Goal: Information Seeking & Learning: Learn about a topic

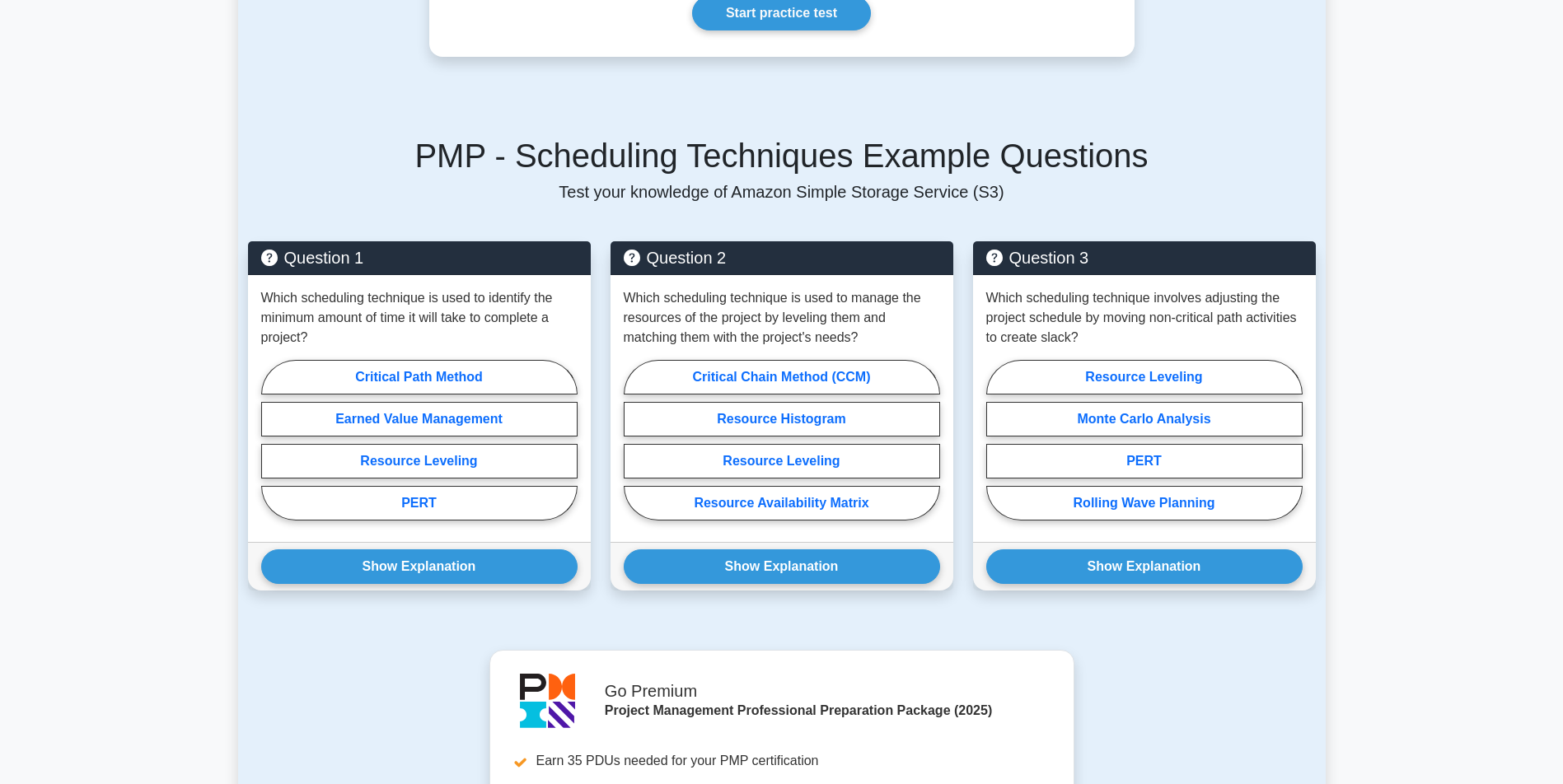
scroll to position [1011, 0]
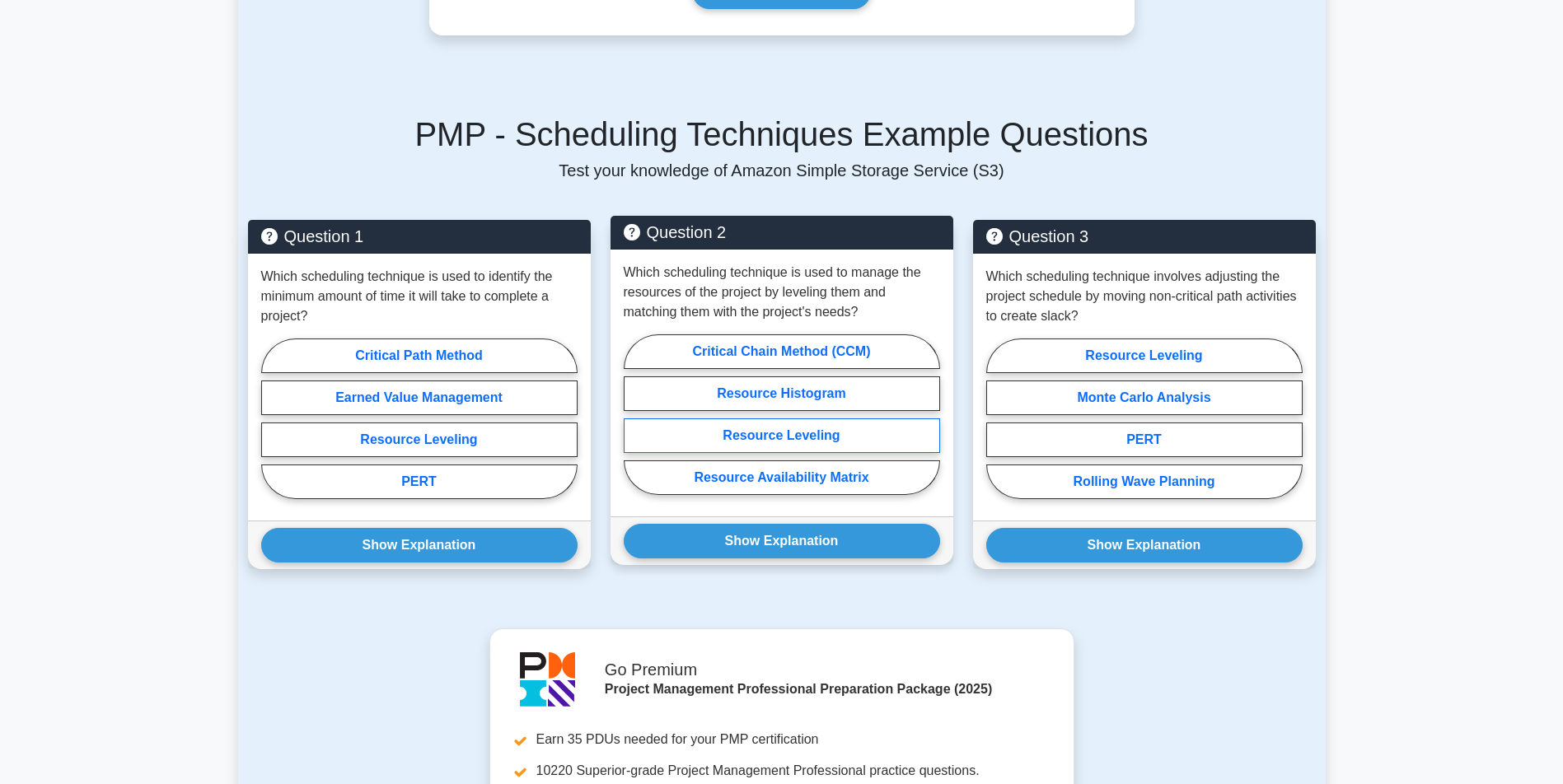
click at [836, 419] on label "Resource Leveling" at bounding box center [782, 436] width 317 height 34
click at [635, 418] on input "Resource Leveling" at bounding box center [629, 419] width 10 height 10
radio input "true"
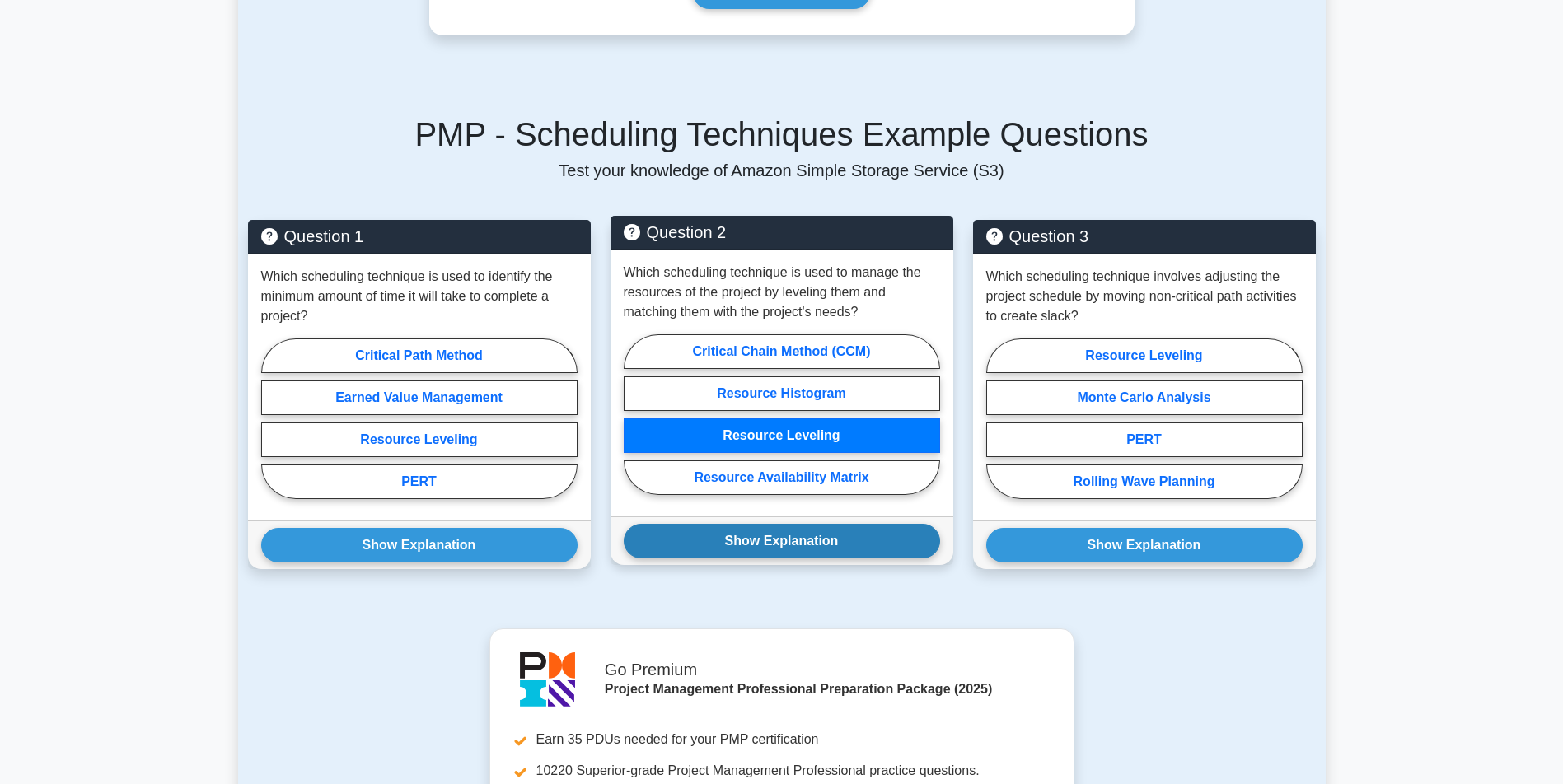
click at [825, 524] on button "Show Explanation" at bounding box center [782, 541] width 317 height 34
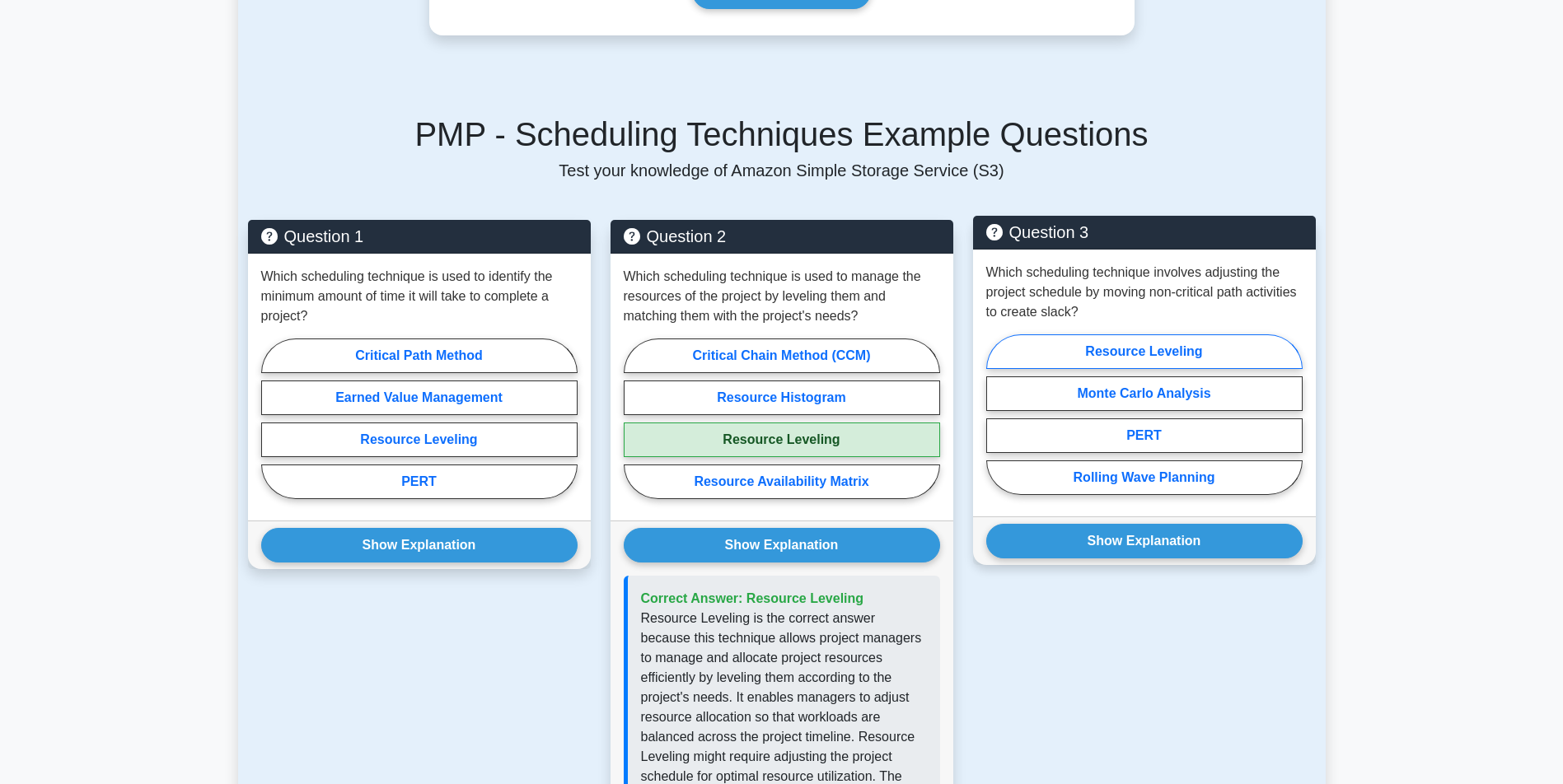
click at [1213, 335] on label "Resource Leveling" at bounding box center [1145, 352] width 317 height 34
click at [997, 414] on input "Resource Leveling" at bounding box center [991, 419] width 10 height 10
radio input "true"
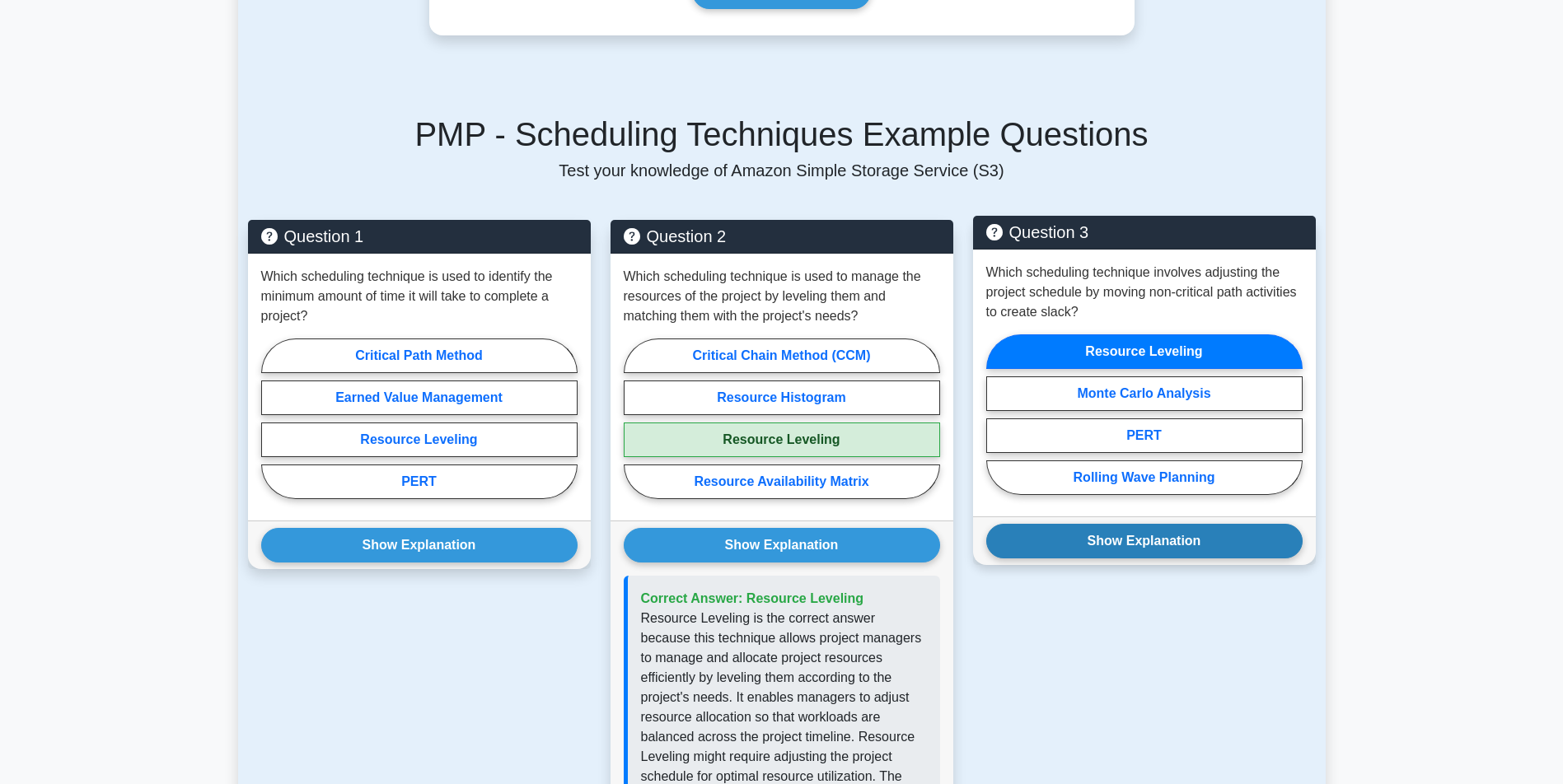
click at [1152, 524] on button "Show Explanation" at bounding box center [1145, 541] width 317 height 34
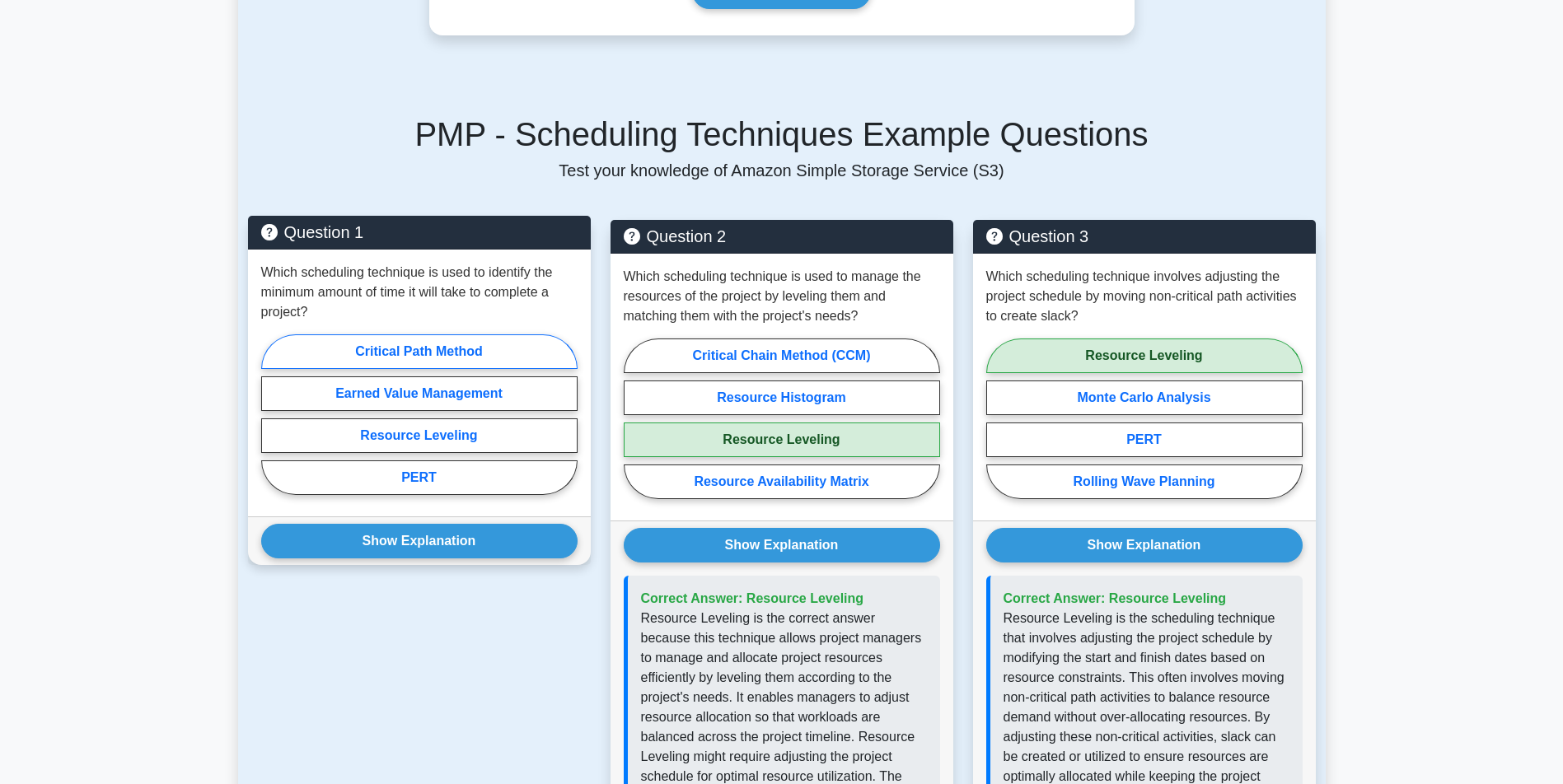
click at [530, 335] on label "Critical Path Method" at bounding box center [420, 352] width 317 height 34
click at [272, 414] on input "Critical Path Method" at bounding box center [266, 419] width 10 height 10
radio input "true"
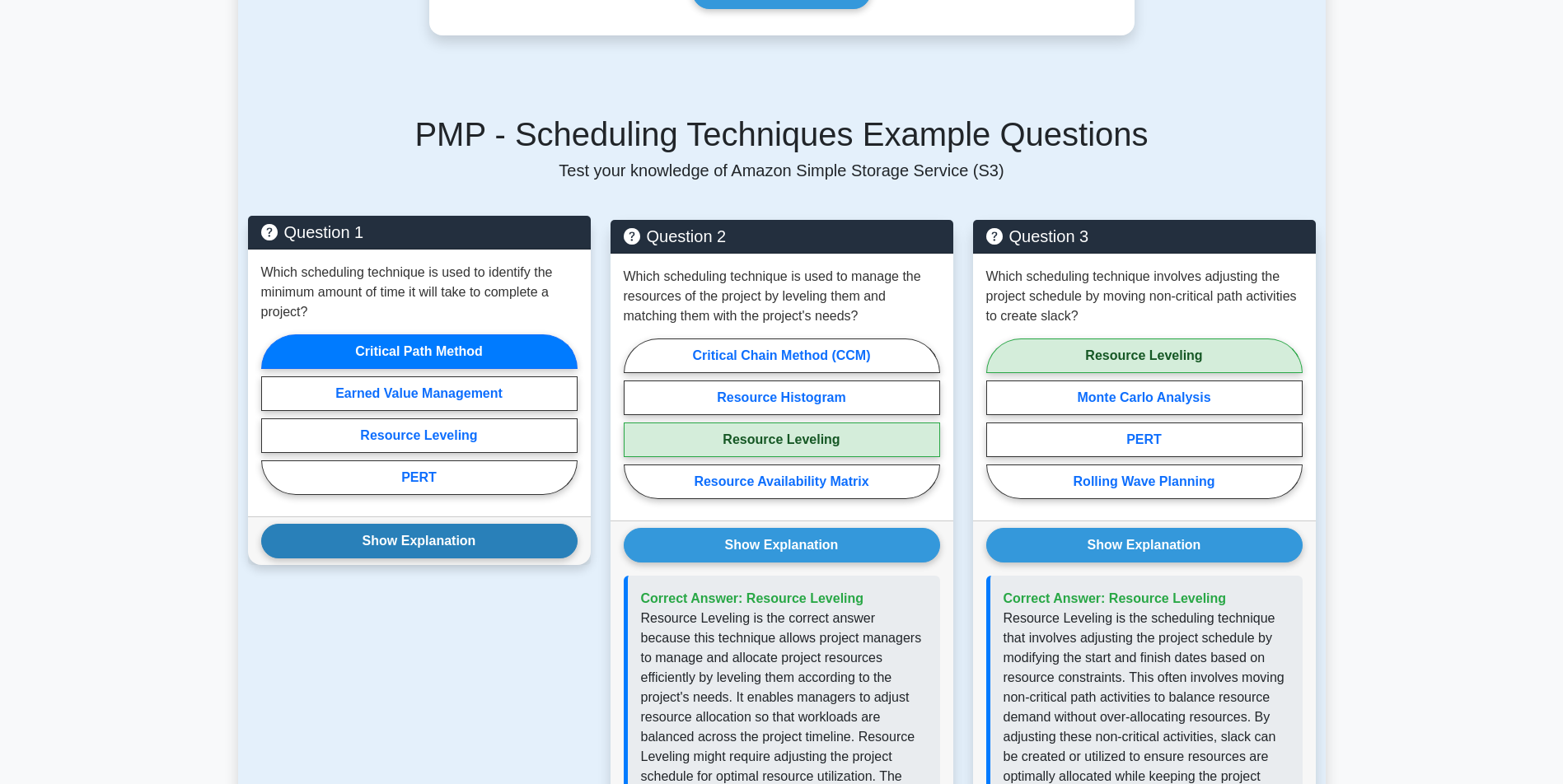
click at [475, 528] on button "Show Explanation" at bounding box center [420, 541] width 317 height 34
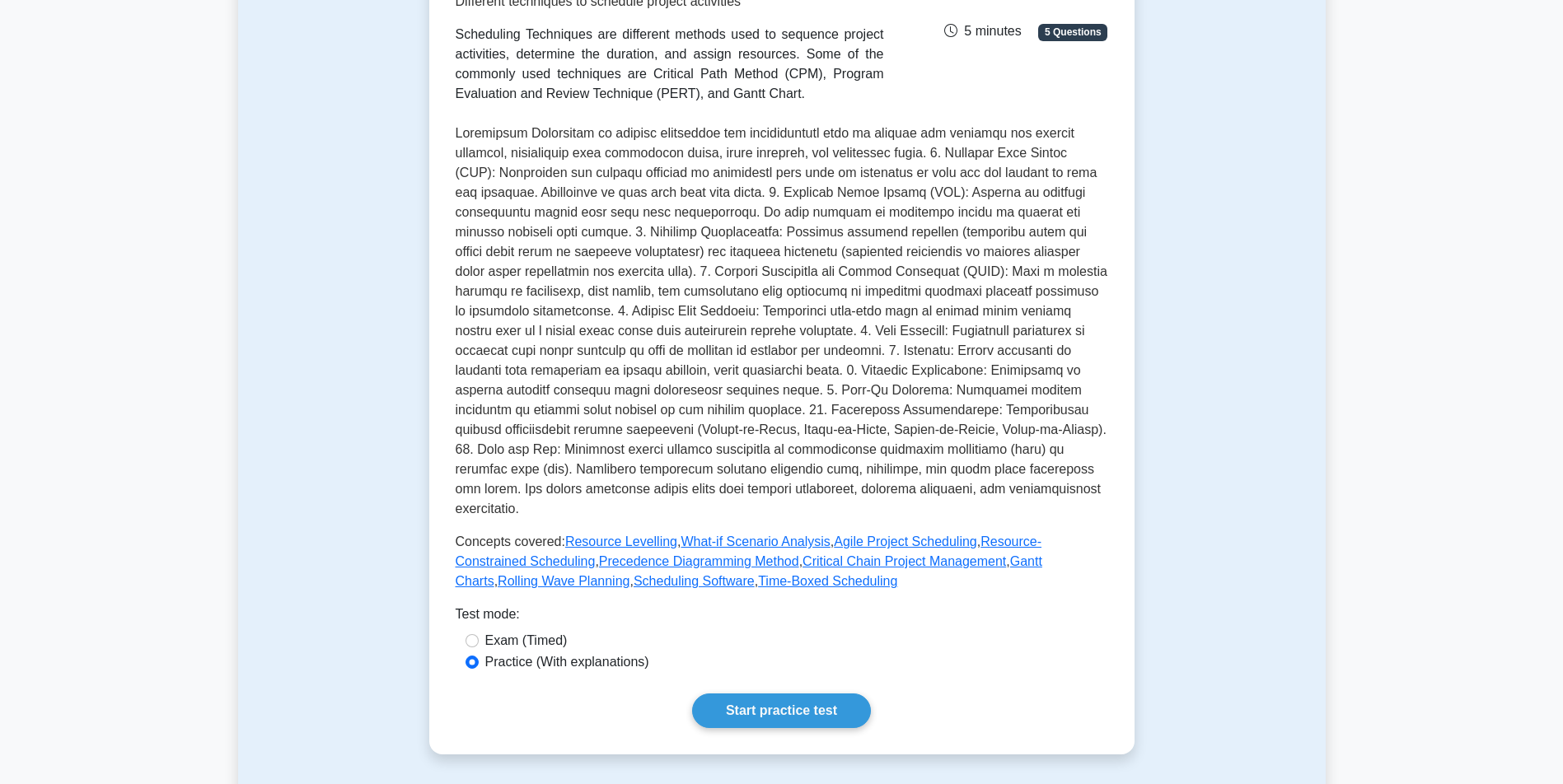
scroll to position [273, 0]
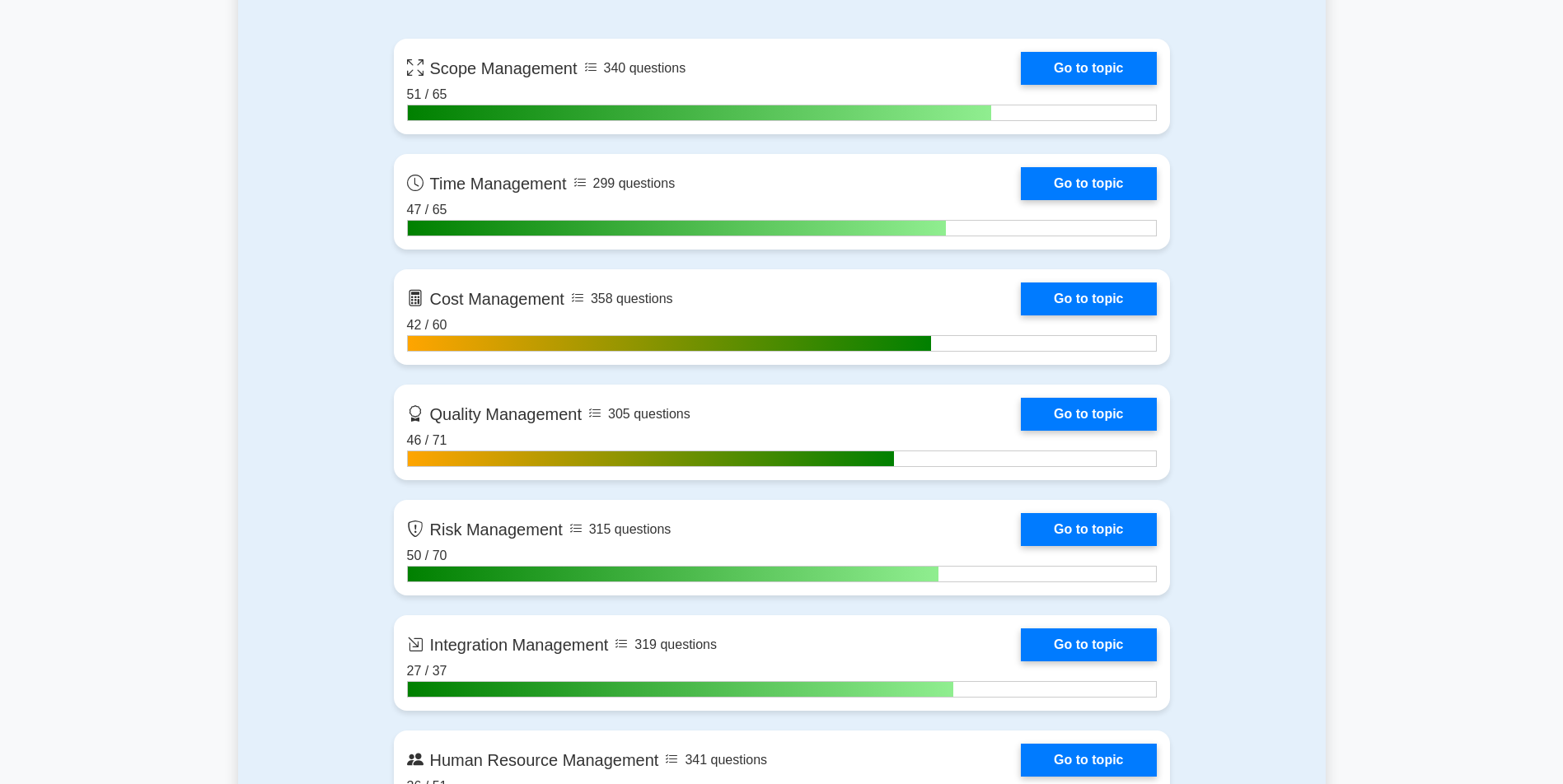
scroll to position [1169, 0]
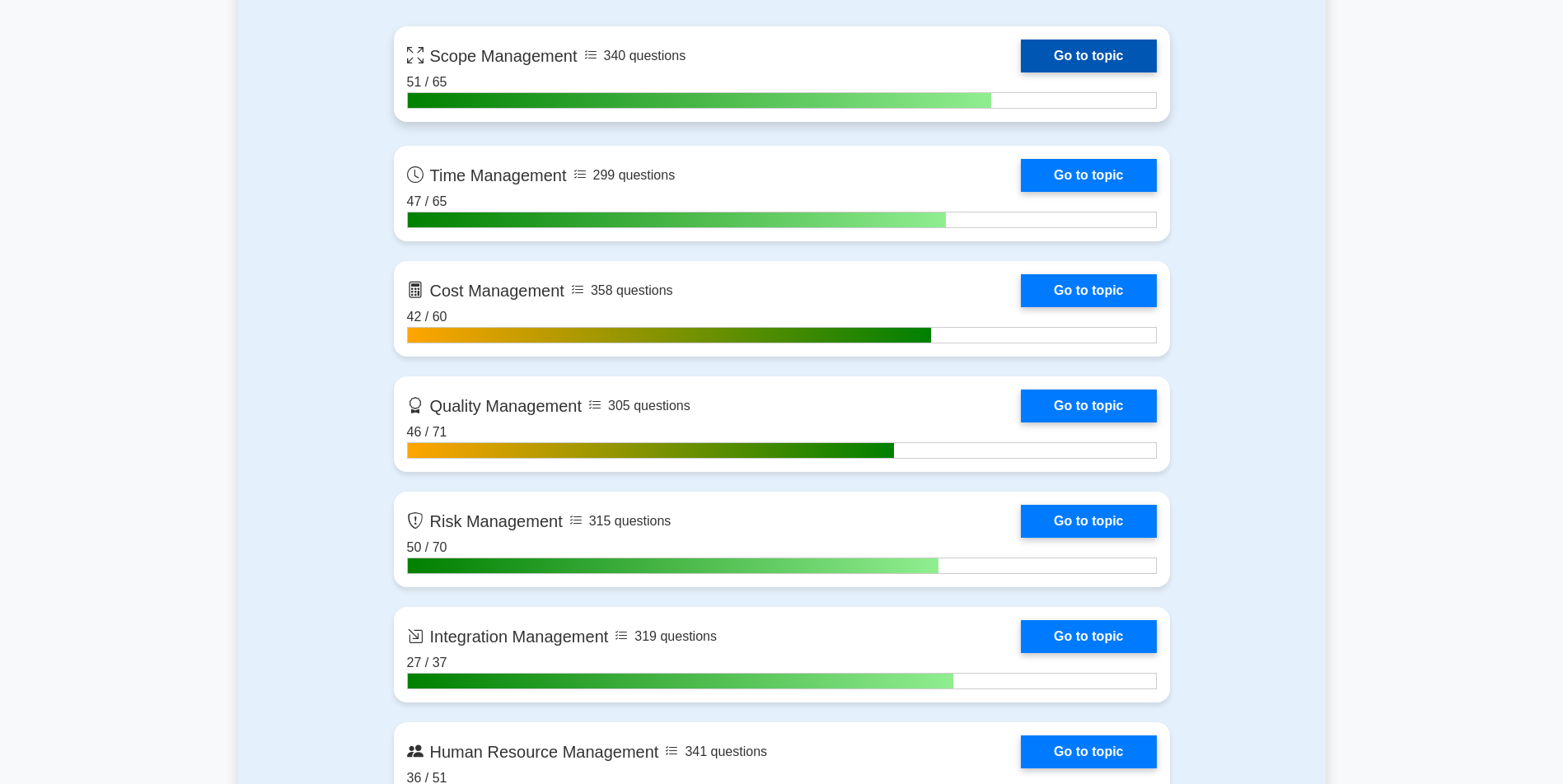
click at [1097, 39] on link "Go to topic" at bounding box center [1089, 55] width 135 height 33
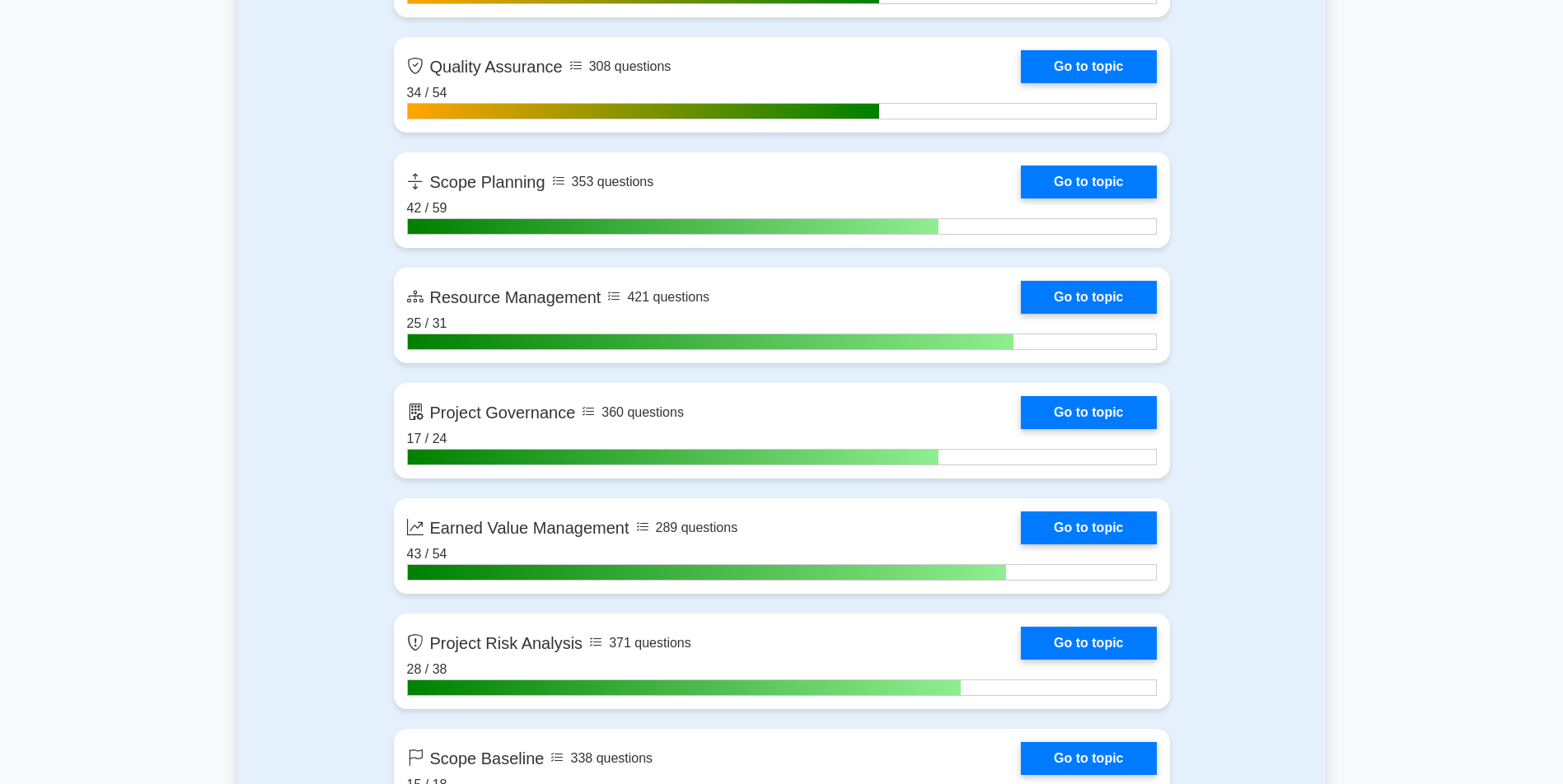
scroll to position [2803, 0]
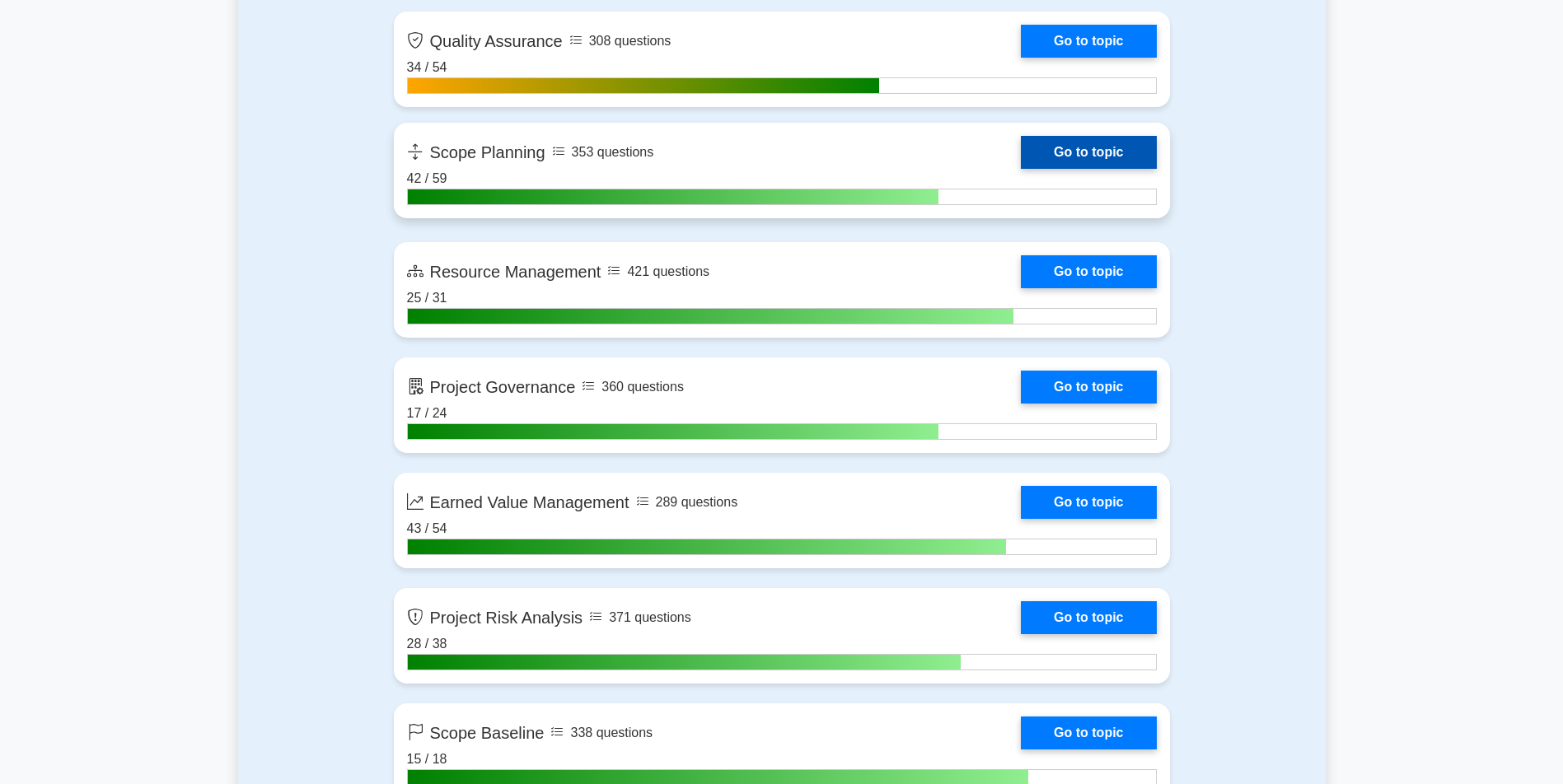
click at [1102, 136] on link "Go to topic" at bounding box center [1089, 153] width 135 height 33
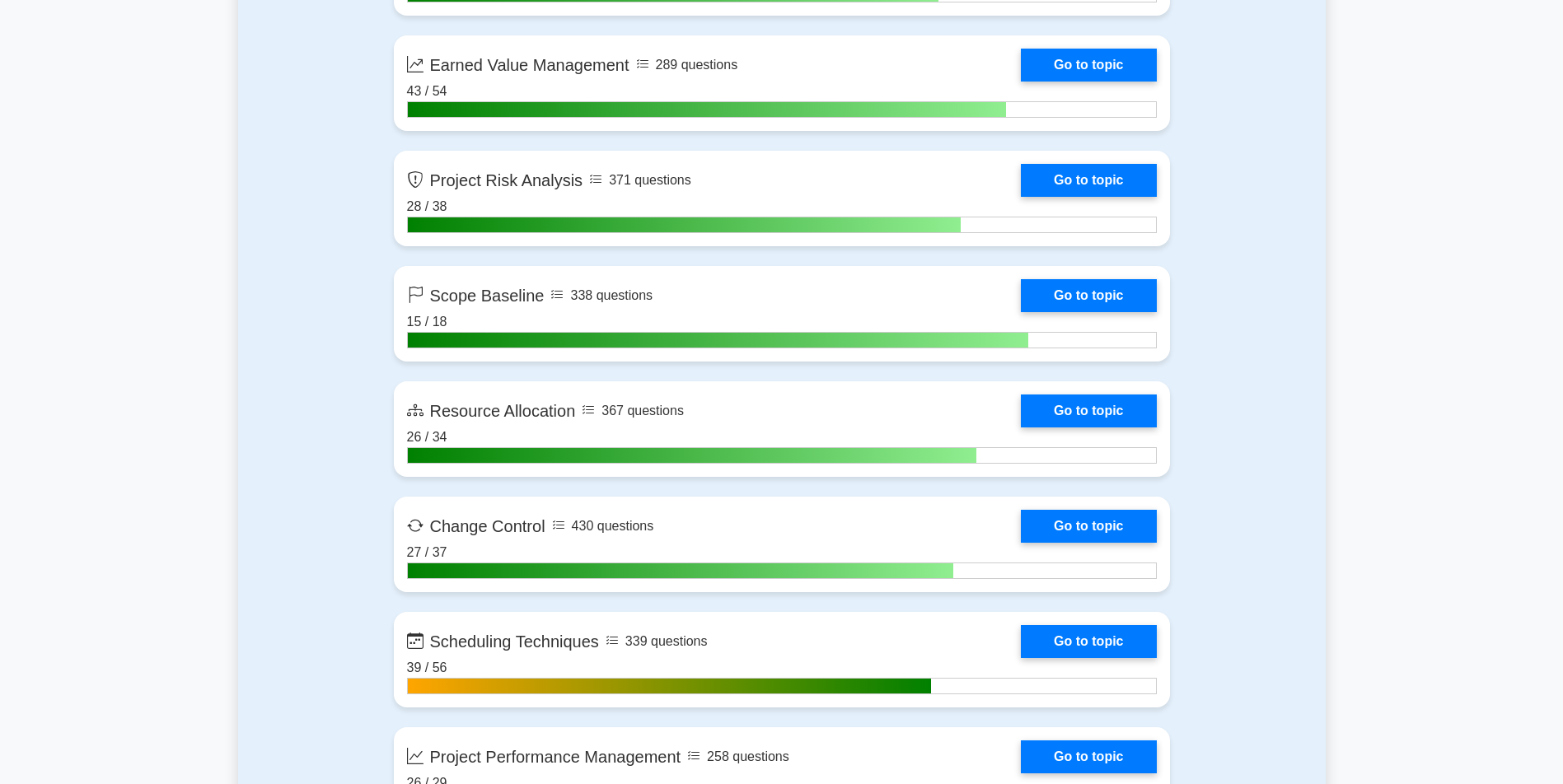
scroll to position [3258, 0]
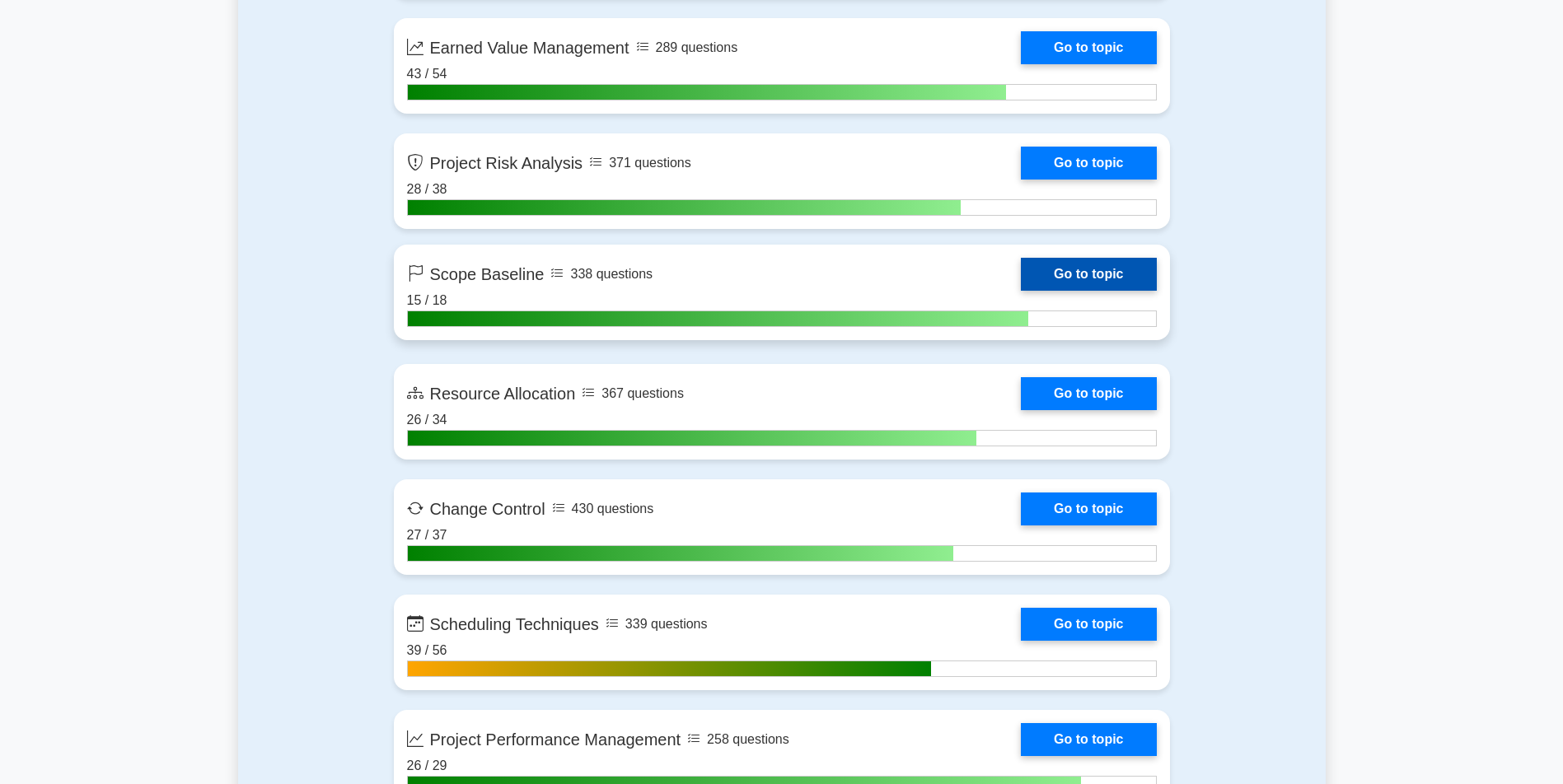
click at [1136, 280] on link "Go to topic" at bounding box center [1089, 274] width 135 height 33
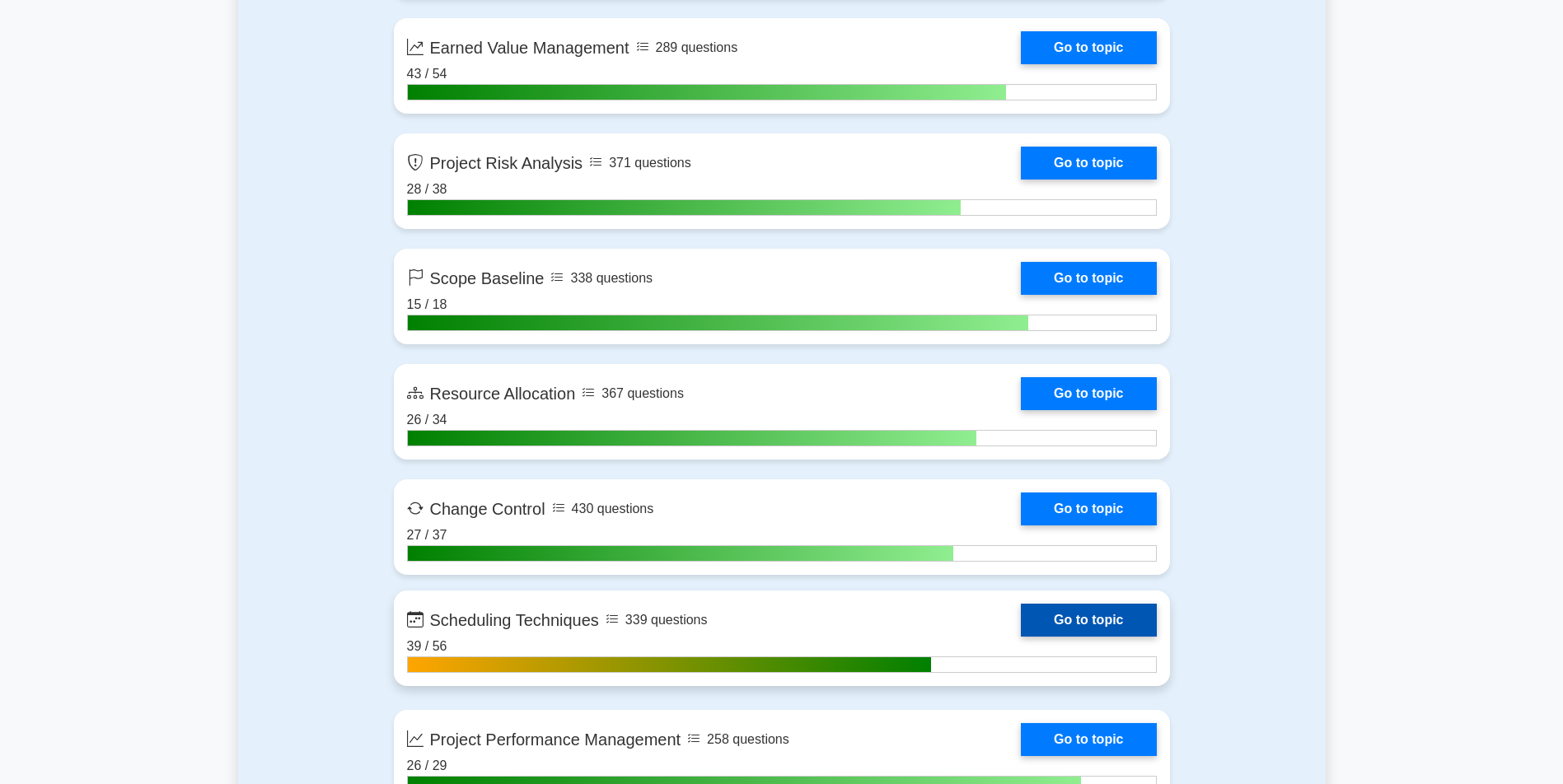
click at [1110, 612] on link "Go to topic" at bounding box center [1089, 620] width 135 height 33
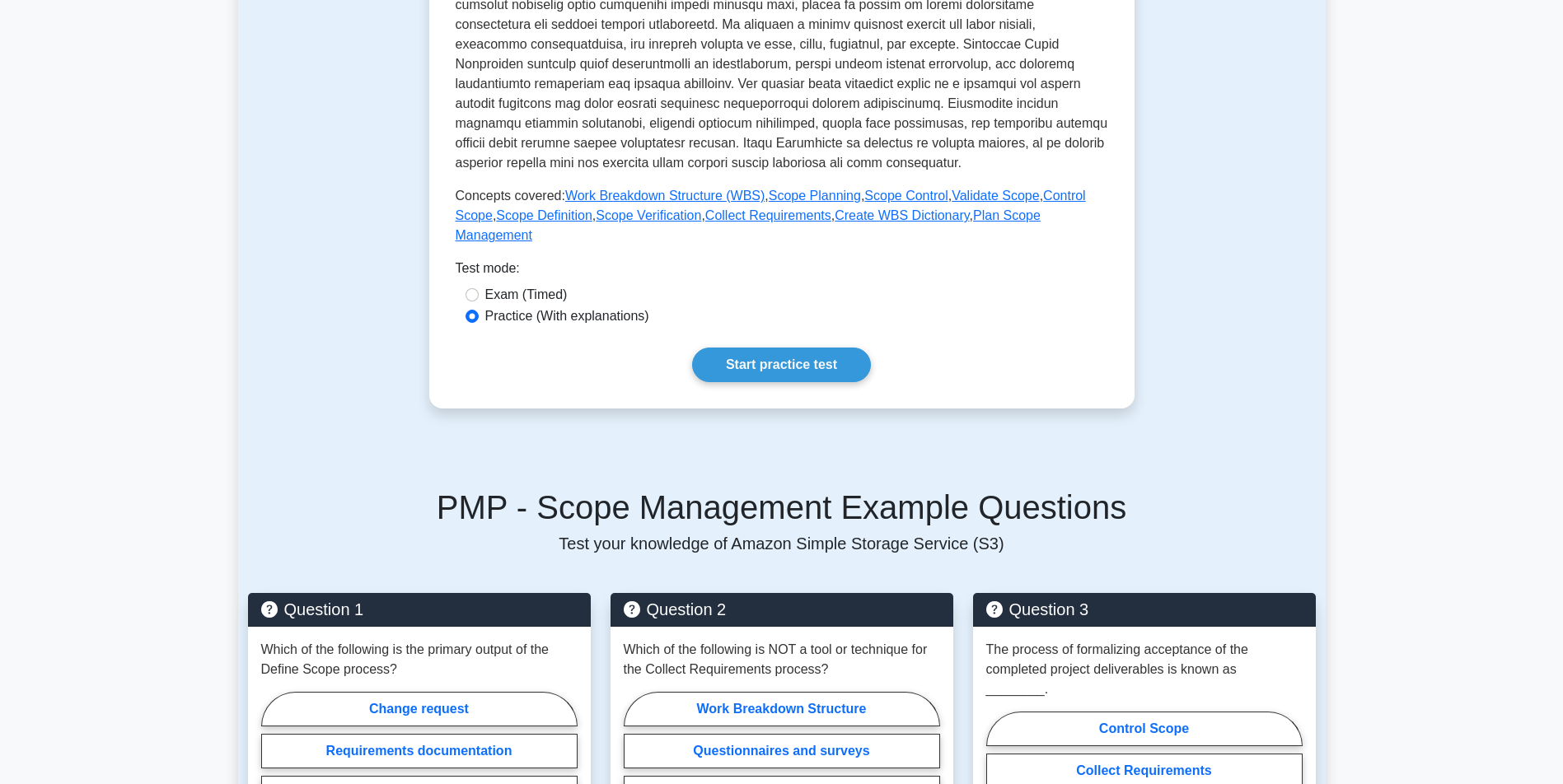
scroll to position [638, 0]
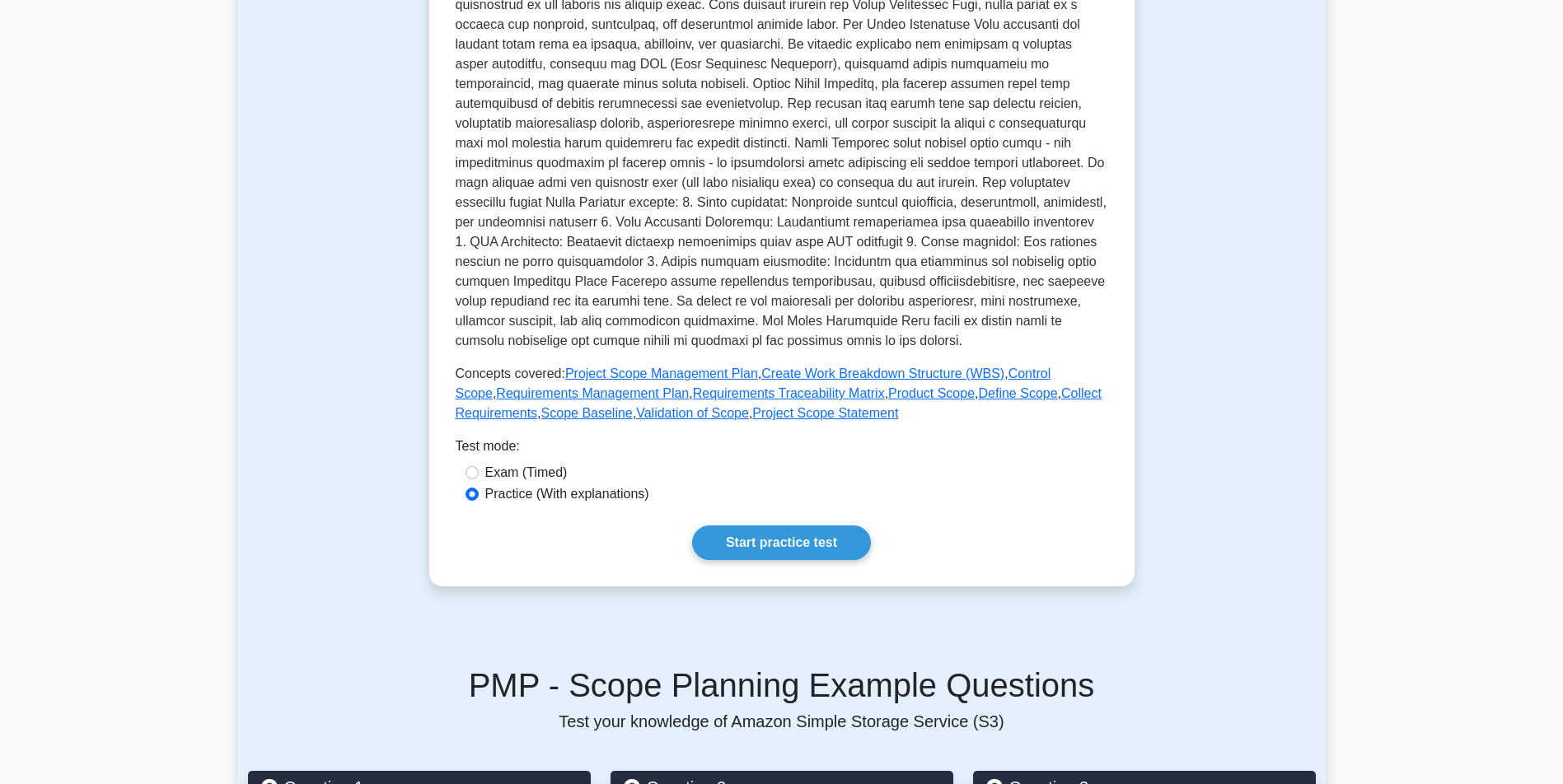
scroll to position [436, 0]
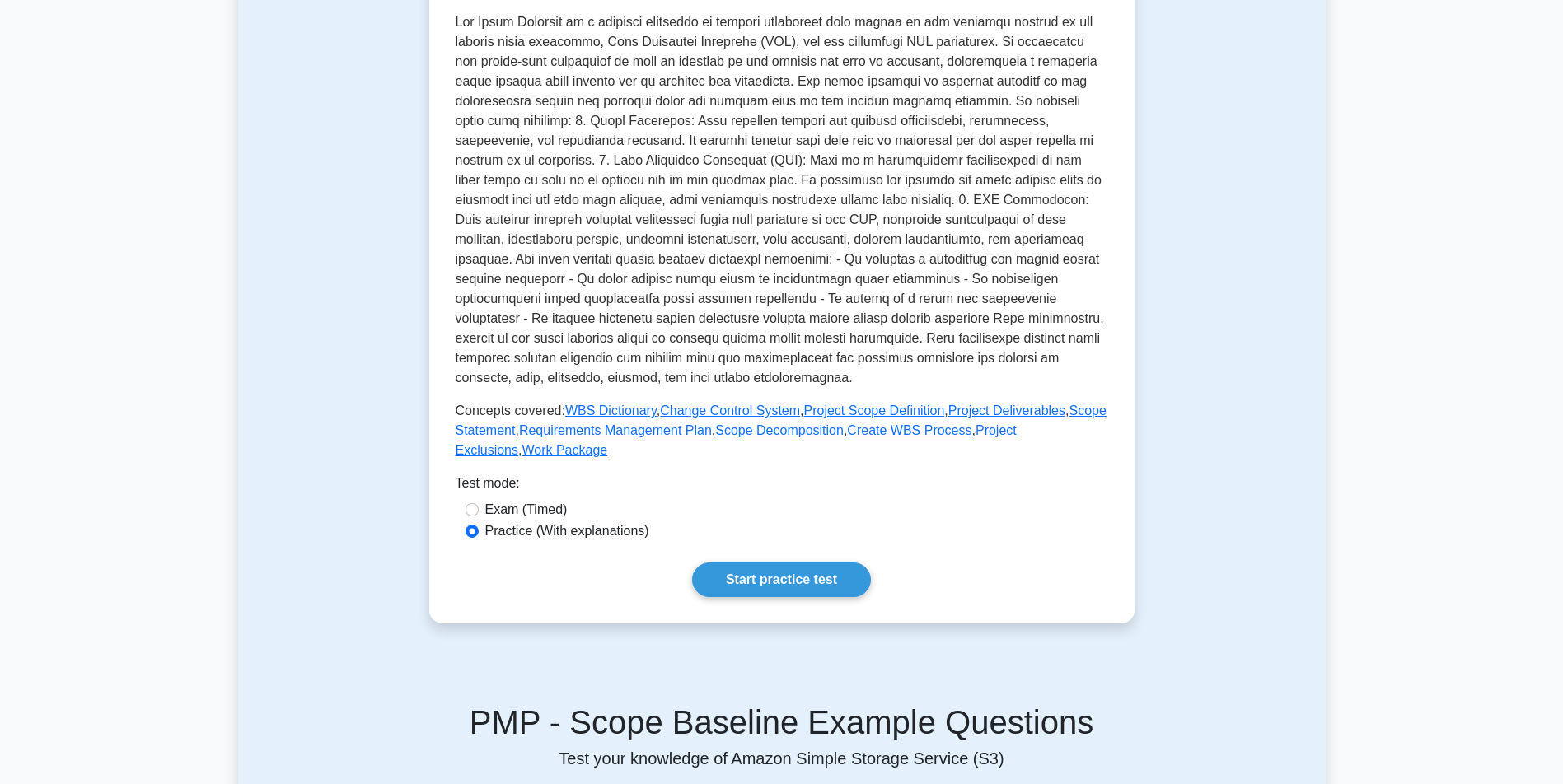
scroll to position [417, 0]
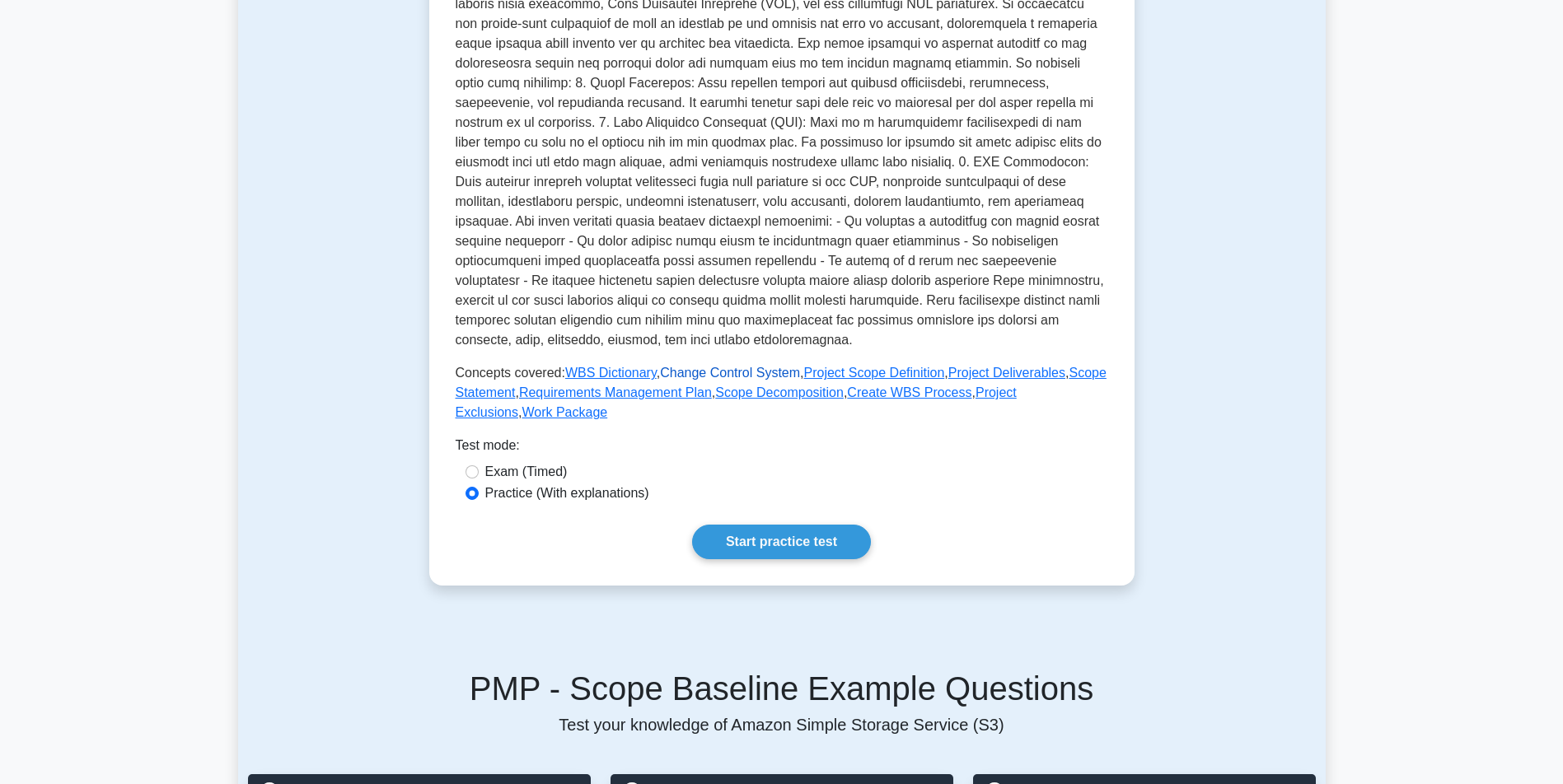
click at [729, 370] on link "Change Control System" at bounding box center [730, 372] width 140 height 14
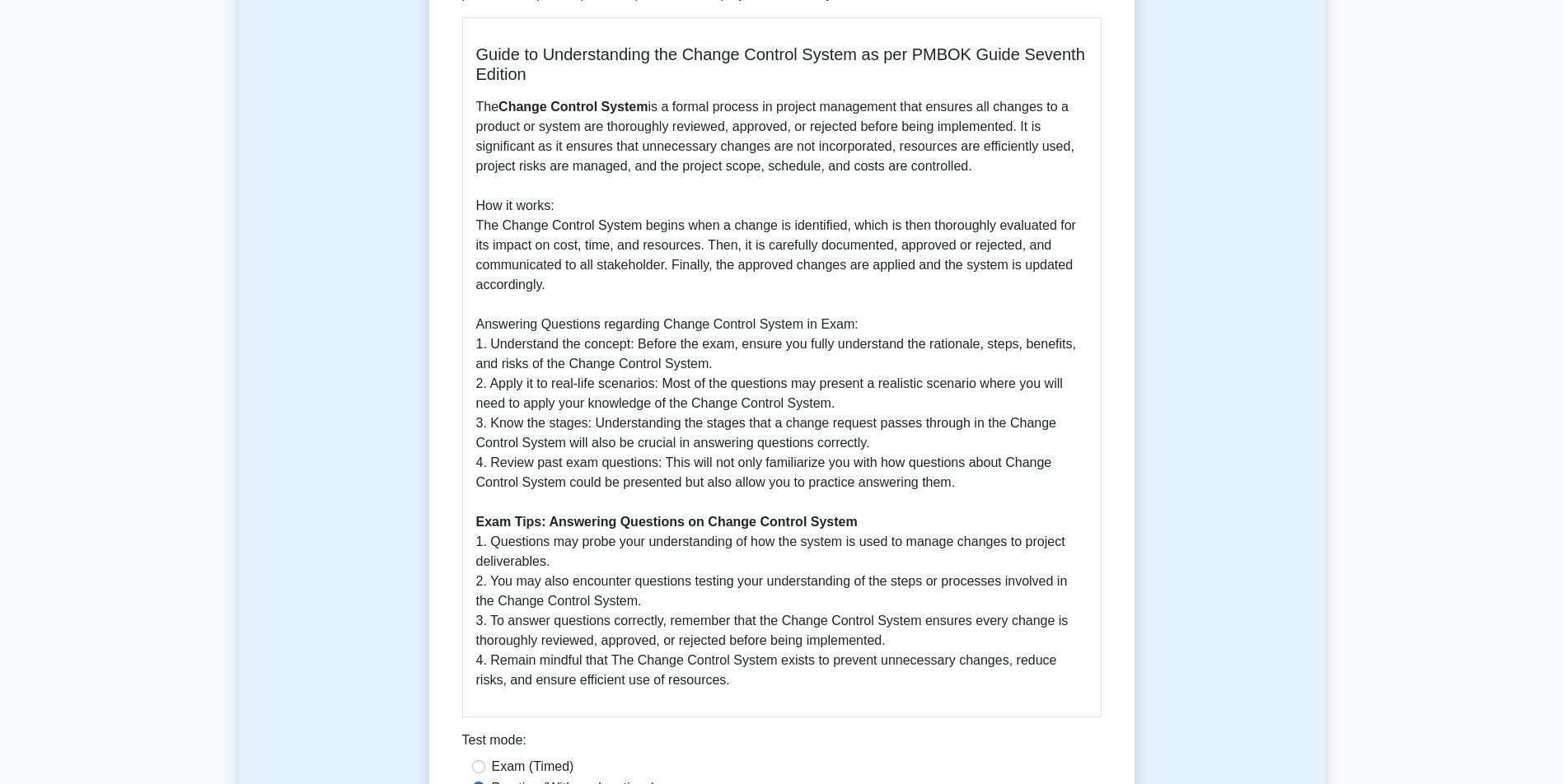
scroll to position [428, 0]
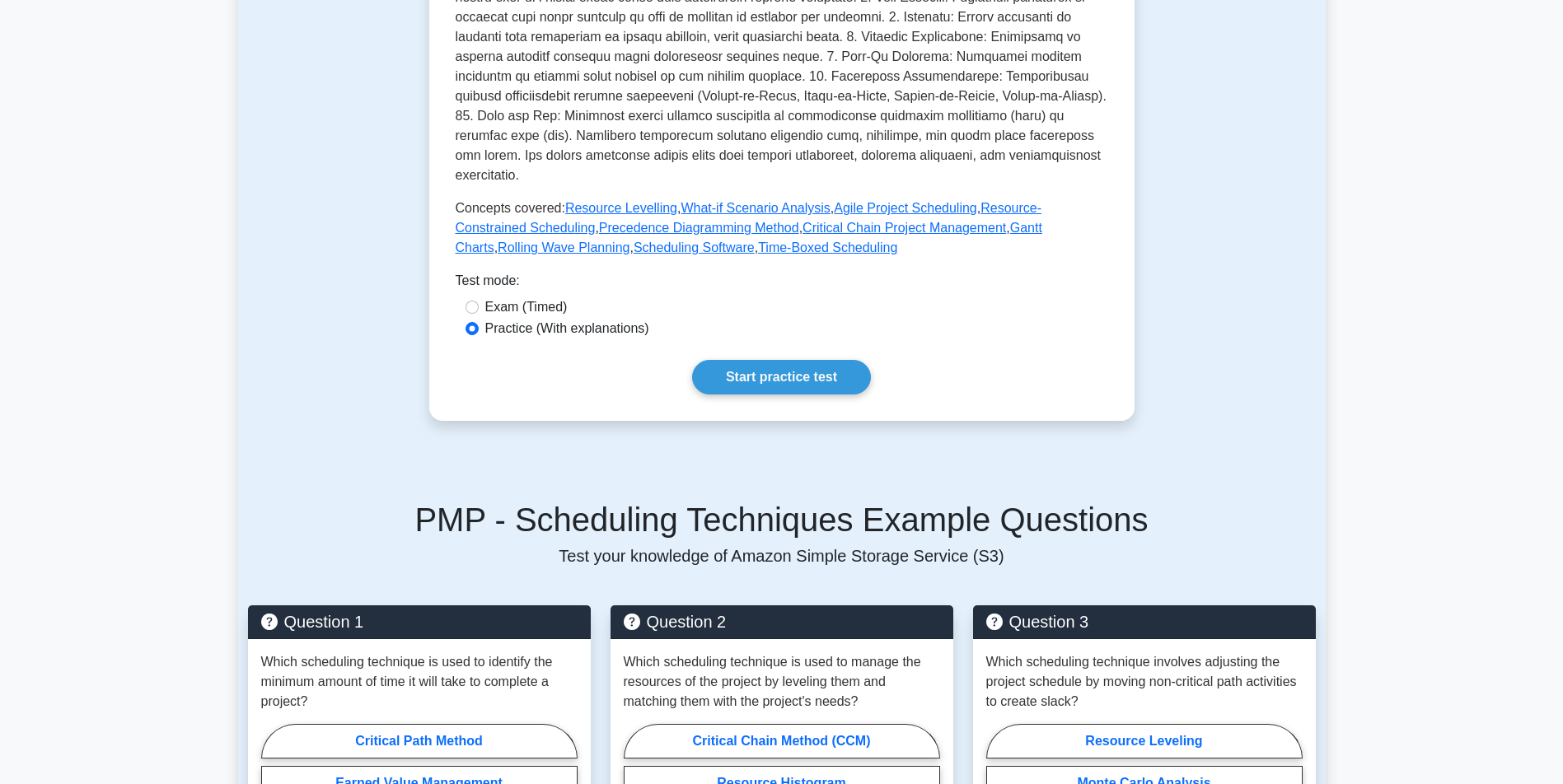
scroll to position [630, 0]
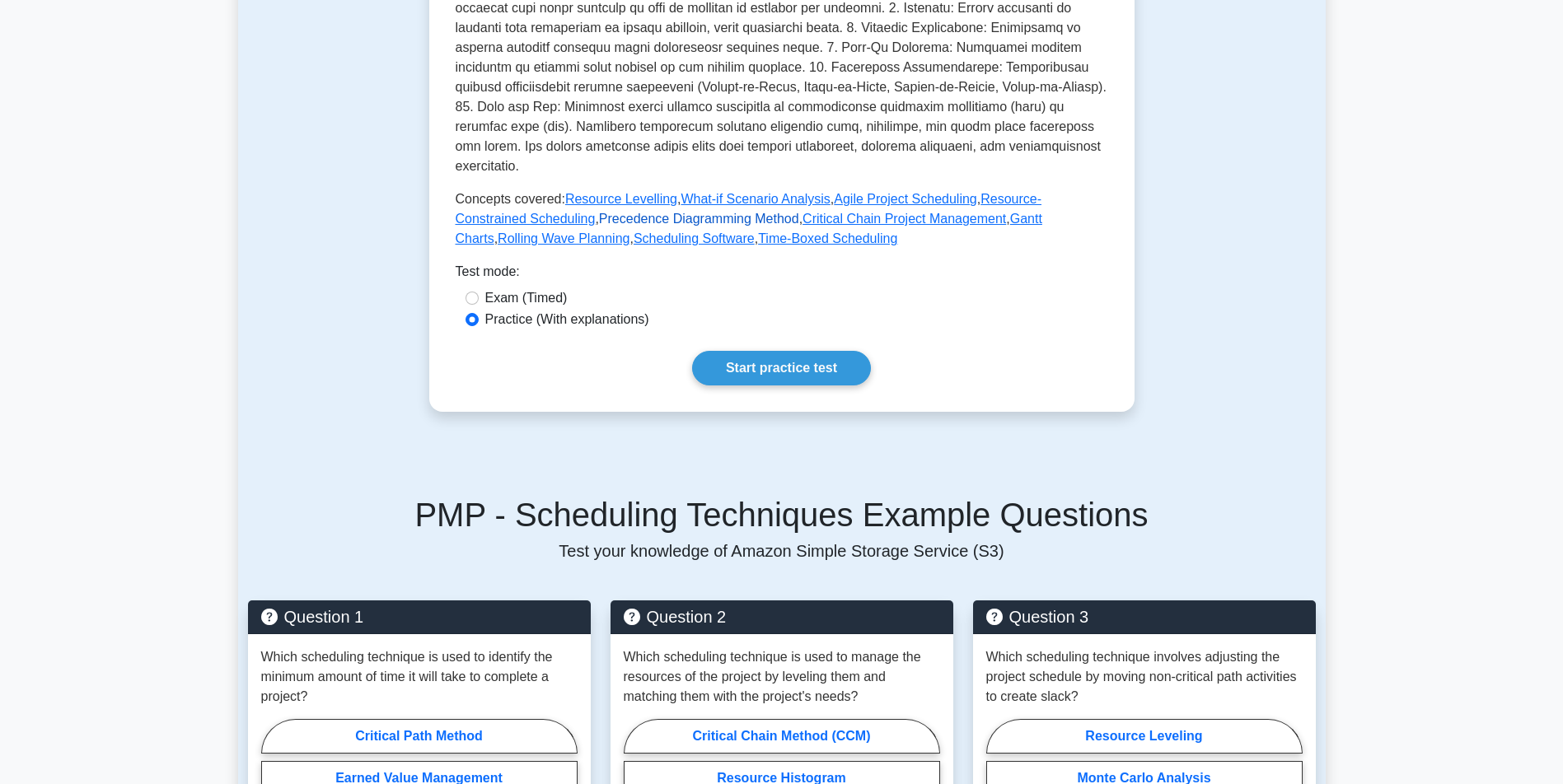
click at [711, 212] on link "Precedence Diagramming Method" at bounding box center [699, 218] width 200 height 14
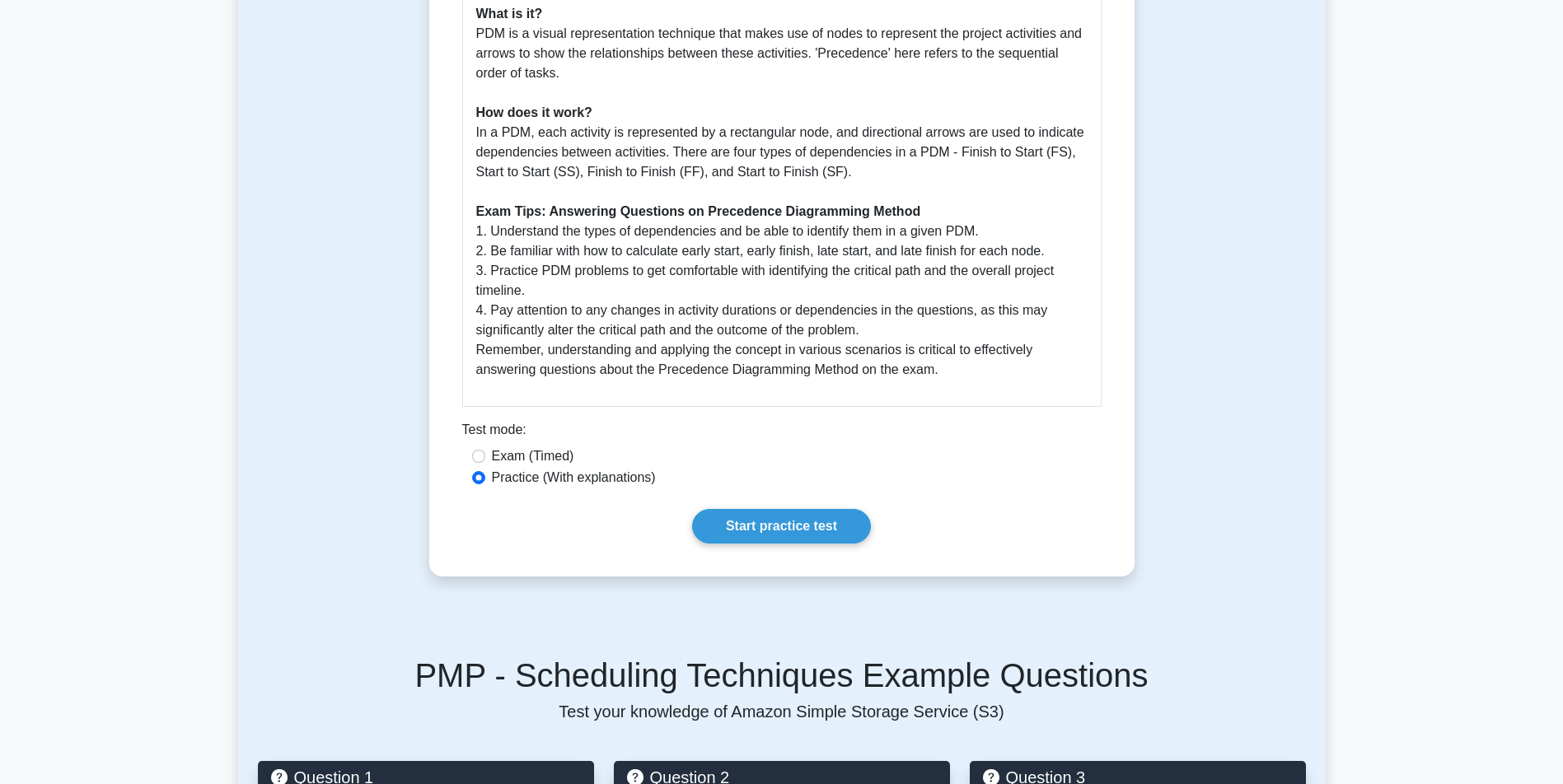
scroll to position [686, 0]
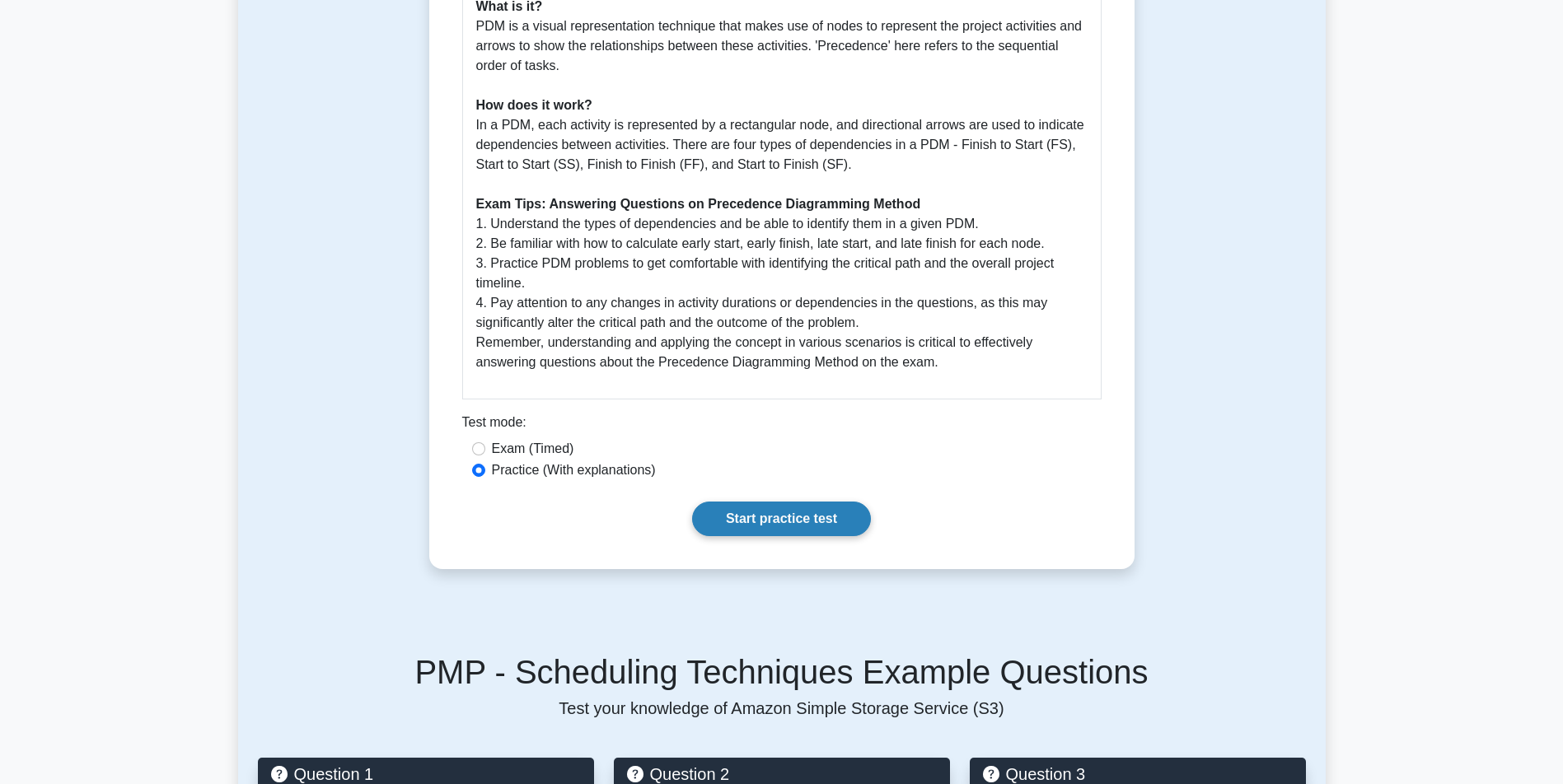
click at [807, 529] on link "Start practice test" at bounding box center [782, 519] width 178 height 34
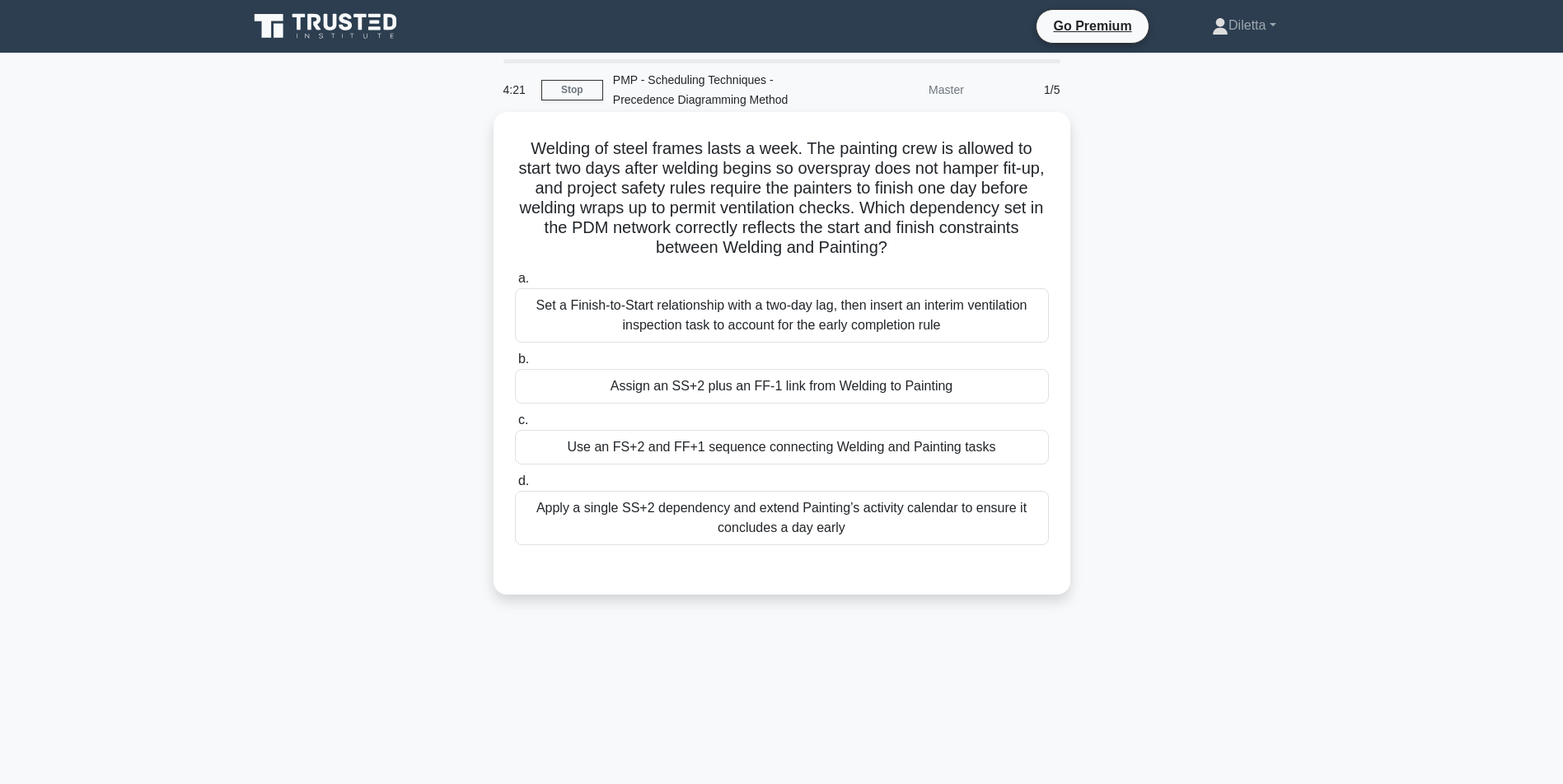
click at [931, 468] on div "a. Set a Finish-to-Start relationship with a two-day lag, then insert an interi…" at bounding box center [782, 406] width 553 height 283
click at [1017, 324] on div "Set a Finish-to-Start relationship with a two-day lag, then insert an interim v…" at bounding box center [782, 315] width 534 height 54
click at [515, 284] on input "a. Set a Finish-to-Start relationship with a two-day lag, then insert an interi…" at bounding box center [515, 279] width 0 height 10
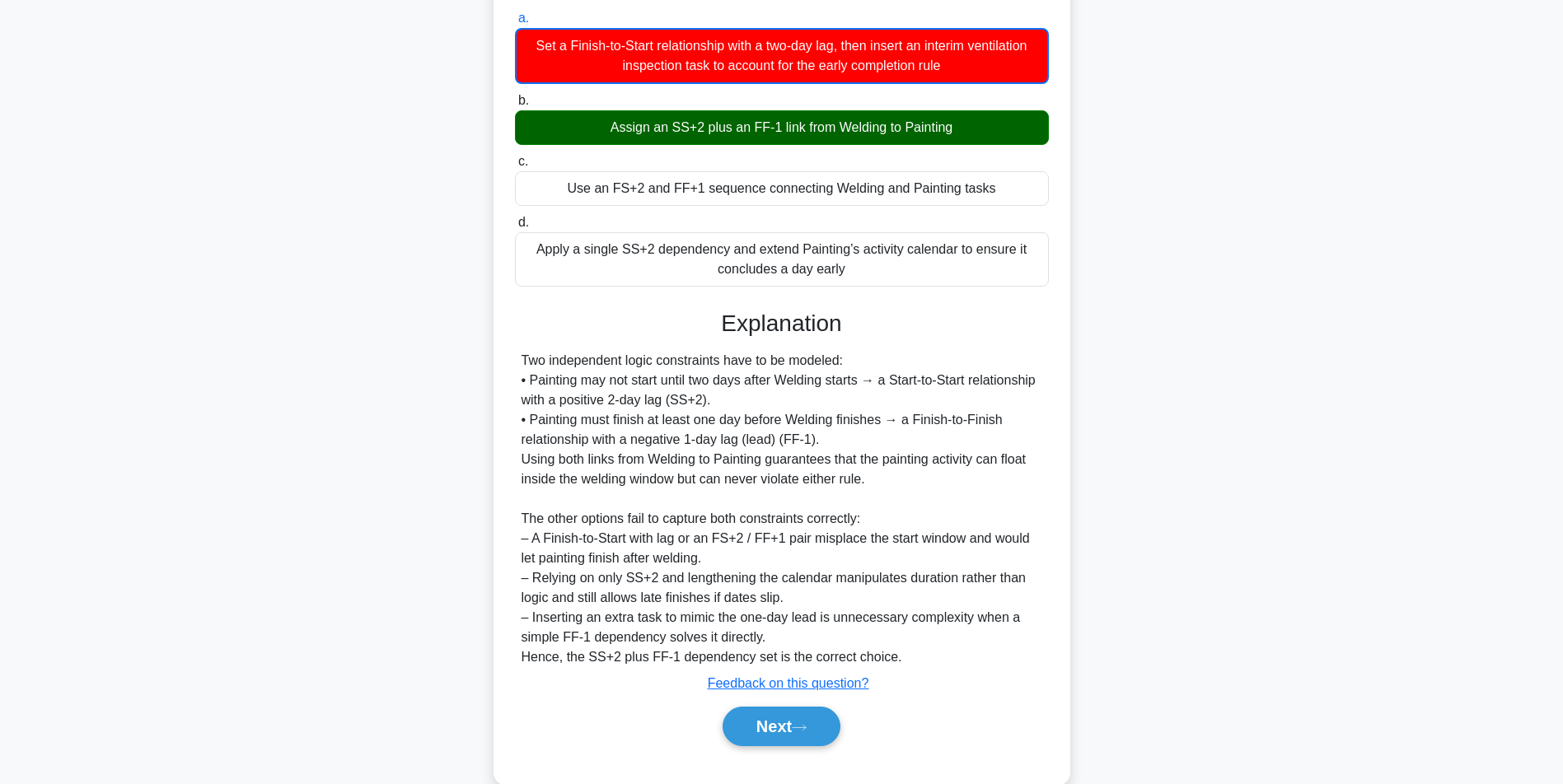
scroll to position [293, 0]
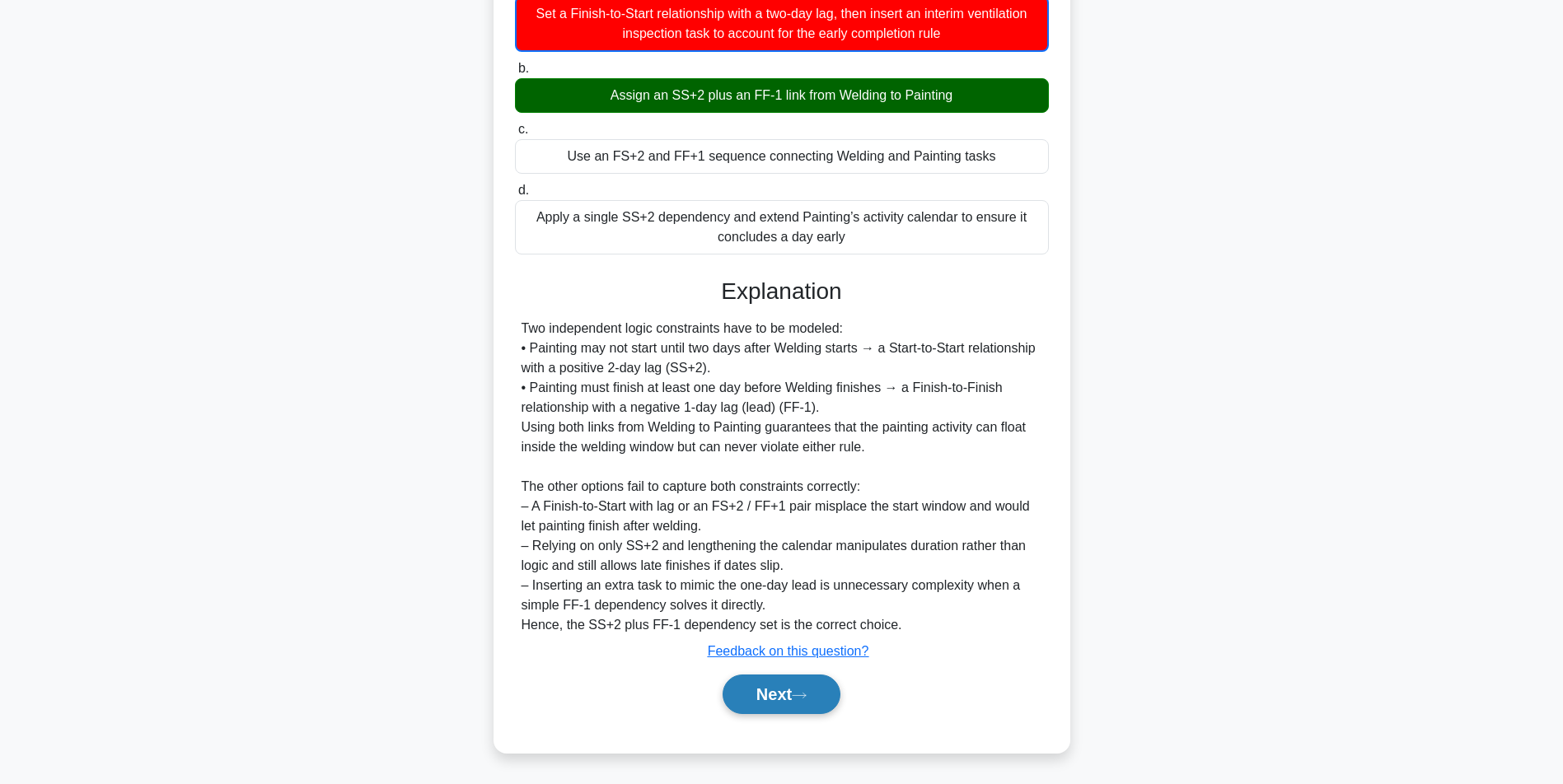
click at [781, 696] on button "Next" at bounding box center [782, 693] width 118 height 39
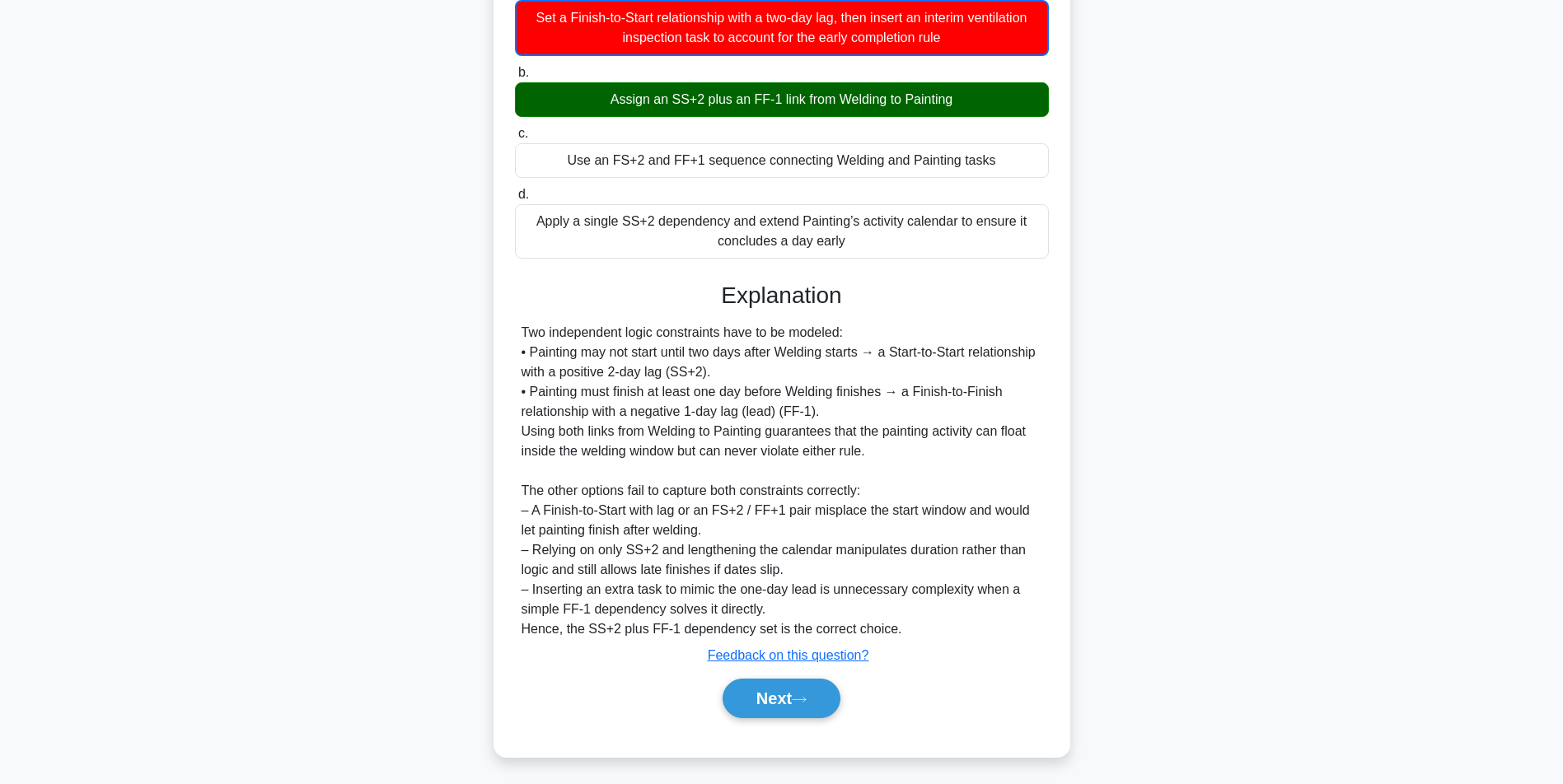
scroll to position [106, 0]
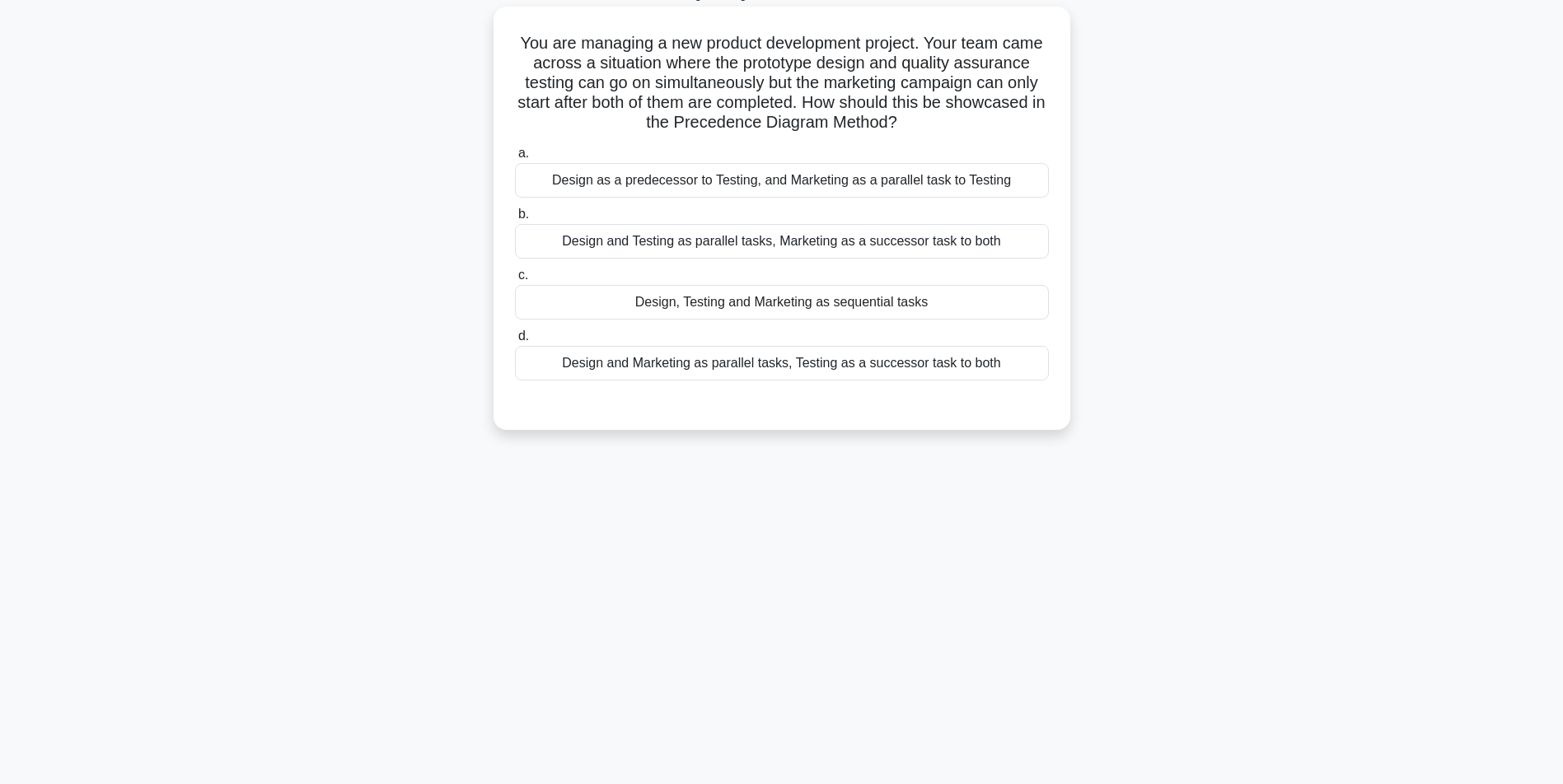
click at [1022, 251] on div "Design and Testing as parallel tasks, Marketing as a successor task to both" at bounding box center [782, 241] width 534 height 34
click at [515, 220] on input "b. Design and Testing as parallel tasks, Marketing as a successor task to both" at bounding box center [515, 214] width 0 height 10
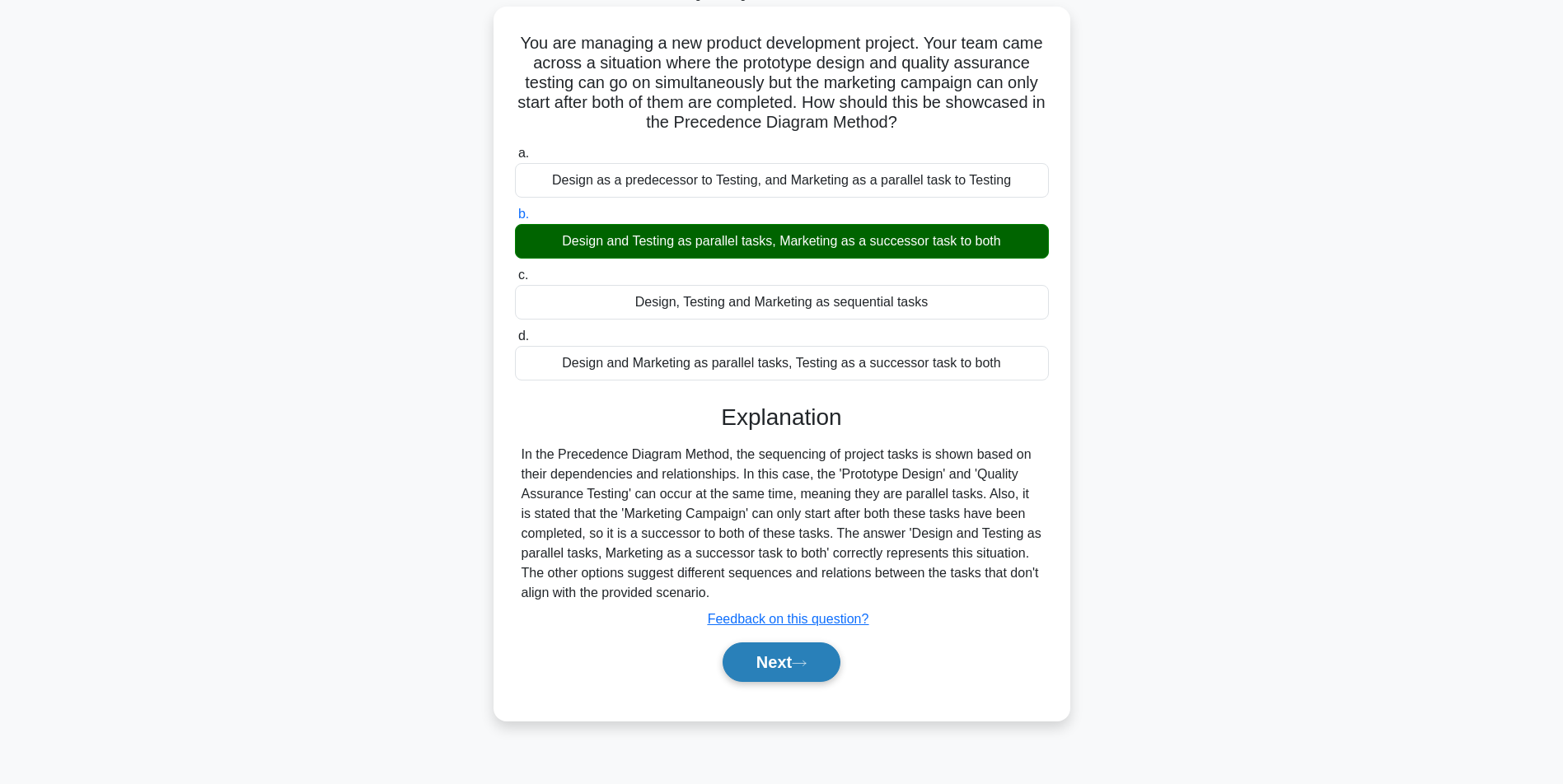
click at [819, 674] on button "Next" at bounding box center [782, 662] width 118 height 39
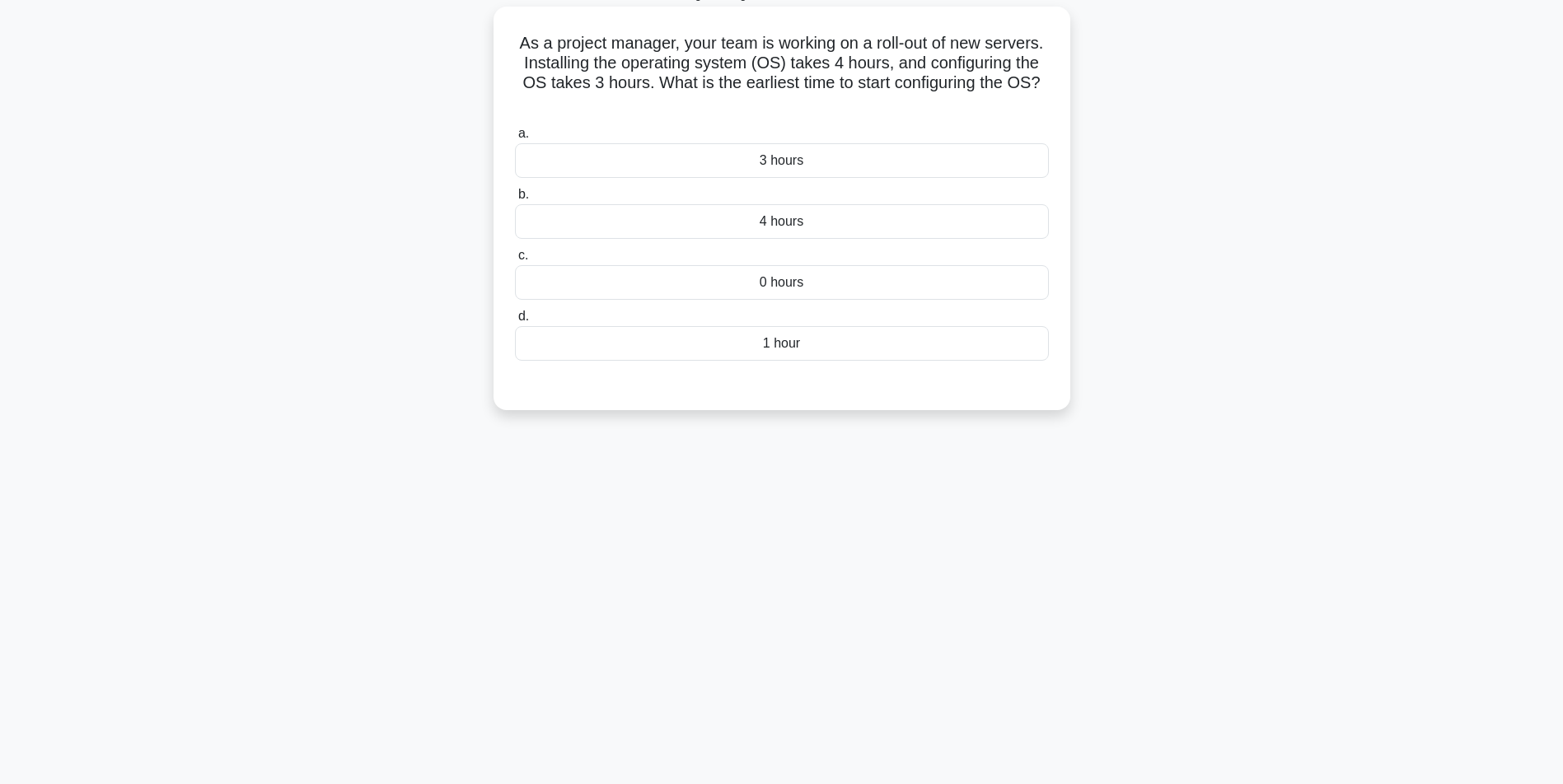
click at [904, 231] on div "4 hours" at bounding box center [782, 221] width 534 height 34
click at [515, 200] on input "b. 4 hours" at bounding box center [515, 195] width 0 height 10
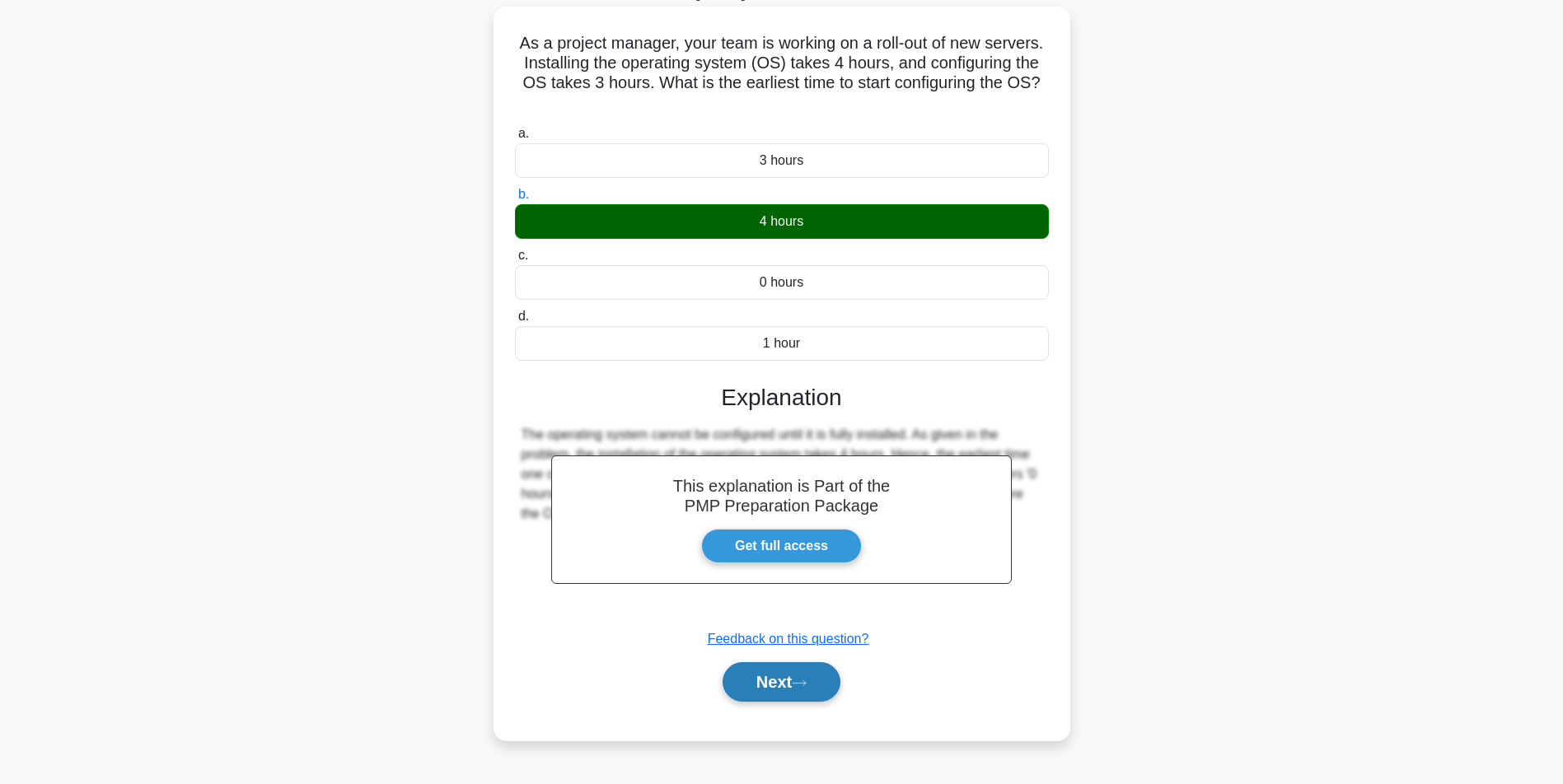
click at [772, 688] on button "Next" at bounding box center [782, 681] width 118 height 39
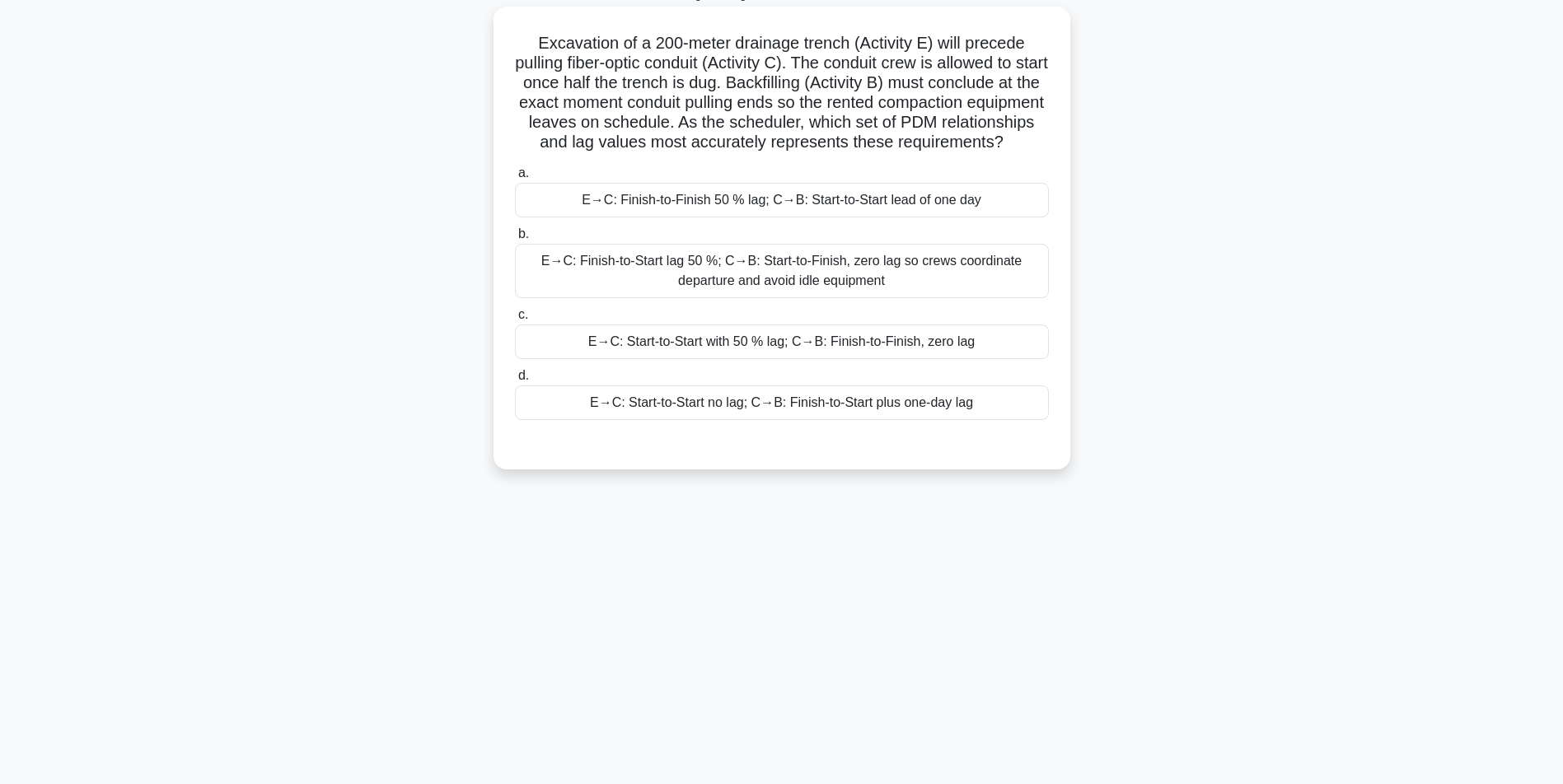
click at [989, 360] on div "E→C: Start-to-Start with 50 % lag; C→B: Finish-to-Finish, zero lag" at bounding box center [782, 341] width 534 height 34
click at [515, 320] on input "c. E→C: Start-to-Start with 50 % lag; C→B: Finish-to-Finish, zero lag" at bounding box center [515, 315] width 0 height 10
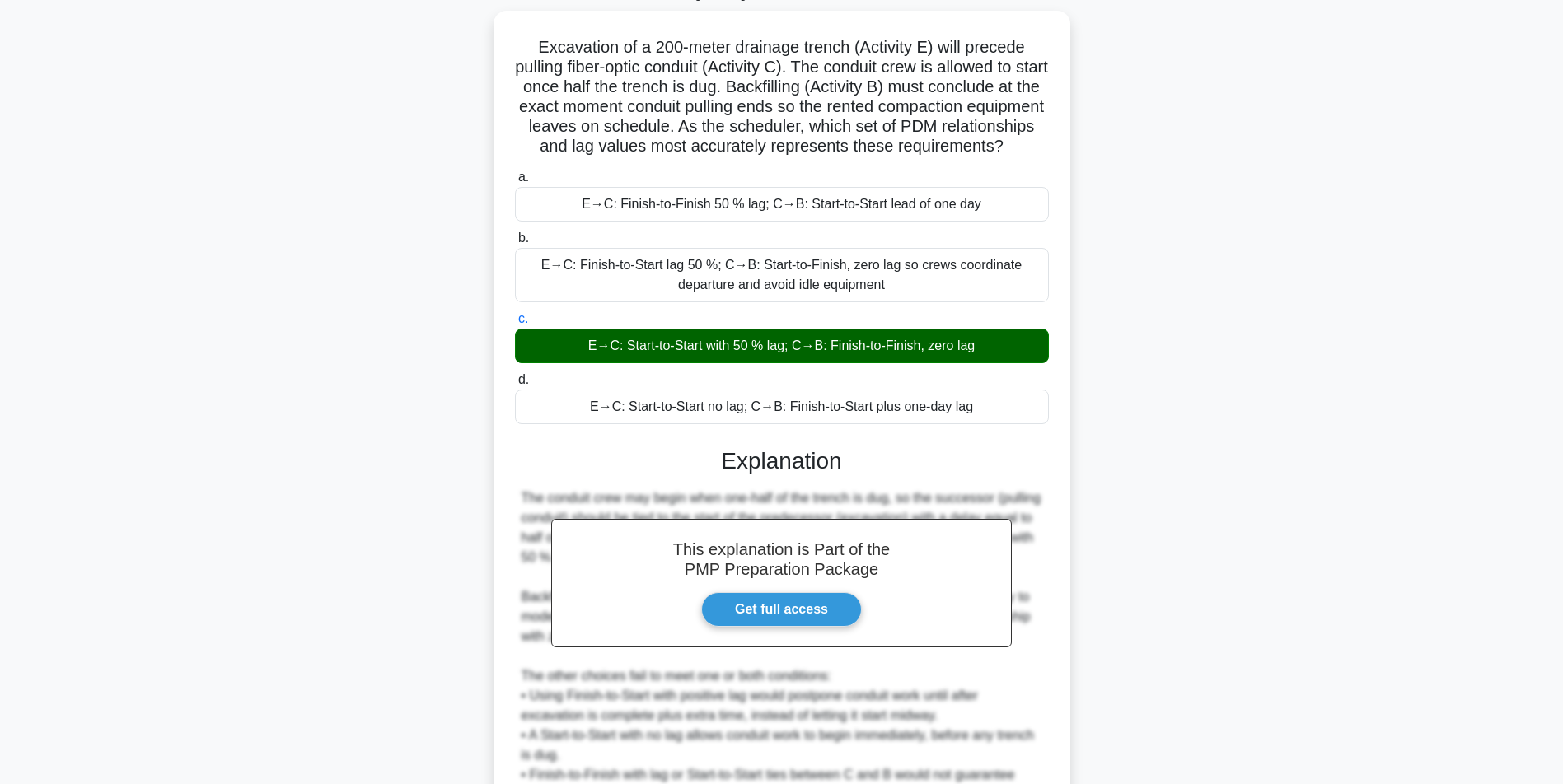
click at [1326, 493] on main "1:25 Stop PMP - Scheduling Techniques - Precedence Diagramming Method Master 4/…" at bounding box center [782, 468] width 1563 height 1042
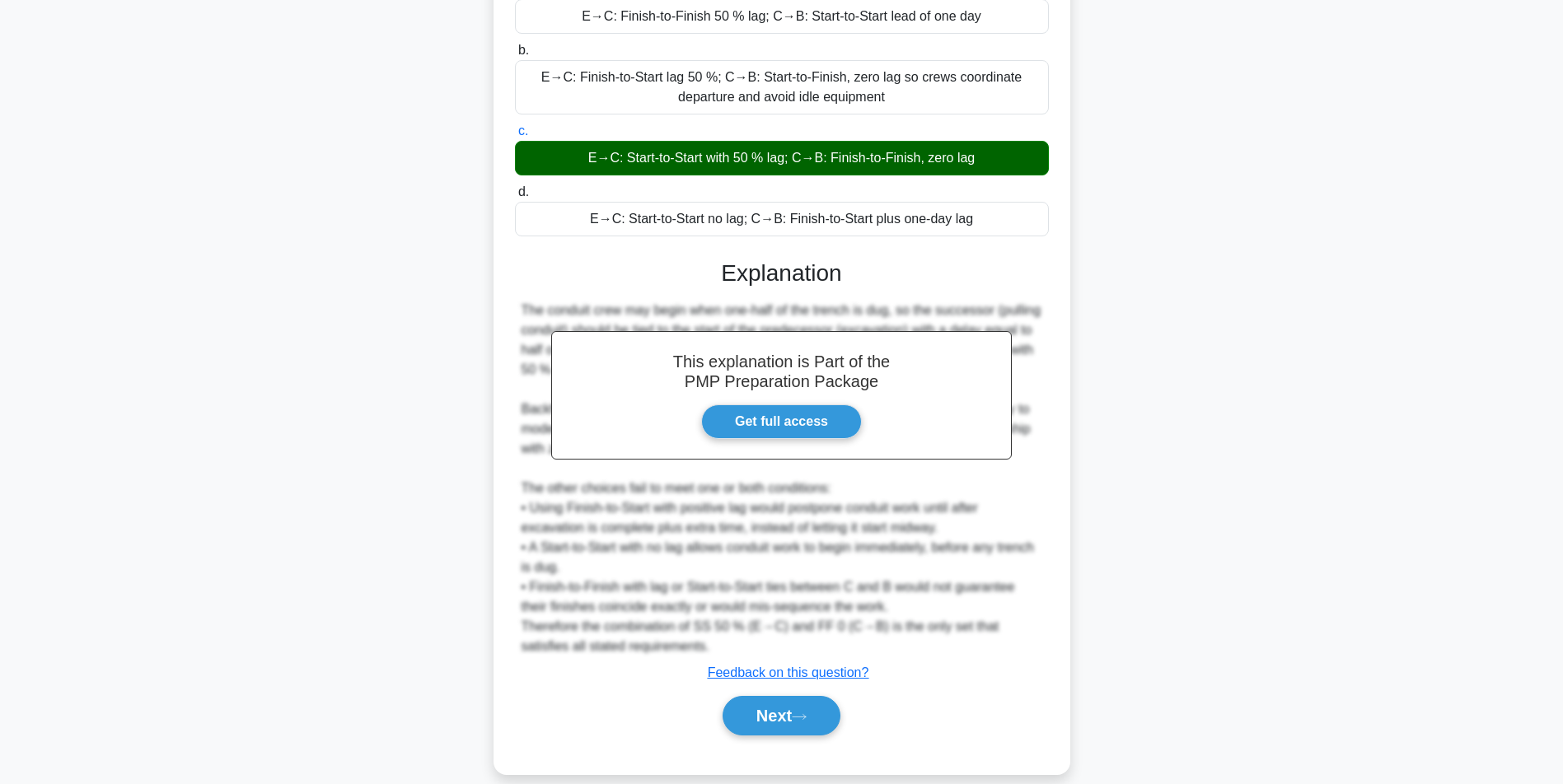
scroll to position [331, 0]
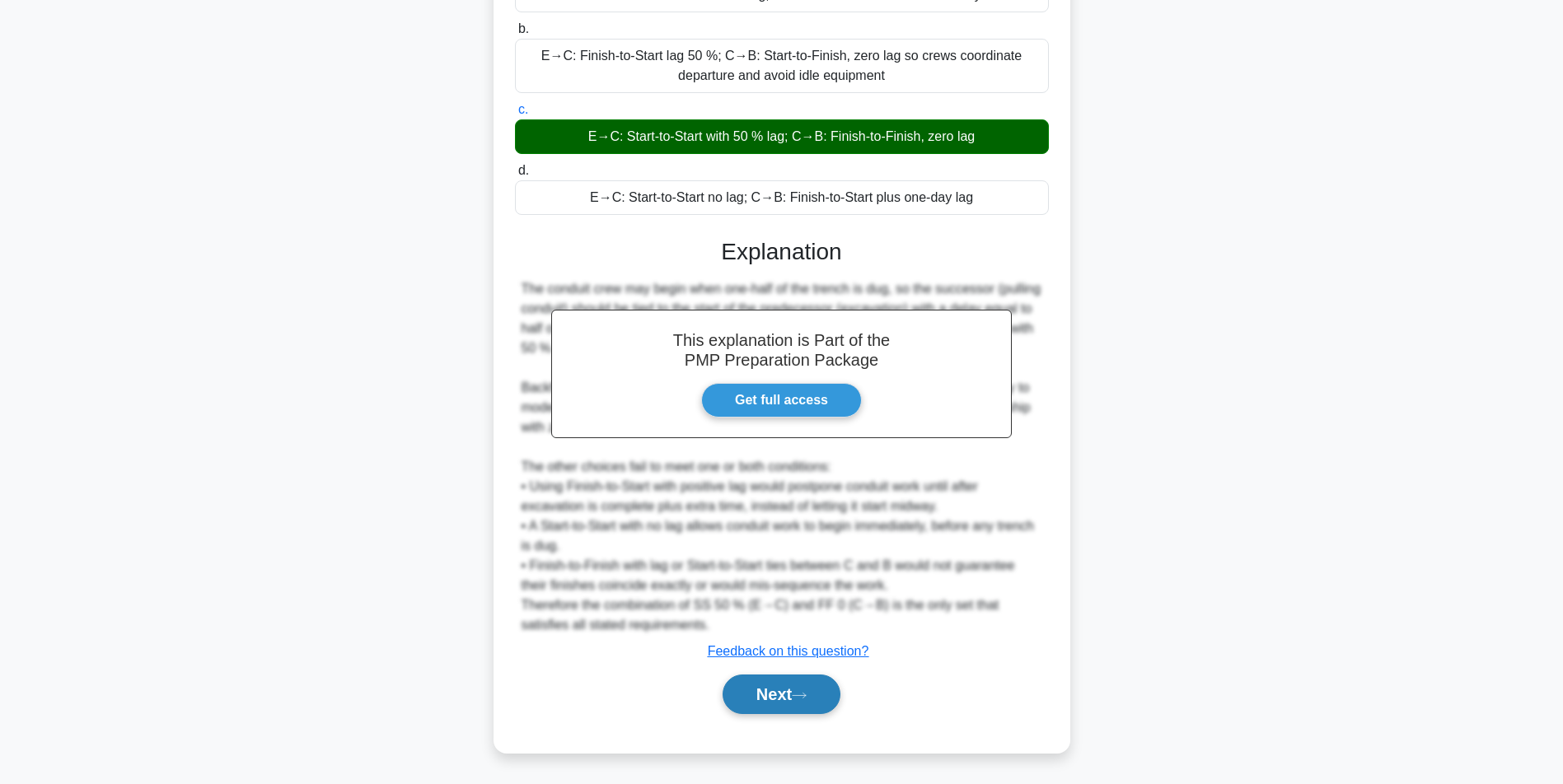
click at [769, 697] on button "Next" at bounding box center [782, 693] width 118 height 39
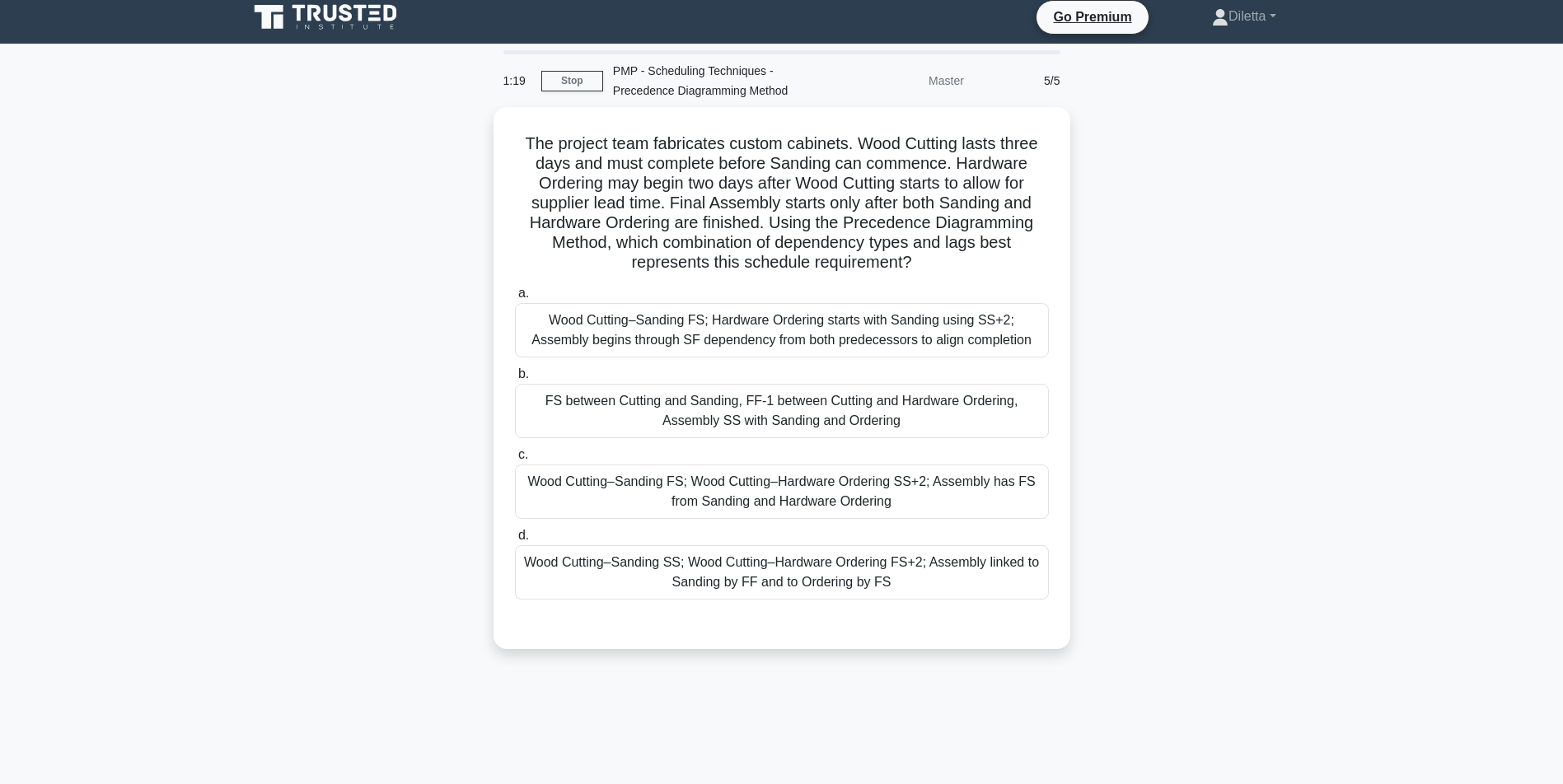
scroll to position [0, 0]
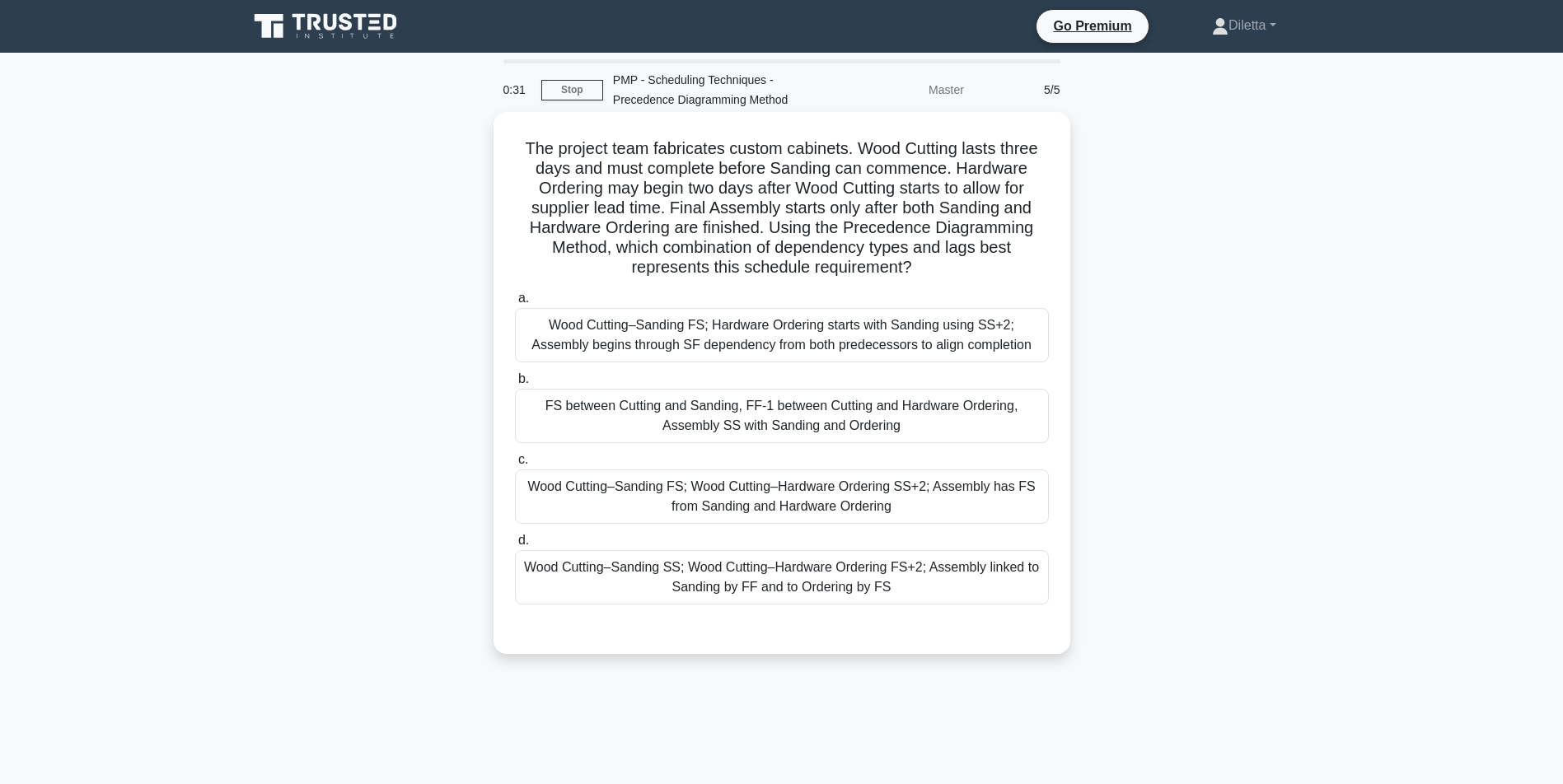
click at [993, 489] on div "Wood Cutting–Sanding FS; Wood Cutting–Hardware Ordering SS+2; Assembly has FS f…" at bounding box center [782, 496] width 534 height 54
click at [515, 465] on input "c. Wood Cutting–Sanding FS; Wood Cutting–Hardware Ordering SS+2; Assembly has F…" at bounding box center [515, 460] width 0 height 10
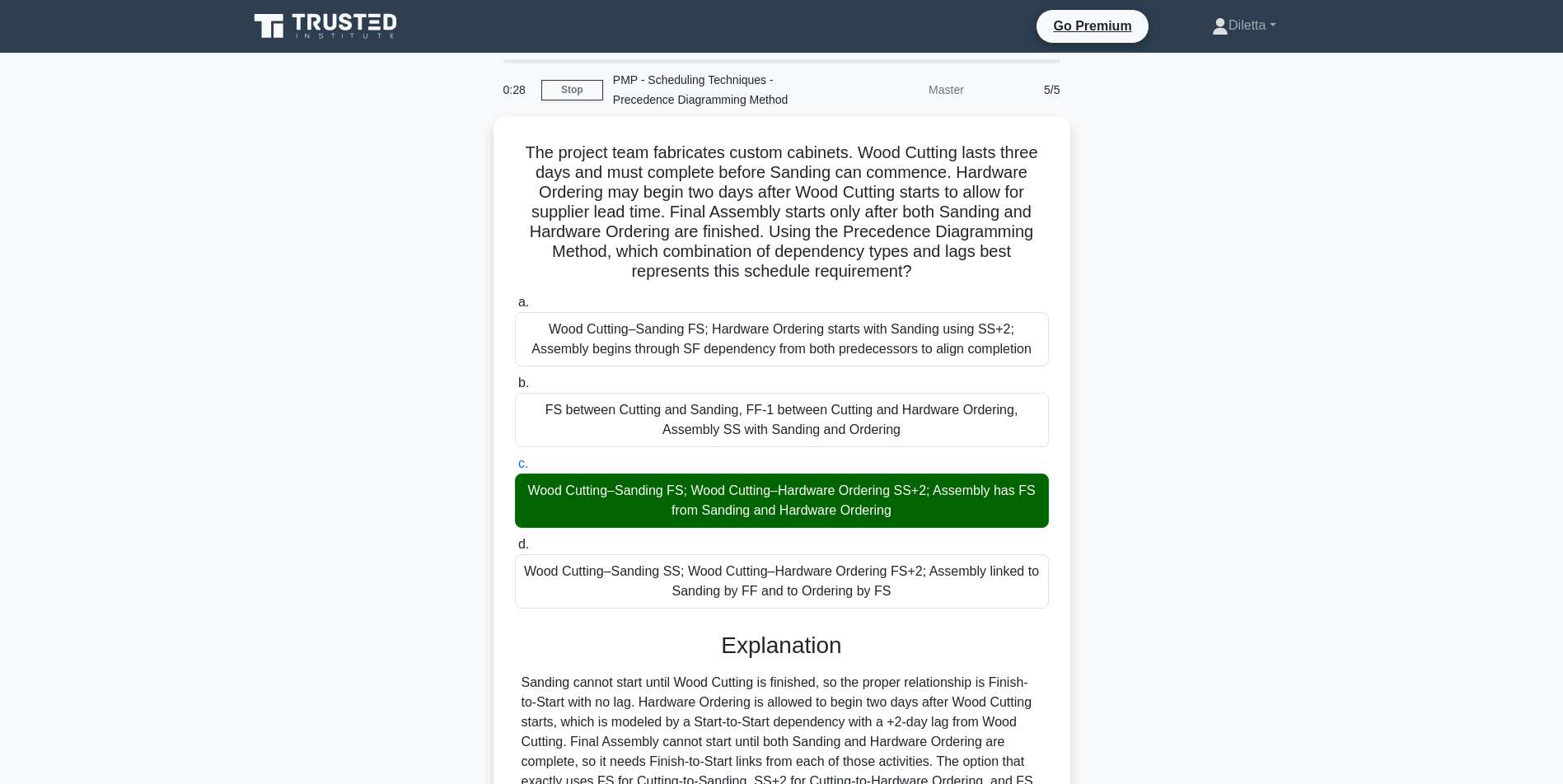
scroll to position [213, 0]
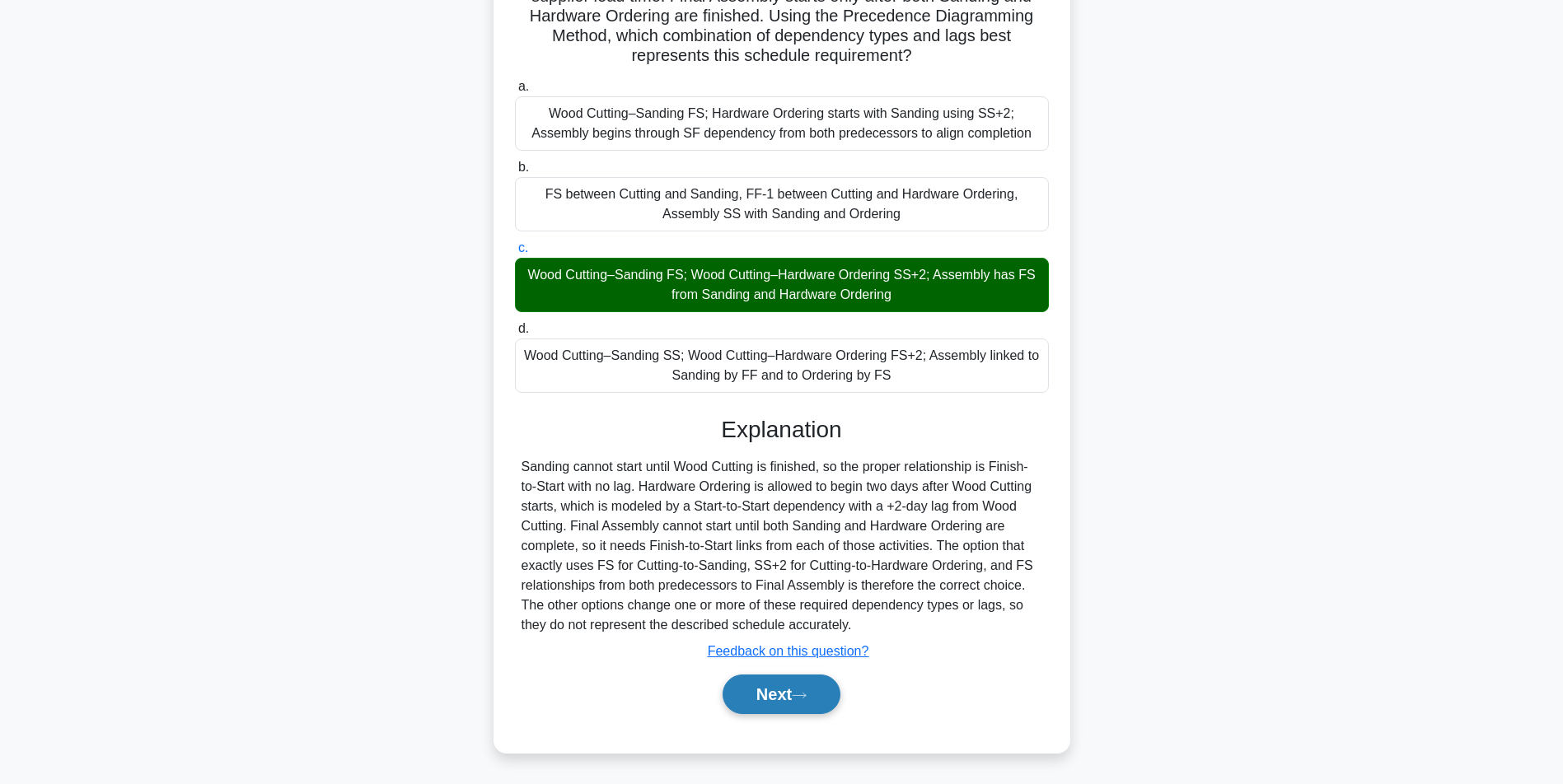
click at [820, 701] on button "Next" at bounding box center [782, 693] width 118 height 39
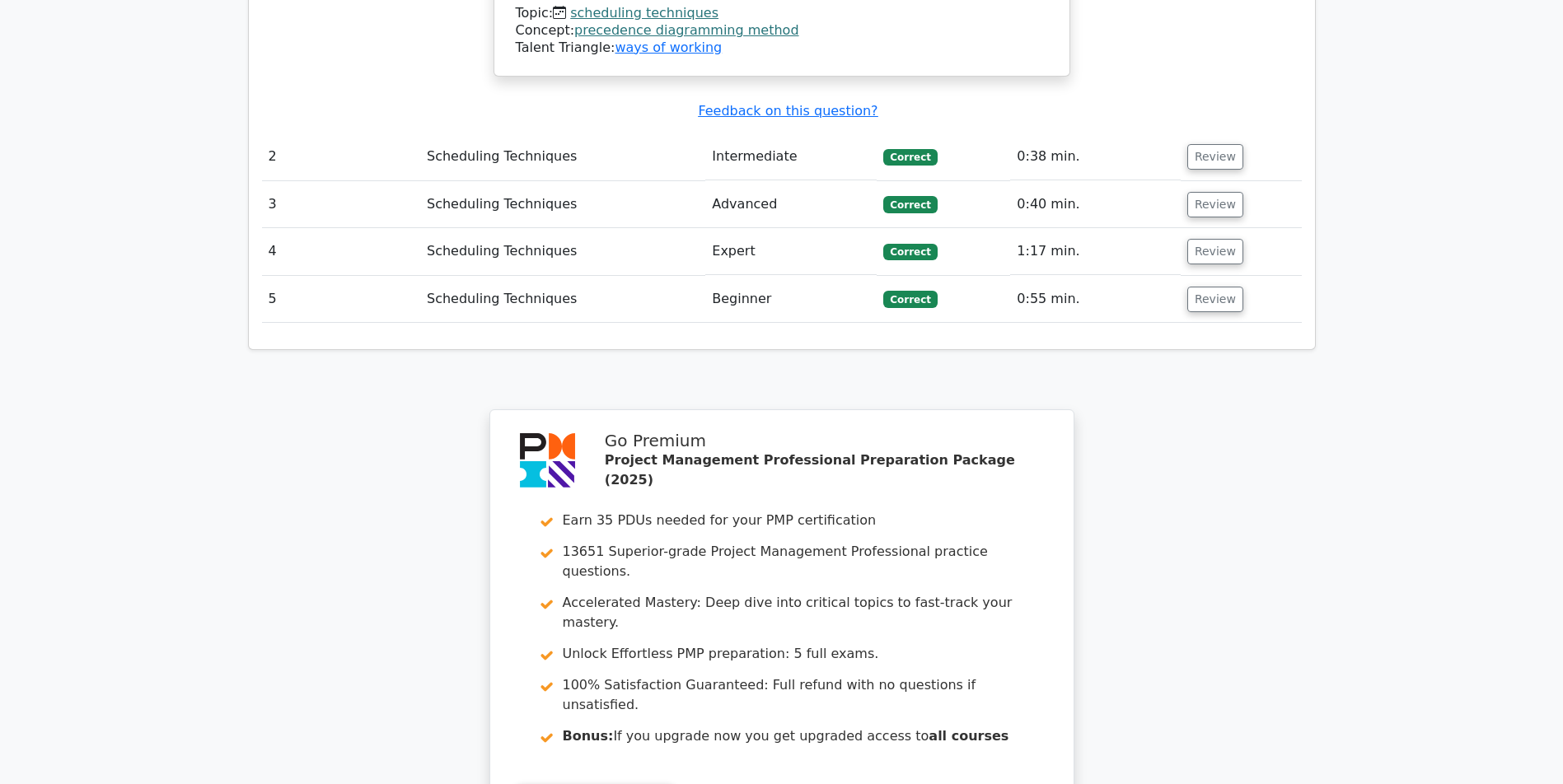
scroll to position [2377, 0]
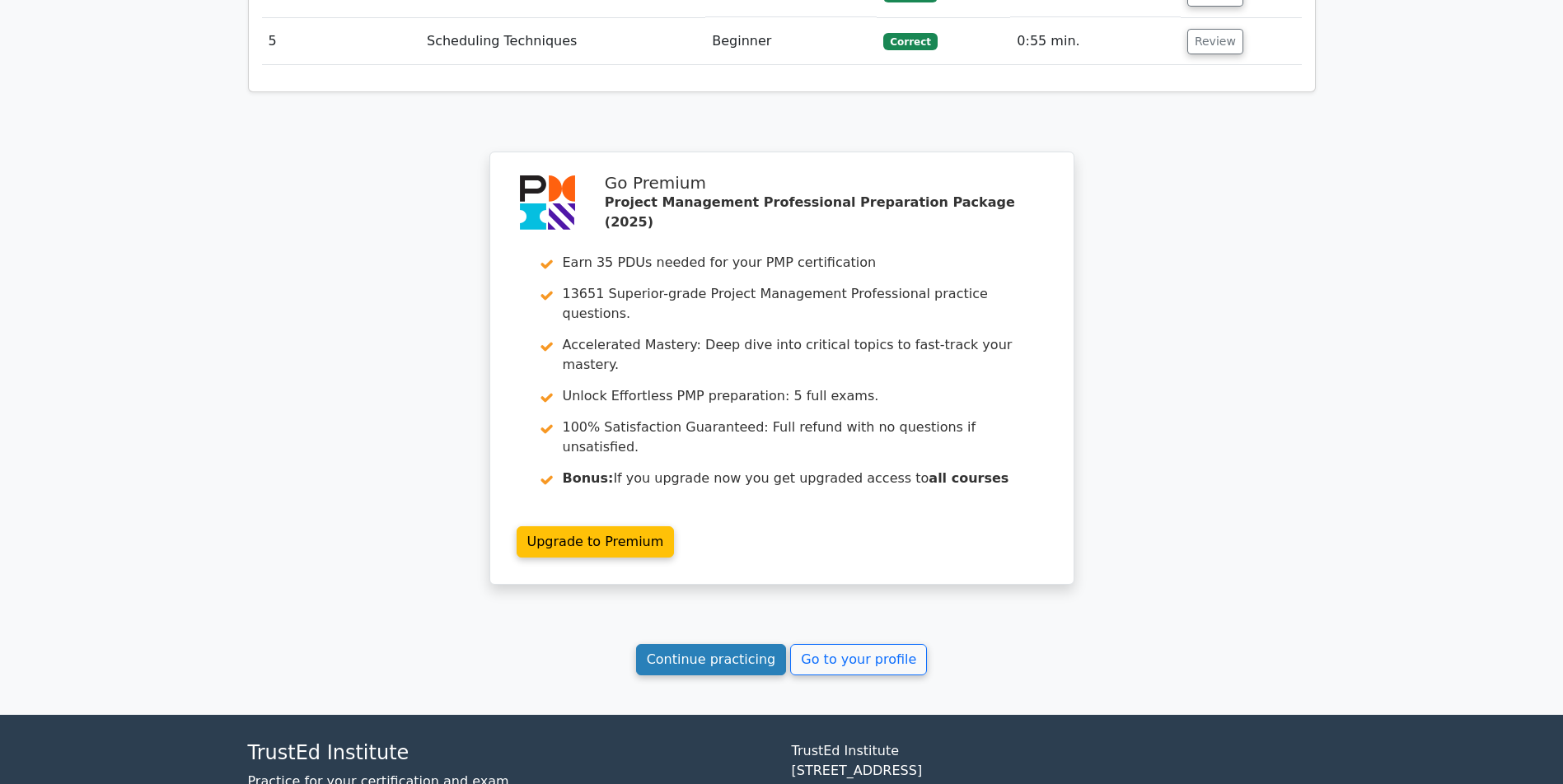
click at [666, 644] on link "Continue practicing" at bounding box center [712, 659] width 151 height 31
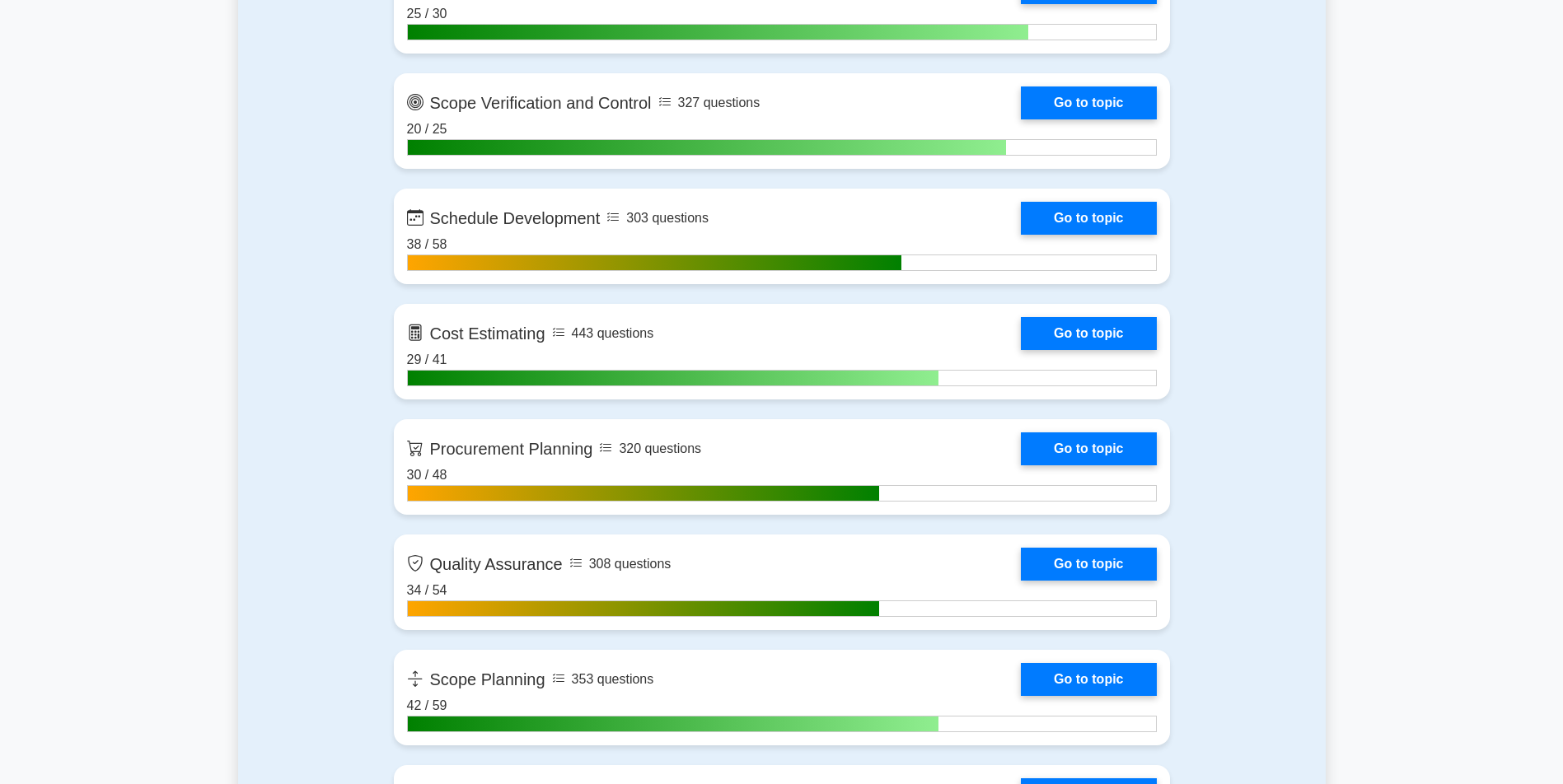
scroll to position [2342, 0]
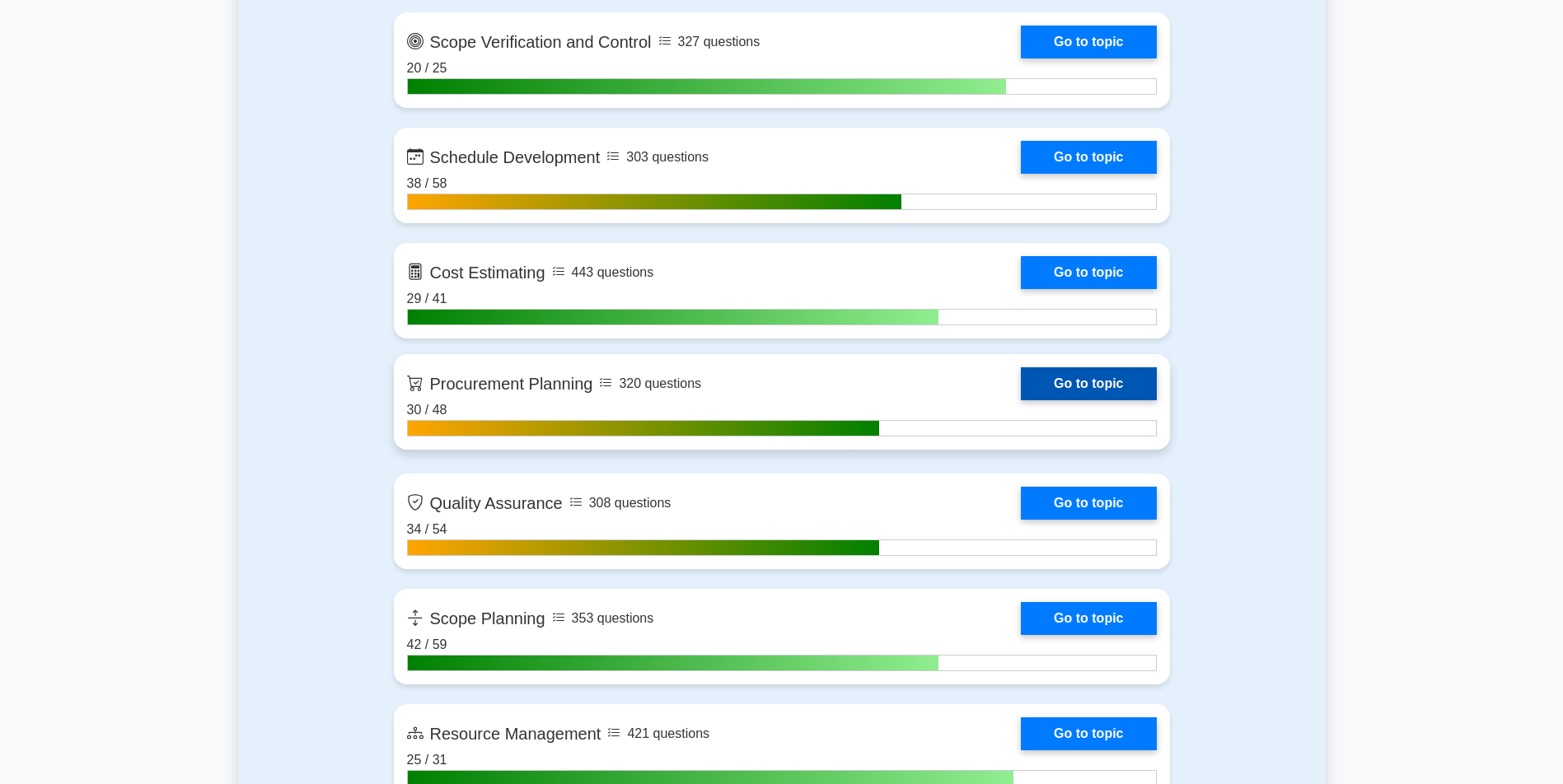
click at [1119, 379] on link "Go to topic" at bounding box center [1089, 383] width 135 height 33
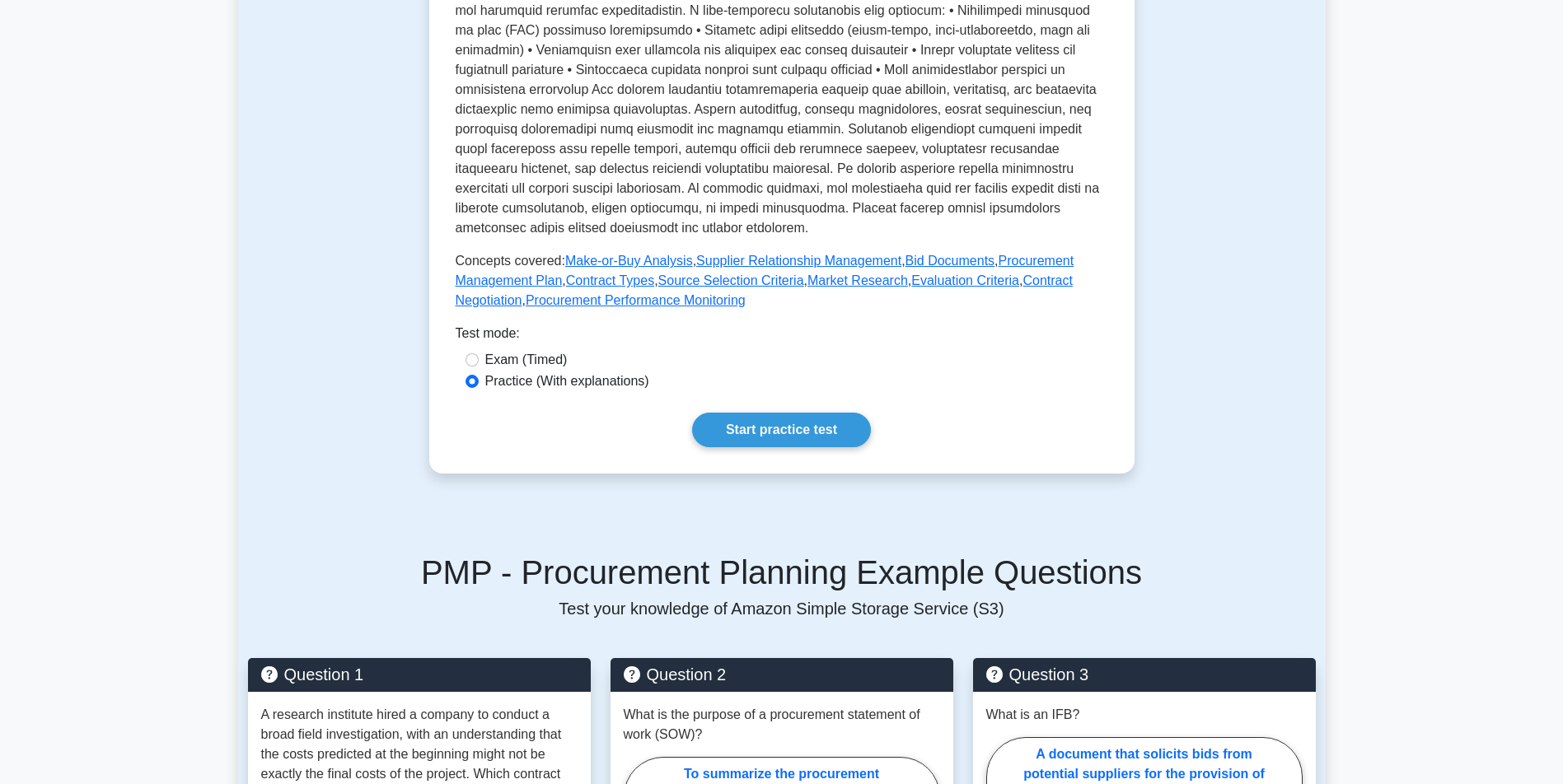
scroll to position [527, 0]
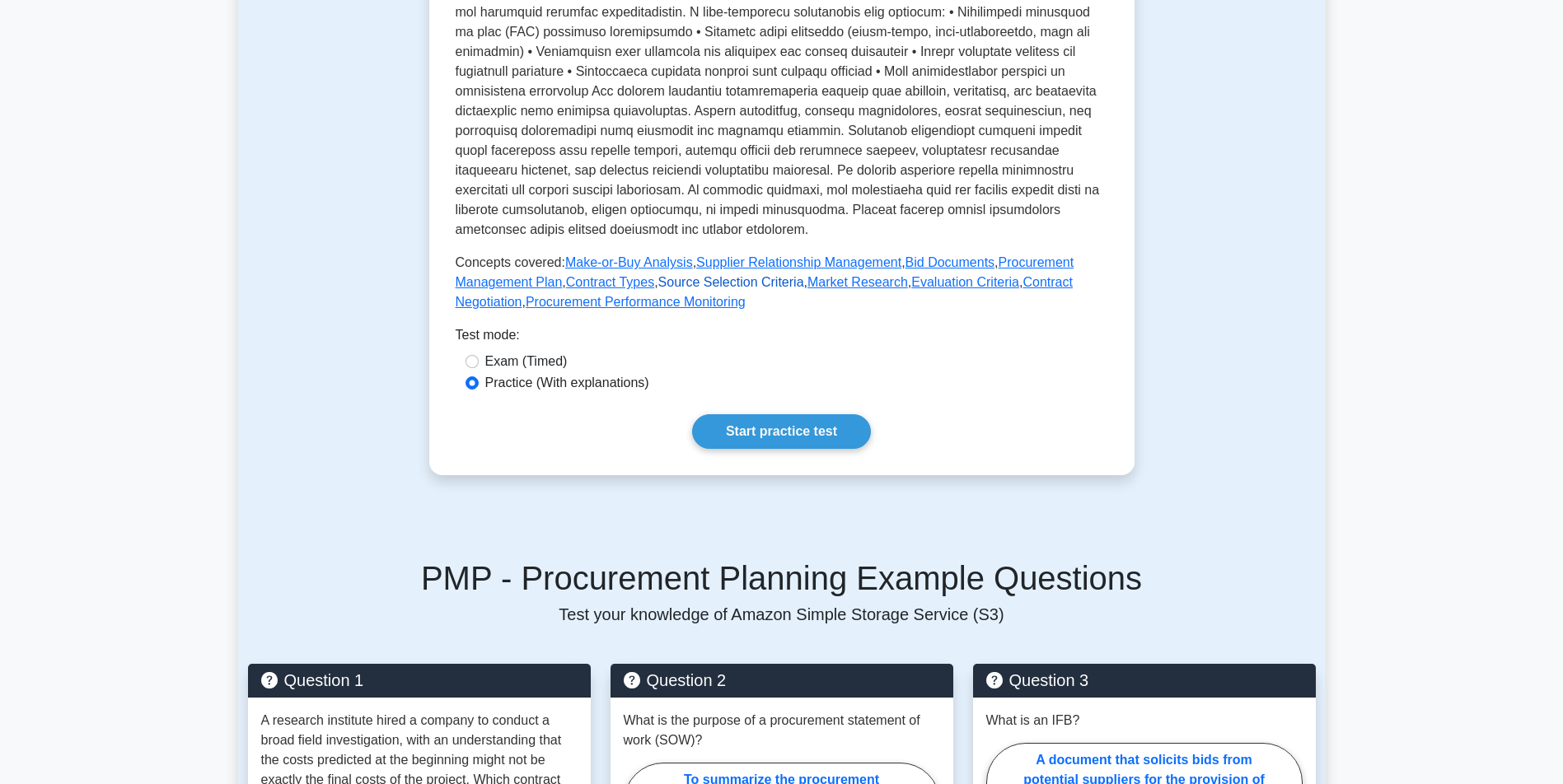
click at [765, 281] on link "Source Selection Criteria" at bounding box center [731, 281] width 146 height 14
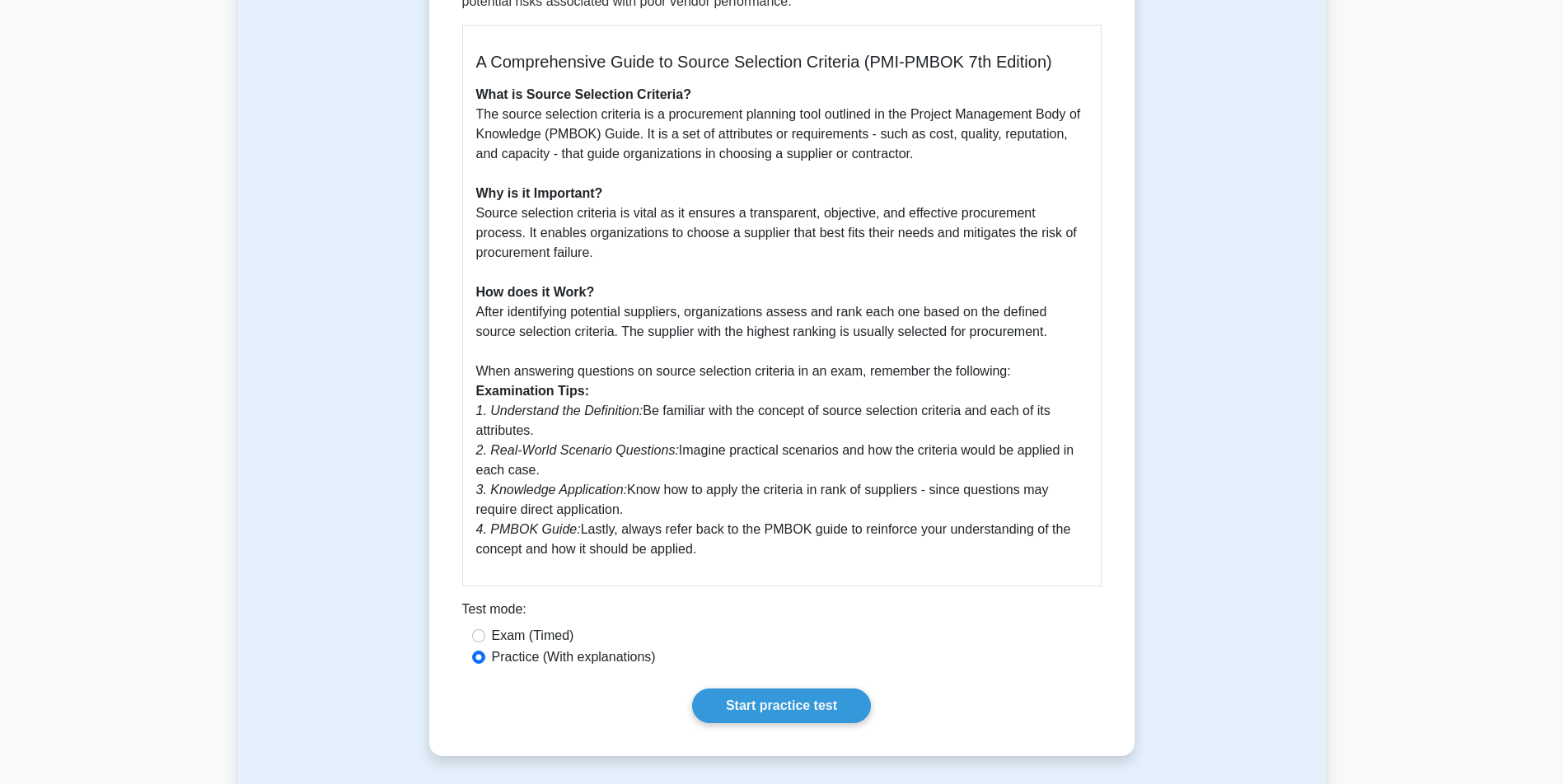
scroll to position [457, 0]
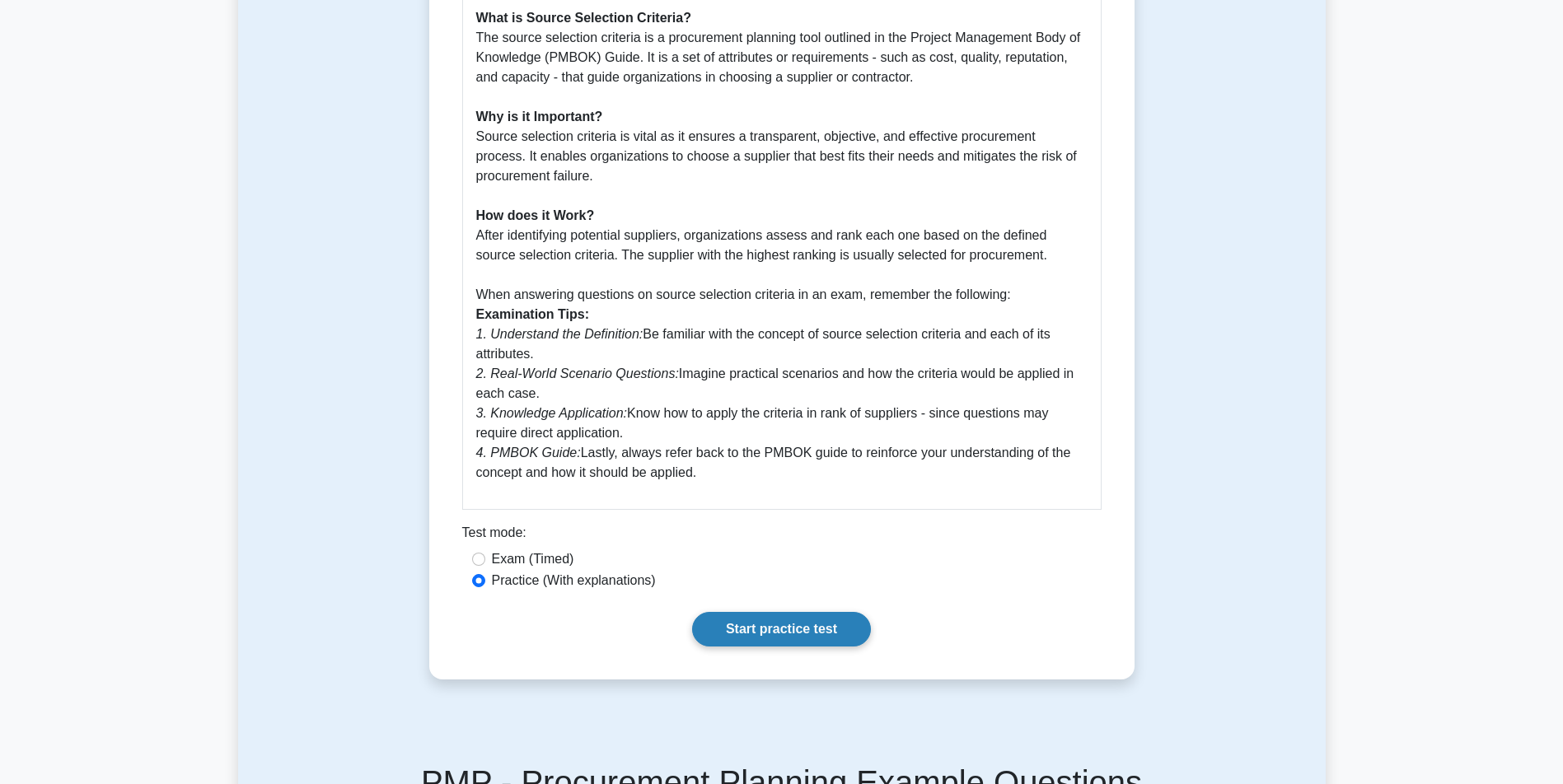
click at [772, 618] on link "Start practice test" at bounding box center [782, 629] width 178 height 34
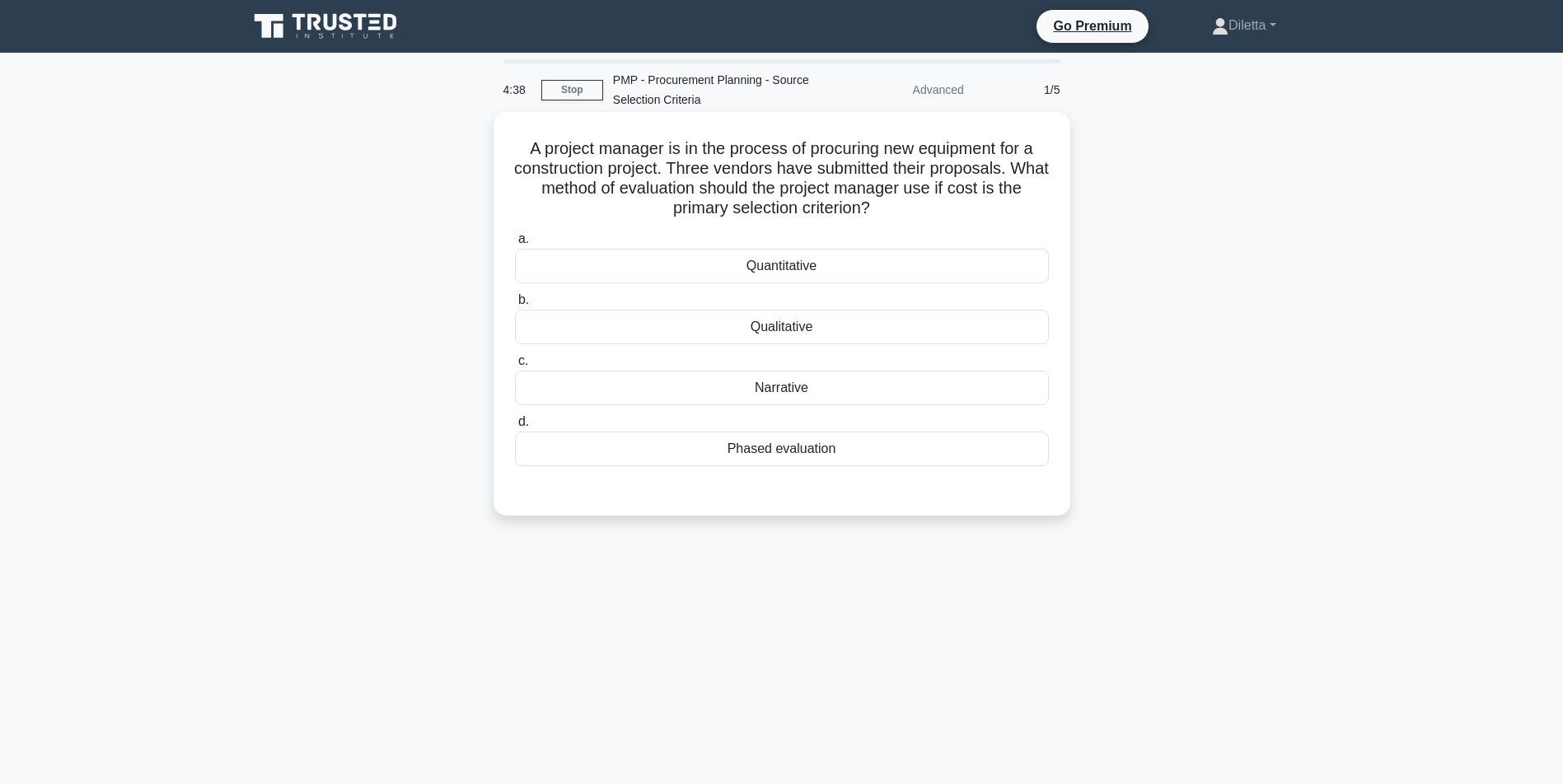
click at [886, 273] on div "Quantitative" at bounding box center [782, 266] width 534 height 34
click at [515, 245] on input "a. Quantitative" at bounding box center [515, 238] width 0 height 10
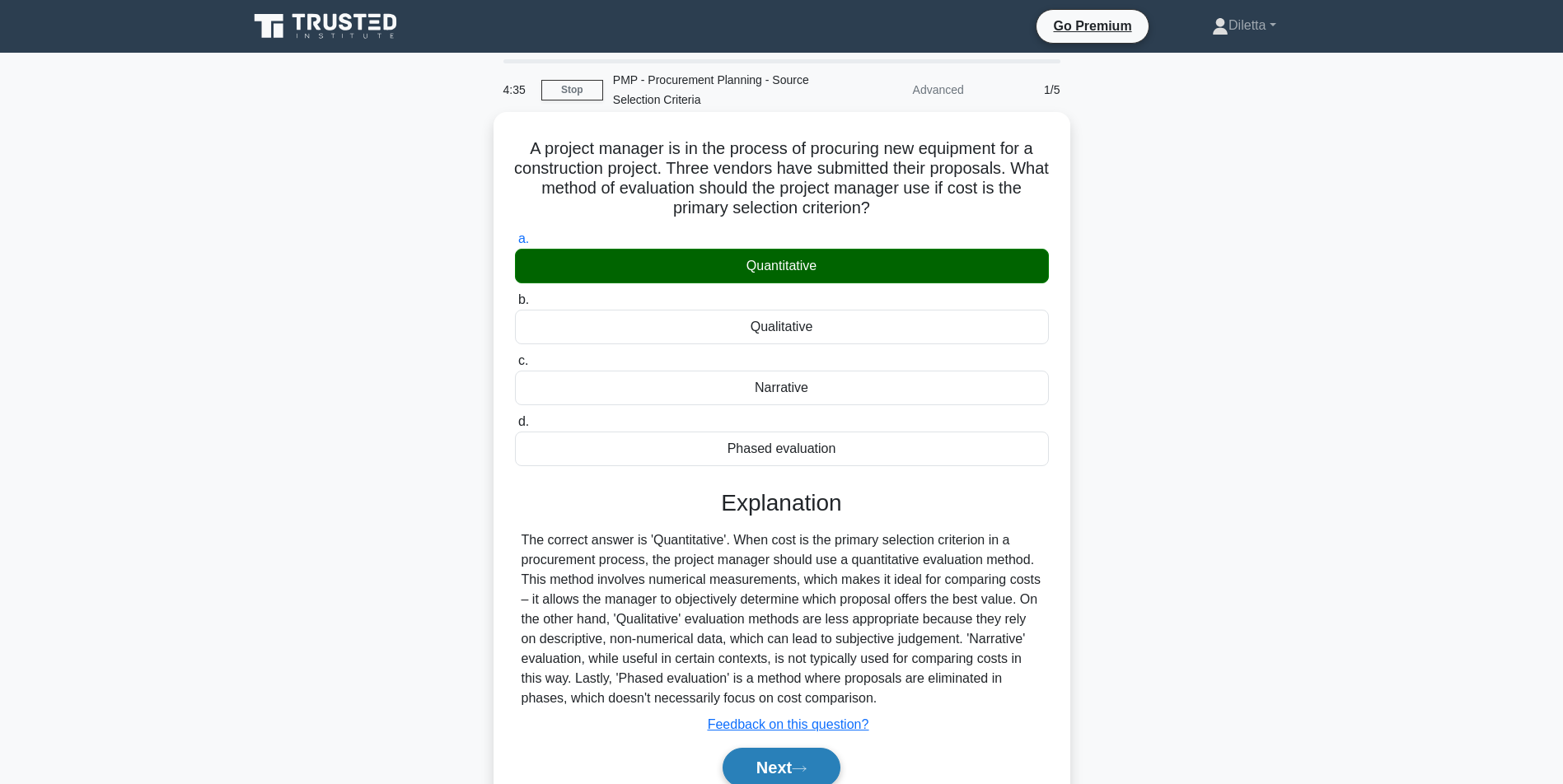
click at [779, 760] on button "Next" at bounding box center [782, 767] width 118 height 39
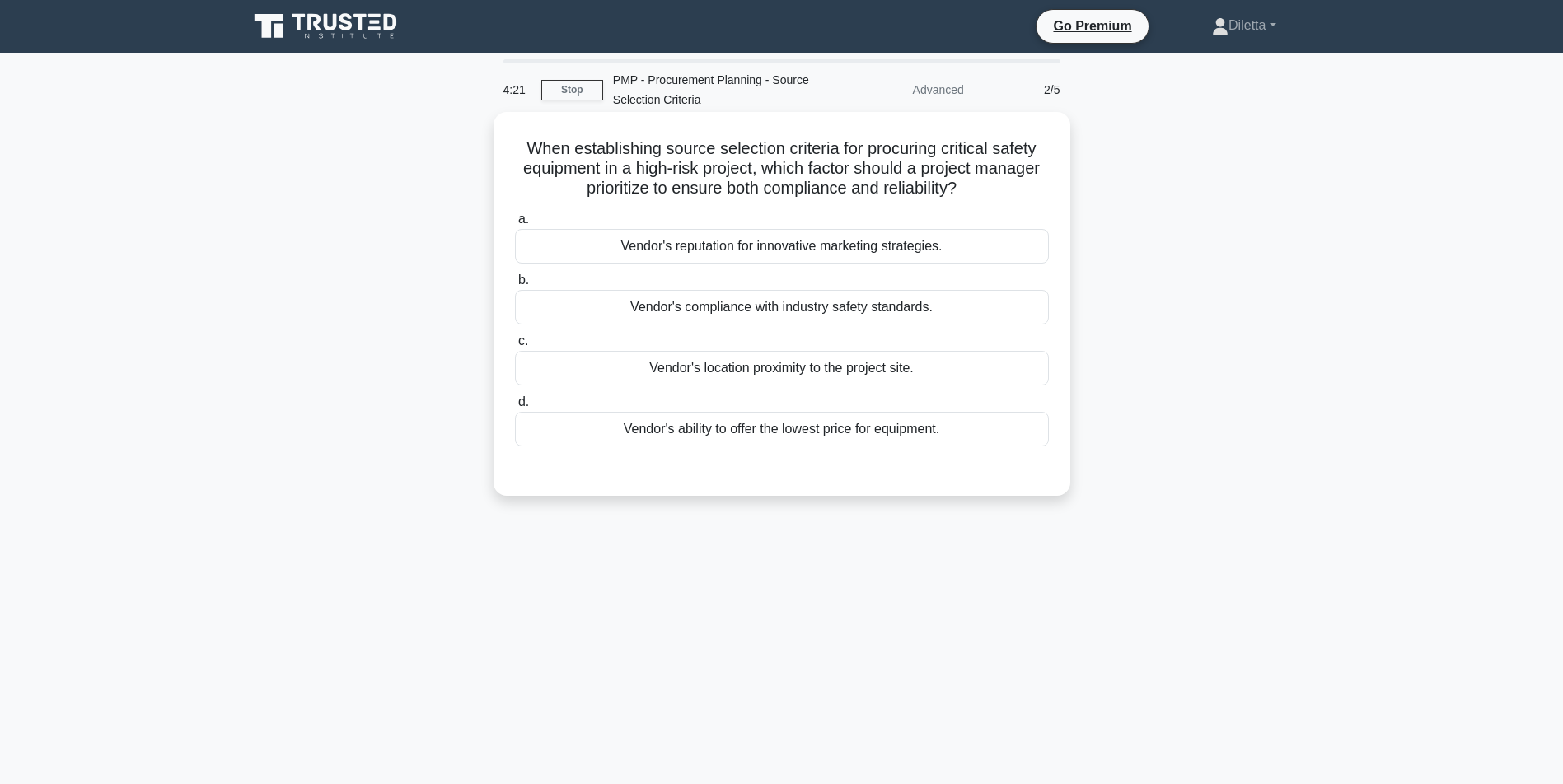
click at [1020, 305] on div "Vendor's compliance with industry safety standards." at bounding box center [782, 307] width 534 height 34
click at [515, 286] on input "b. Vendor's compliance with industry safety standards." at bounding box center [515, 279] width 0 height 10
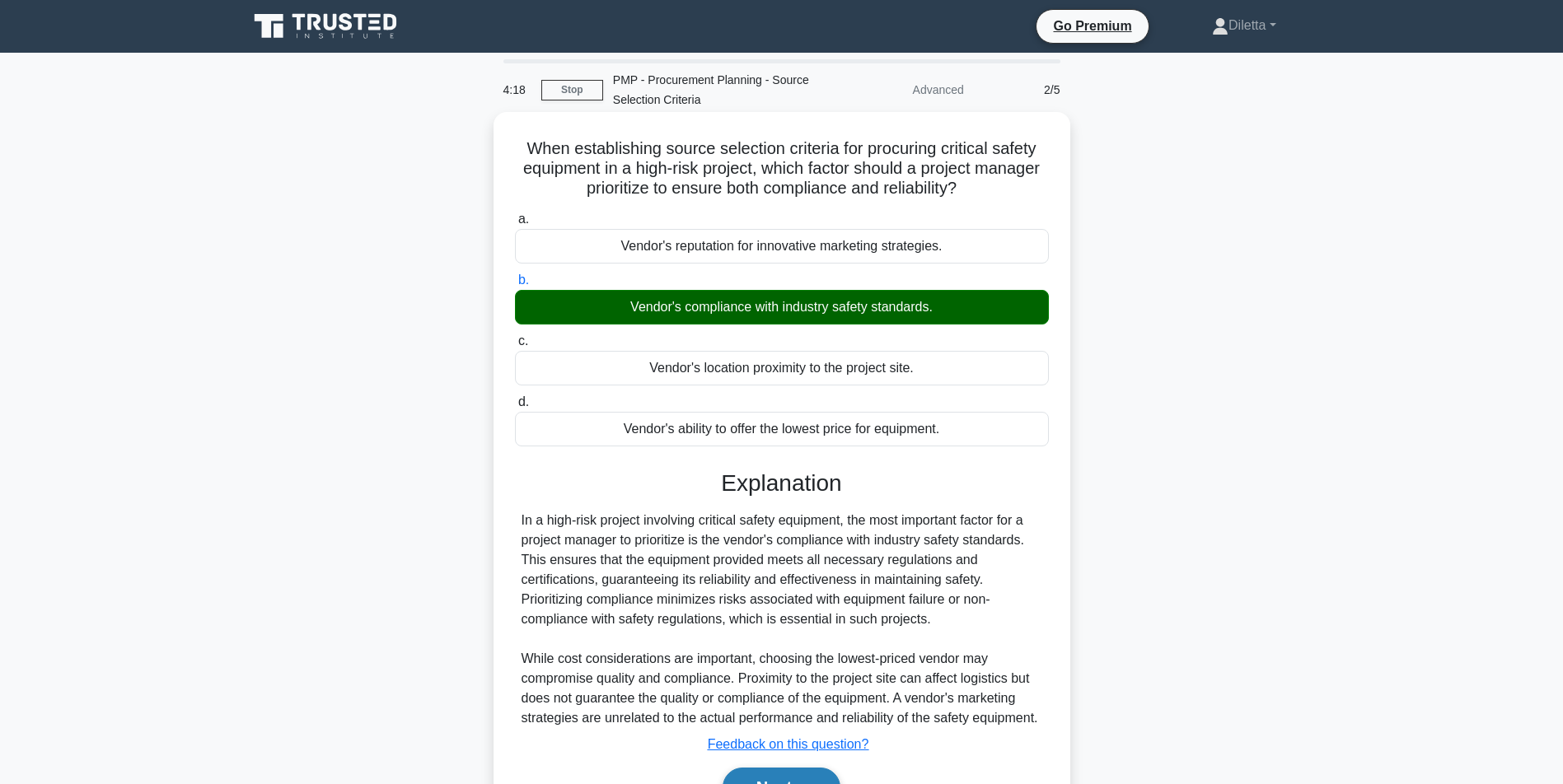
click at [777, 780] on button "Next" at bounding box center [782, 787] width 118 height 39
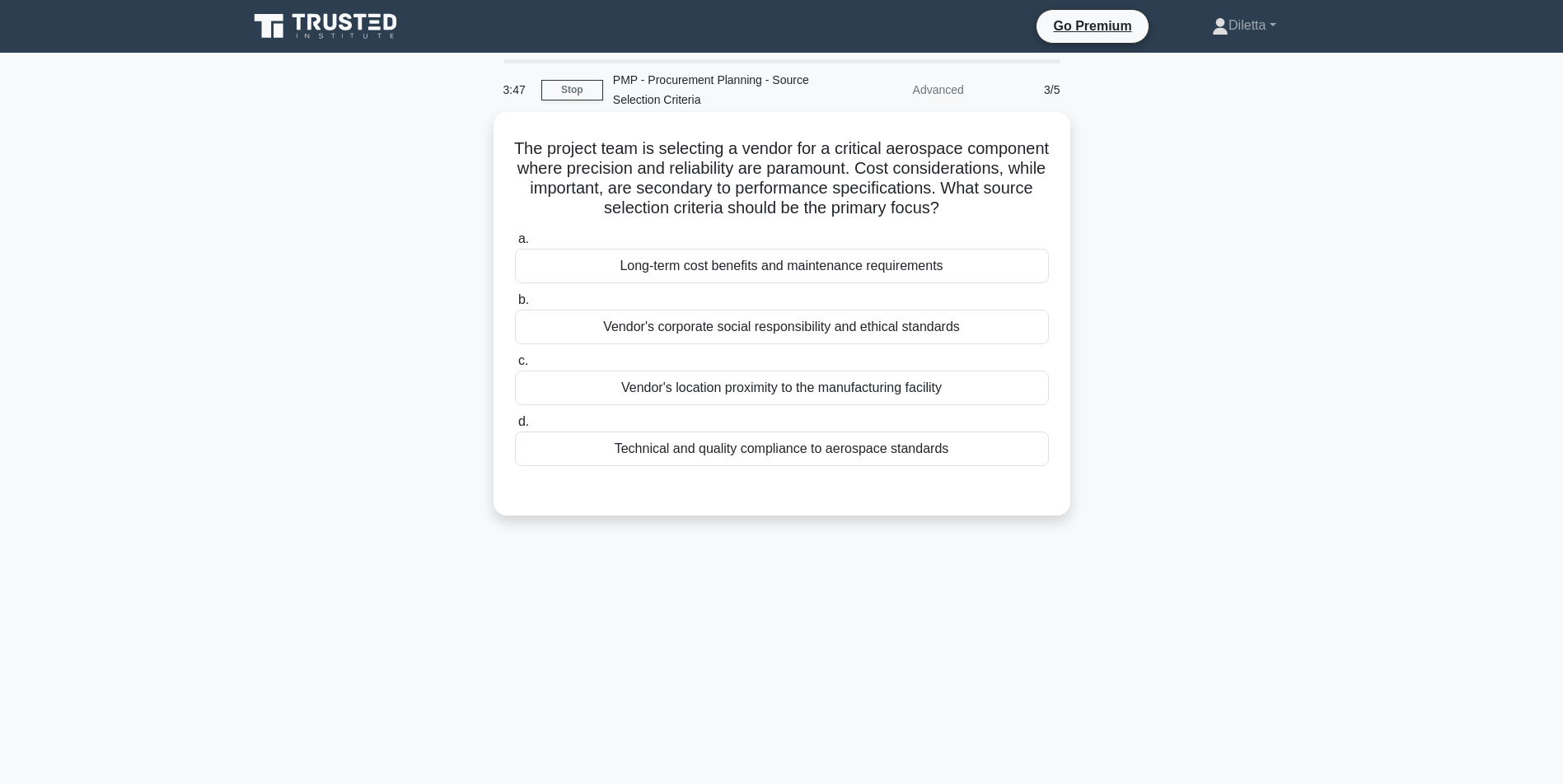
click at [1034, 466] on div "Technical and quality compliance to aerospace standards" at bounding box center [782, 449] width 534 height 34
click at [515, 427] on input "d. Technical and quality compliance to aerospace standards" at bounding box center [515, 422] width 0 height 10
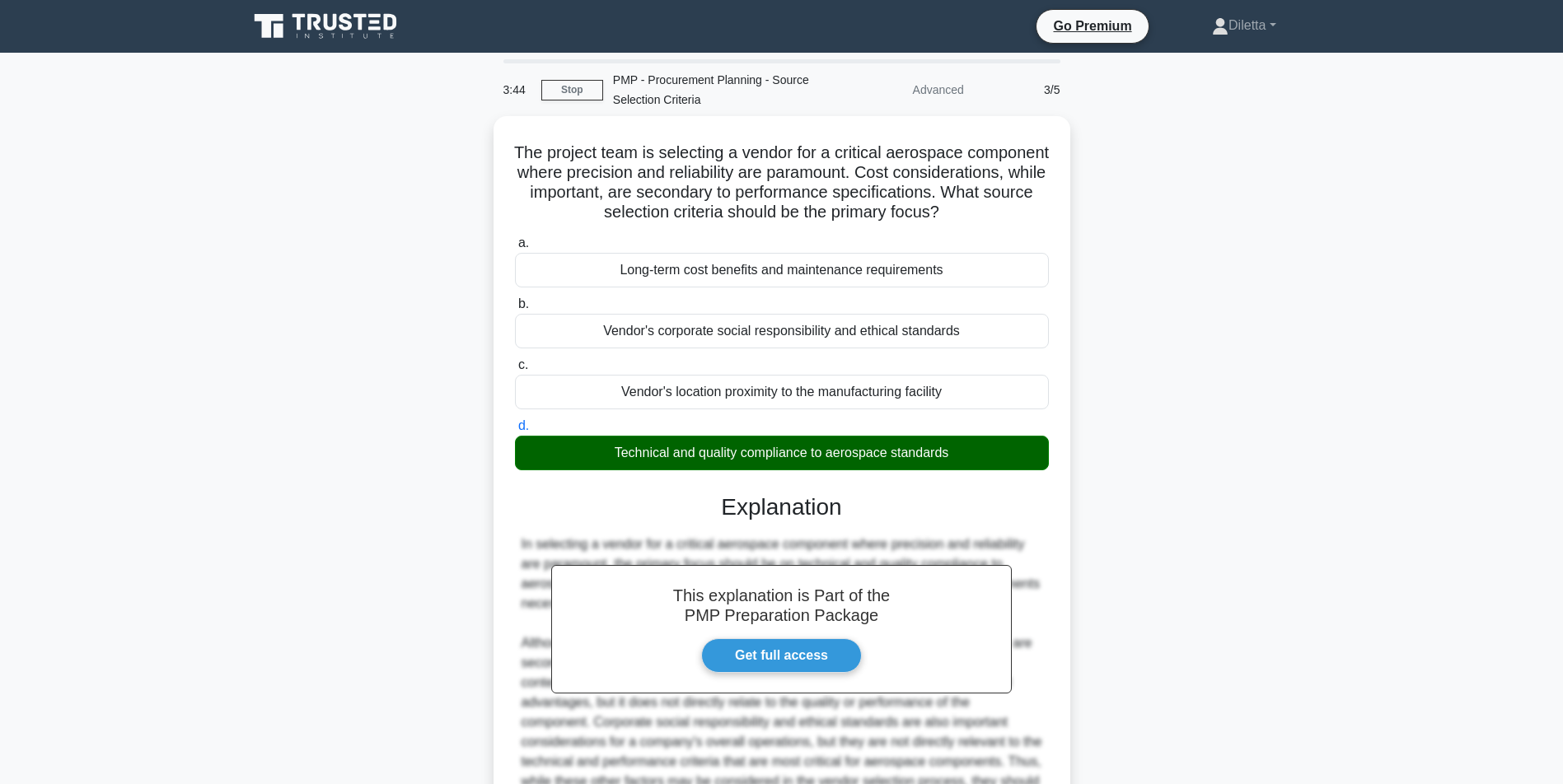
scroll to position [185, 0]
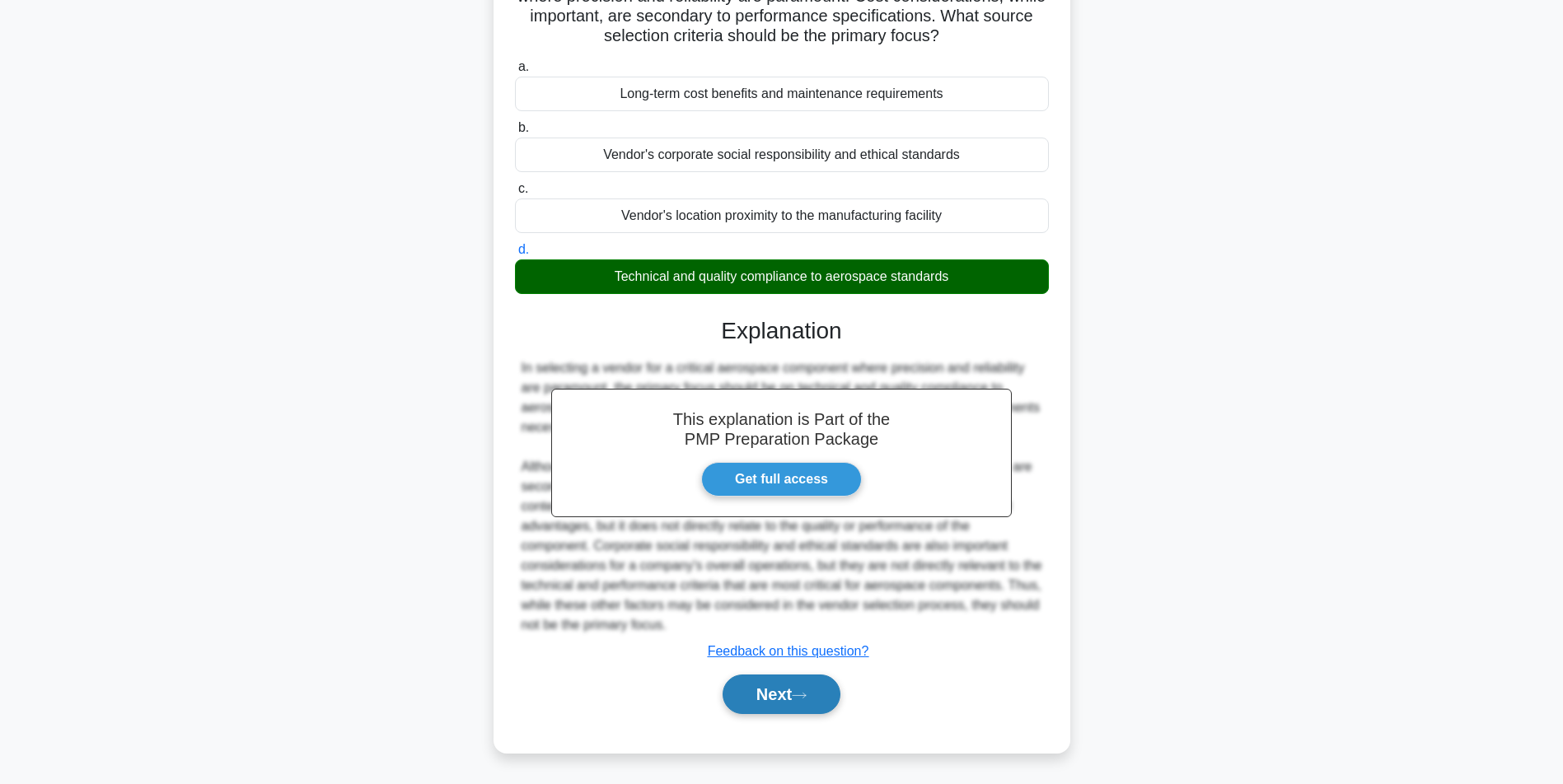
click at [807, 700] on icon at bounding box center [800, 696] width 15 height 10
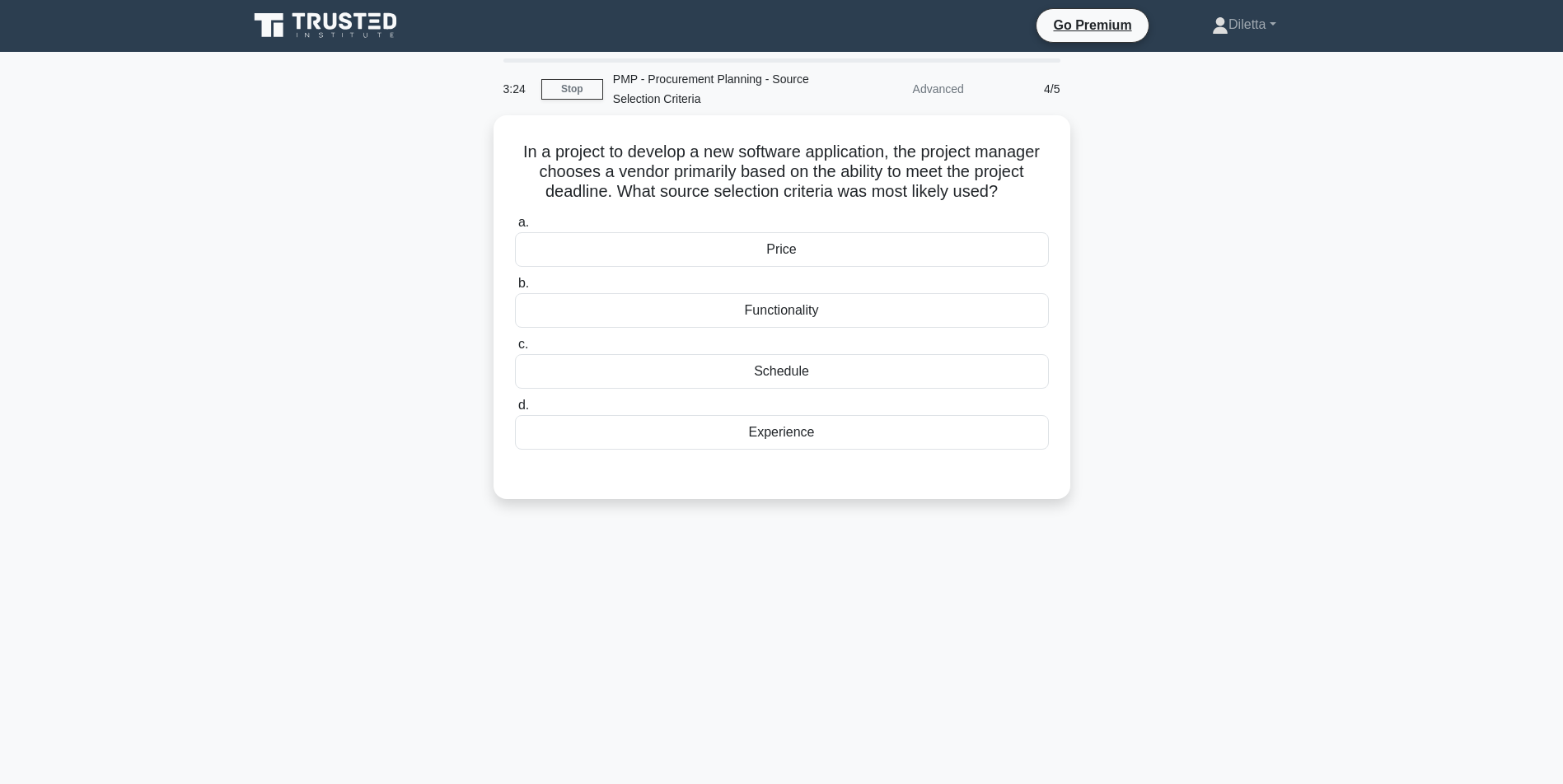
scroll to position [0, 0]
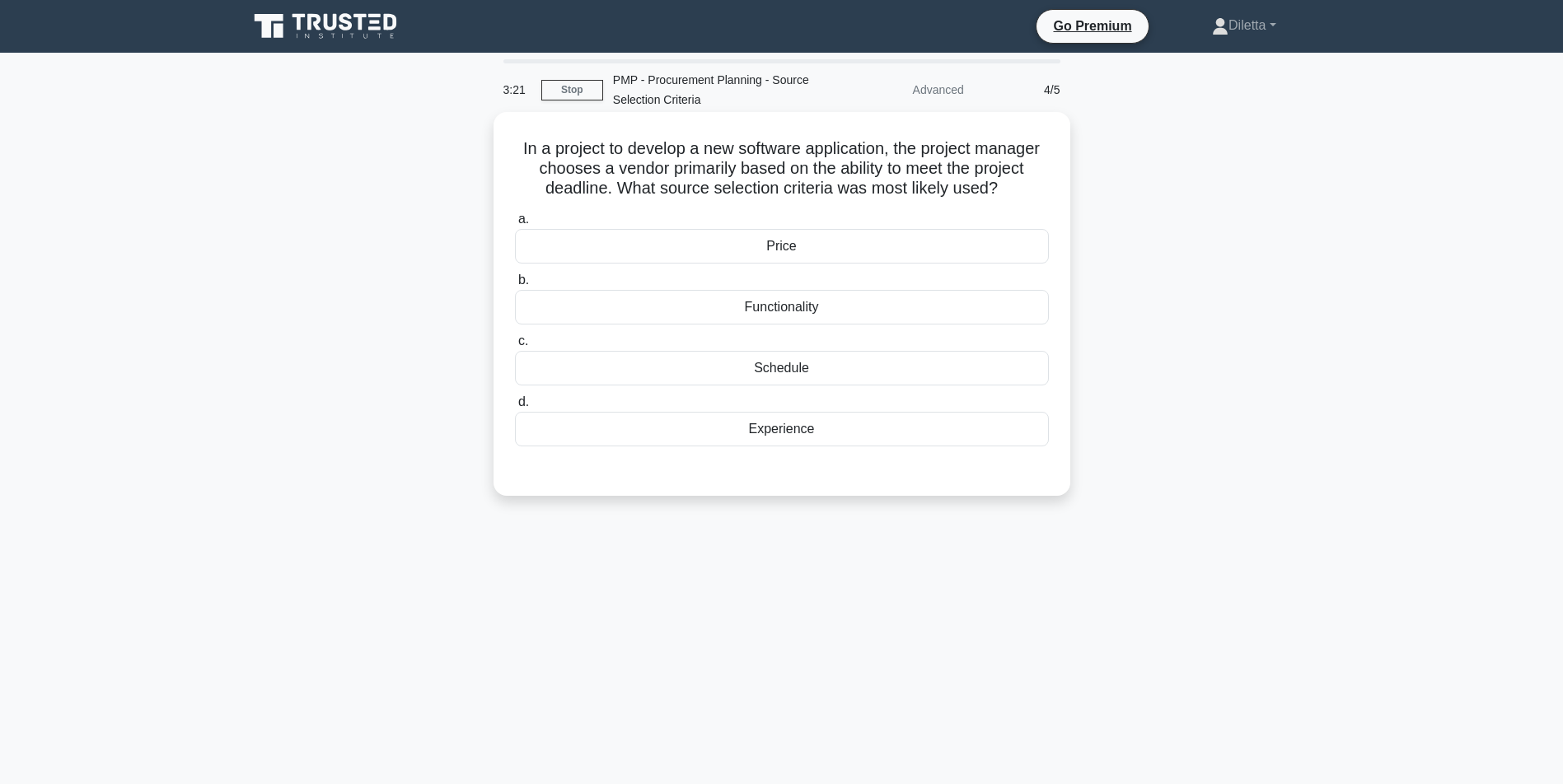
click at [998, 425] on div "Experience" at bounding box center [782, 429] width 534 height 34
click at [515, 408] on input "d. Experience" at bounding box center [515, 402] width 0 height 10
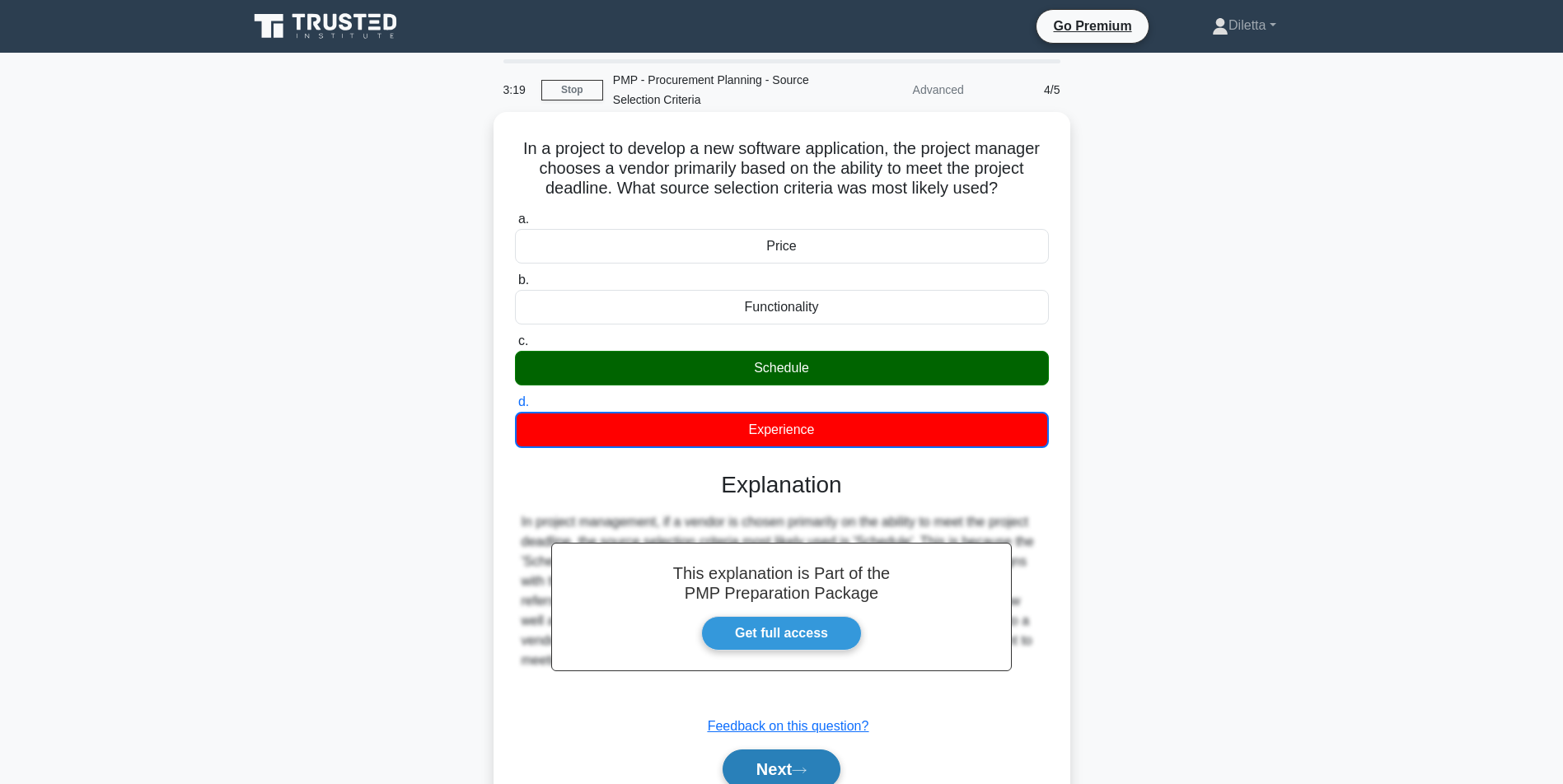
click at [776, 756] on button "Next" at bounding box center [782, 769] width 118 height 39
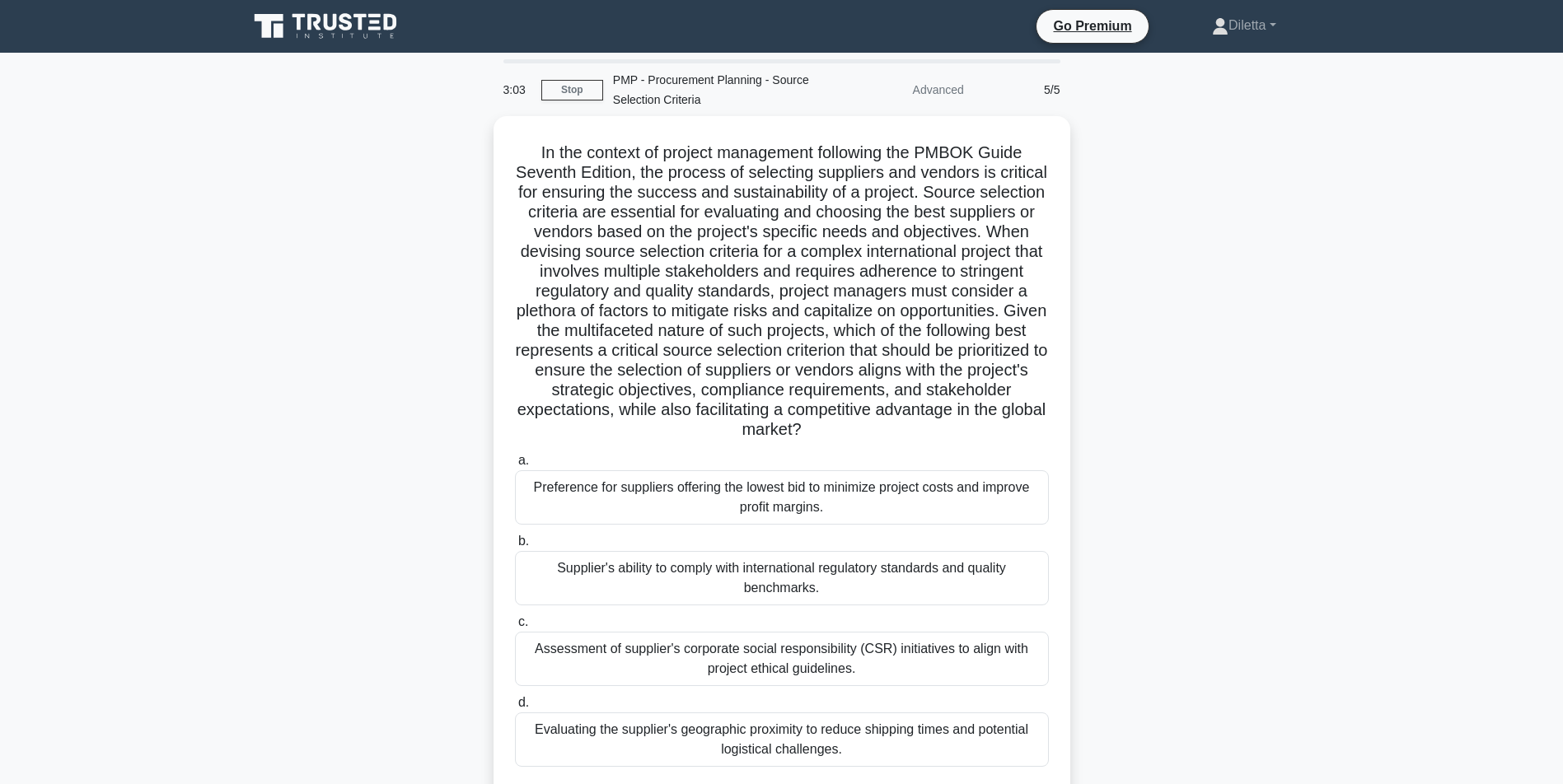
scroll to position [106, 0]
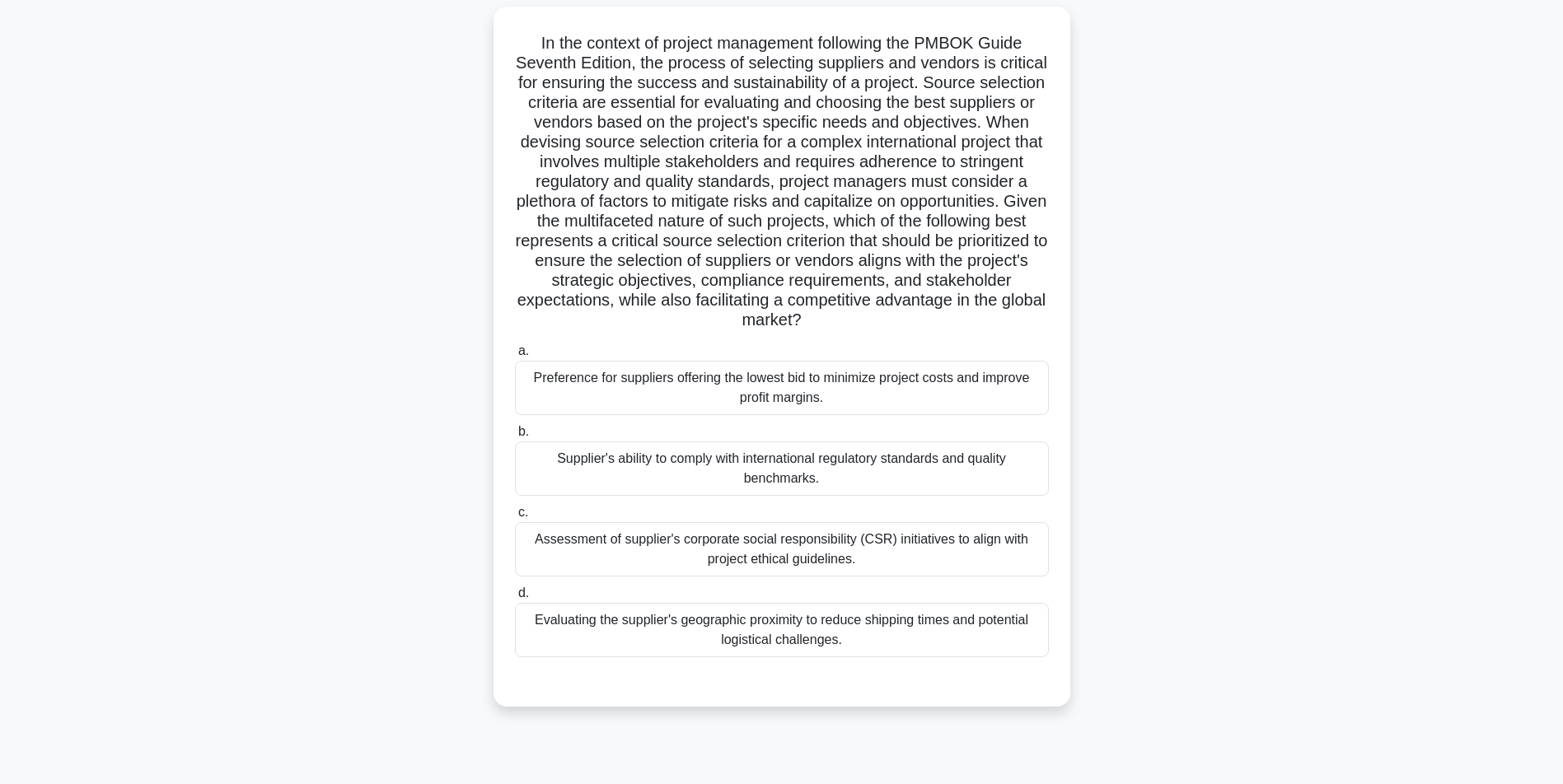
click at [1019, 459] on div "Supplier's ability to comply with international regulatory standards and qualit…" at bounding box center [782, 468] width 534 height 54
click at [515, 438] on input "b. Supplier's ability to comply with international regulatory standards and qua…" at bounding box center [515, 431] width 0 height 10
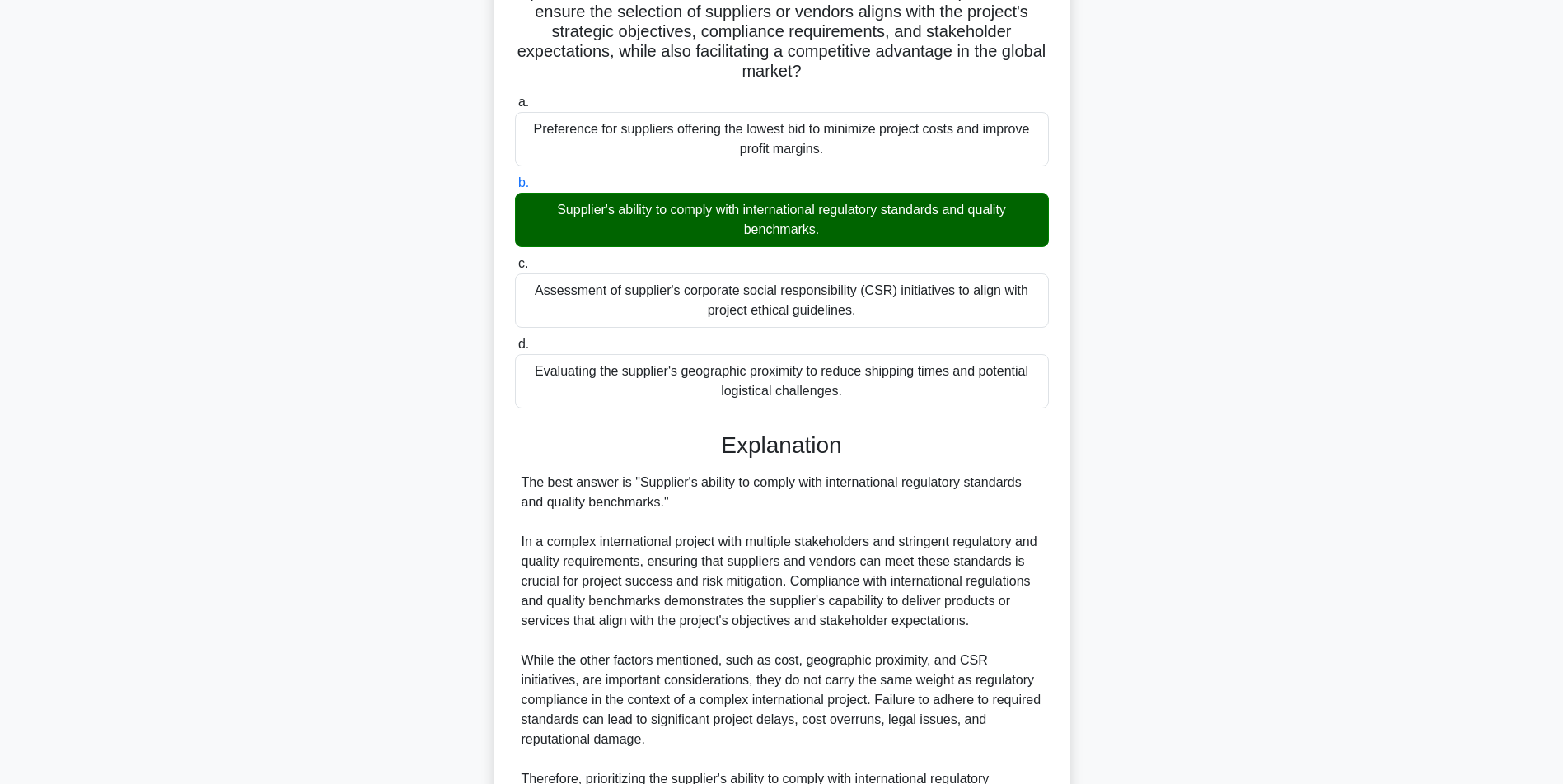
scroll to position [548, 0]
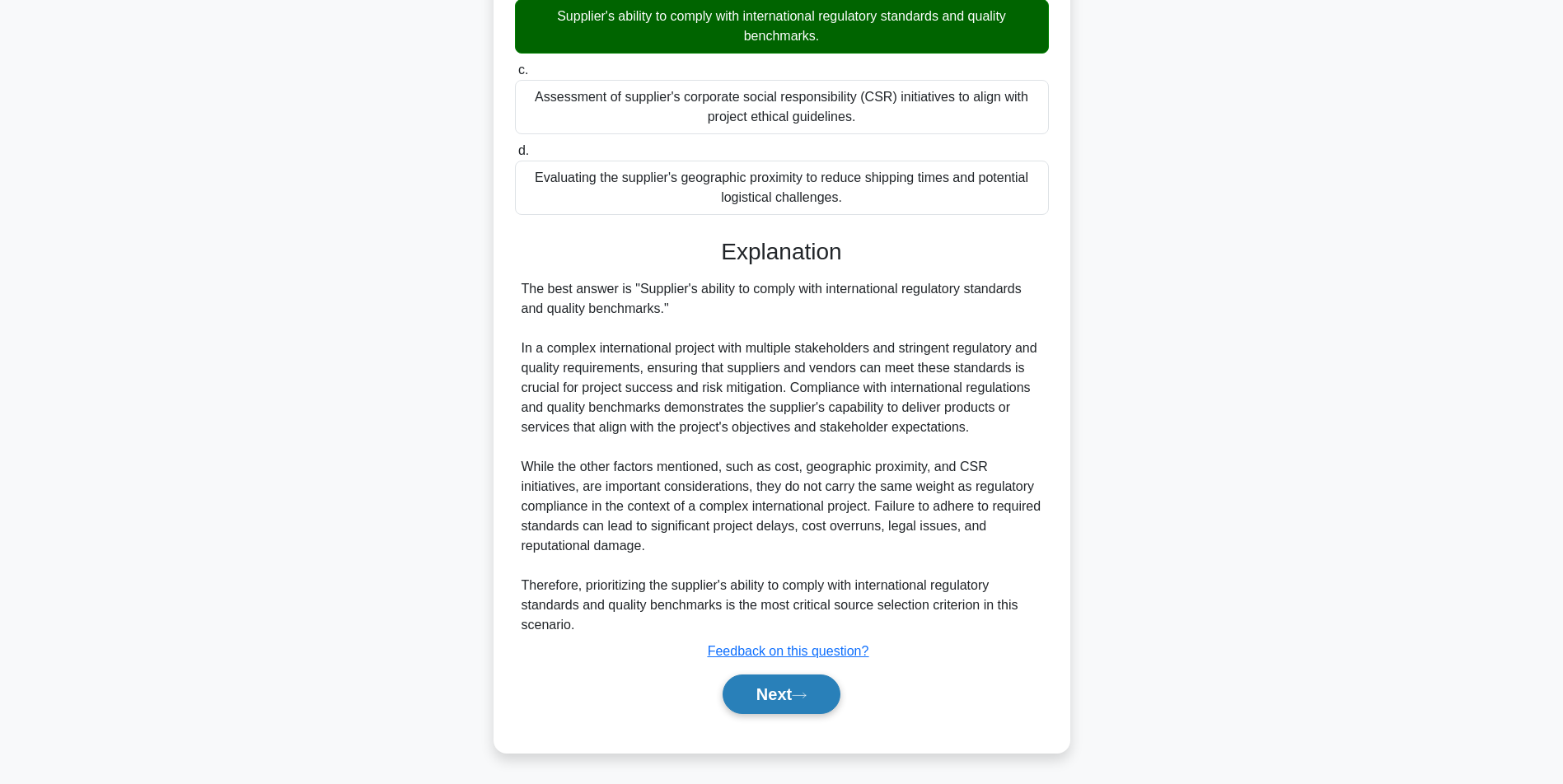
click at [800, 695] on icon at bounding box center [800, 696] width 15 height 10
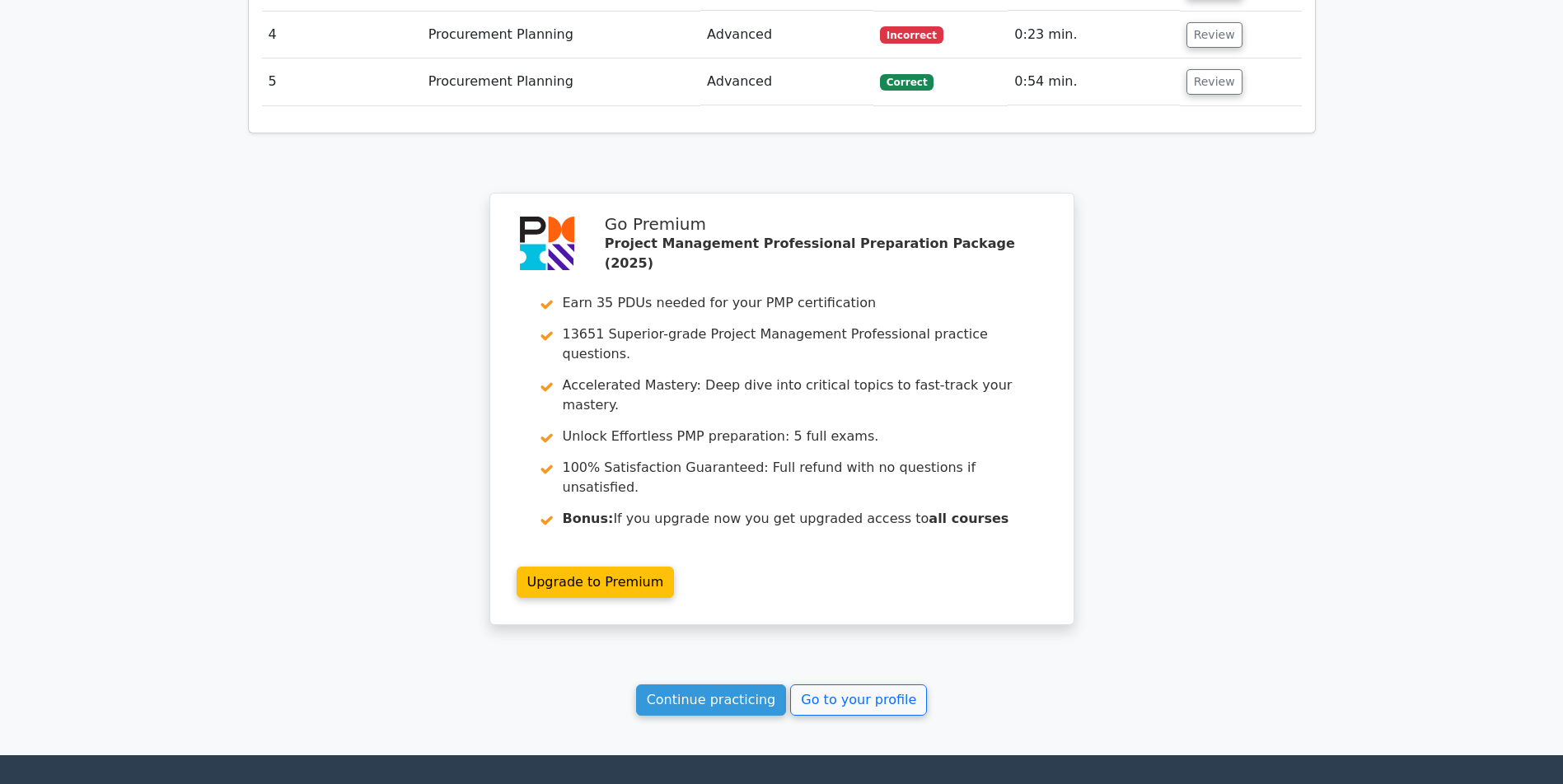
scroll to position [2154, 0]
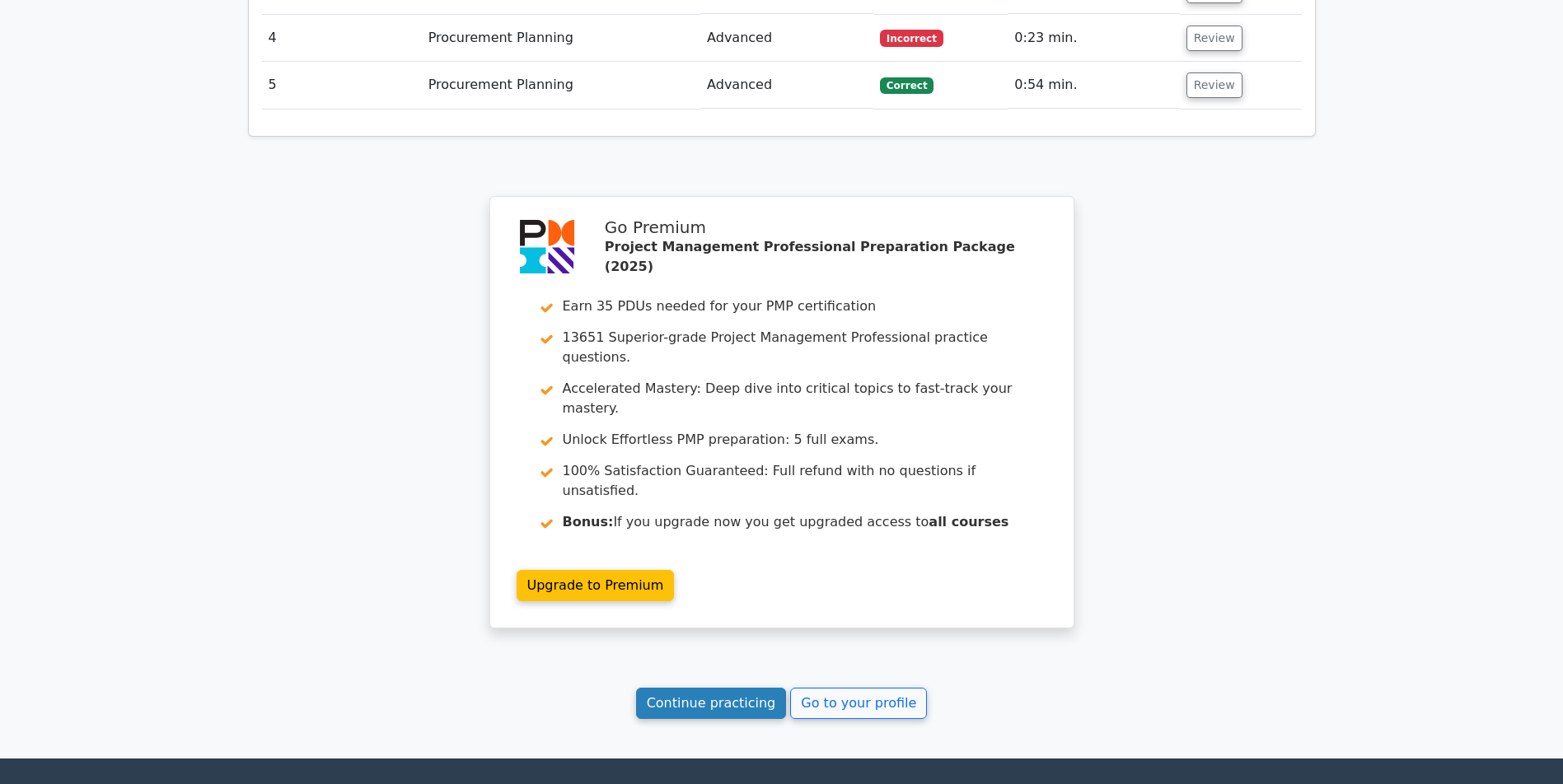
click at [735, 688] on link "Continue practicing" at bounding box center [712, 703] width 151 height 31
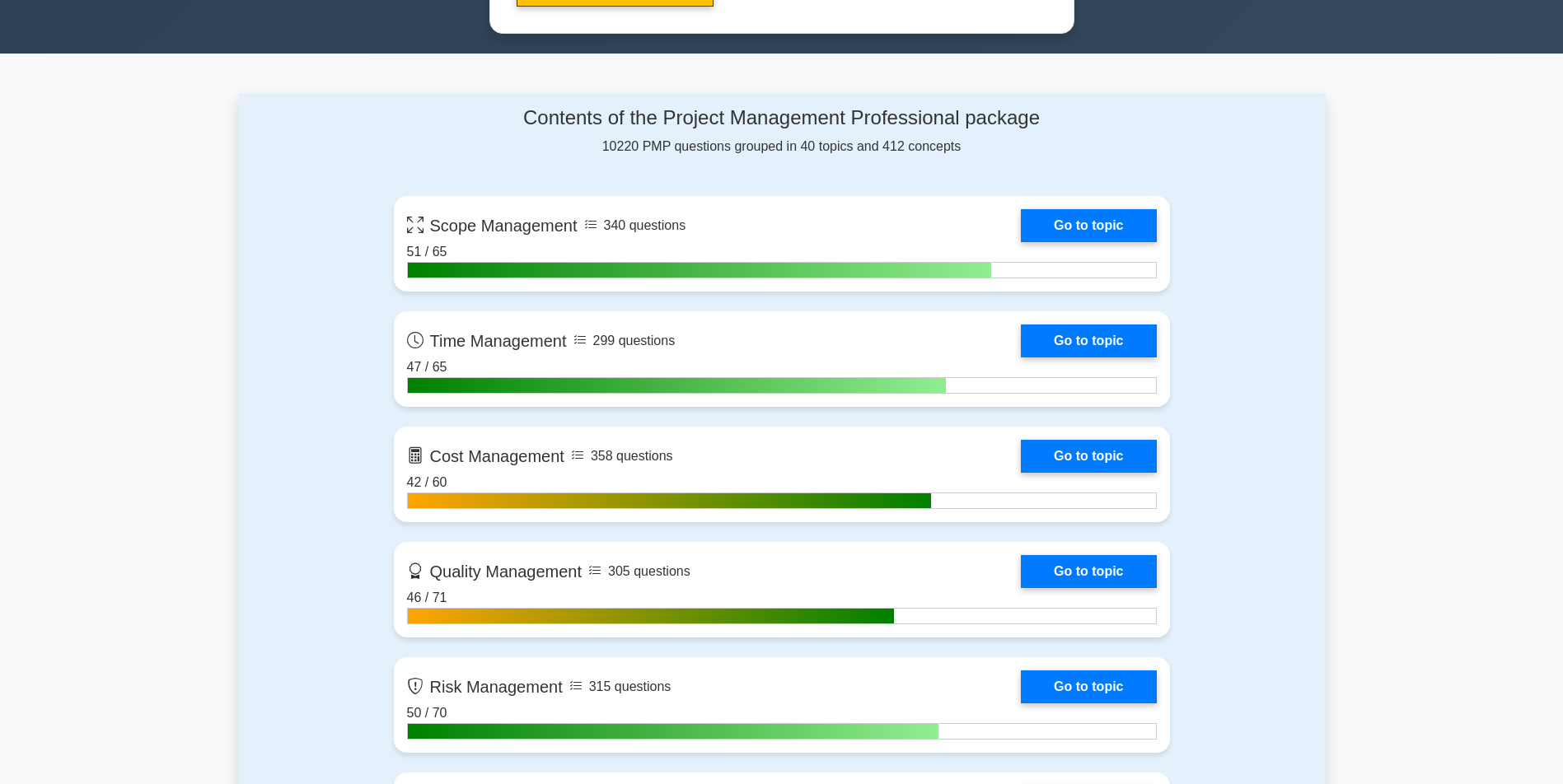
scroll to position [1214, 0]
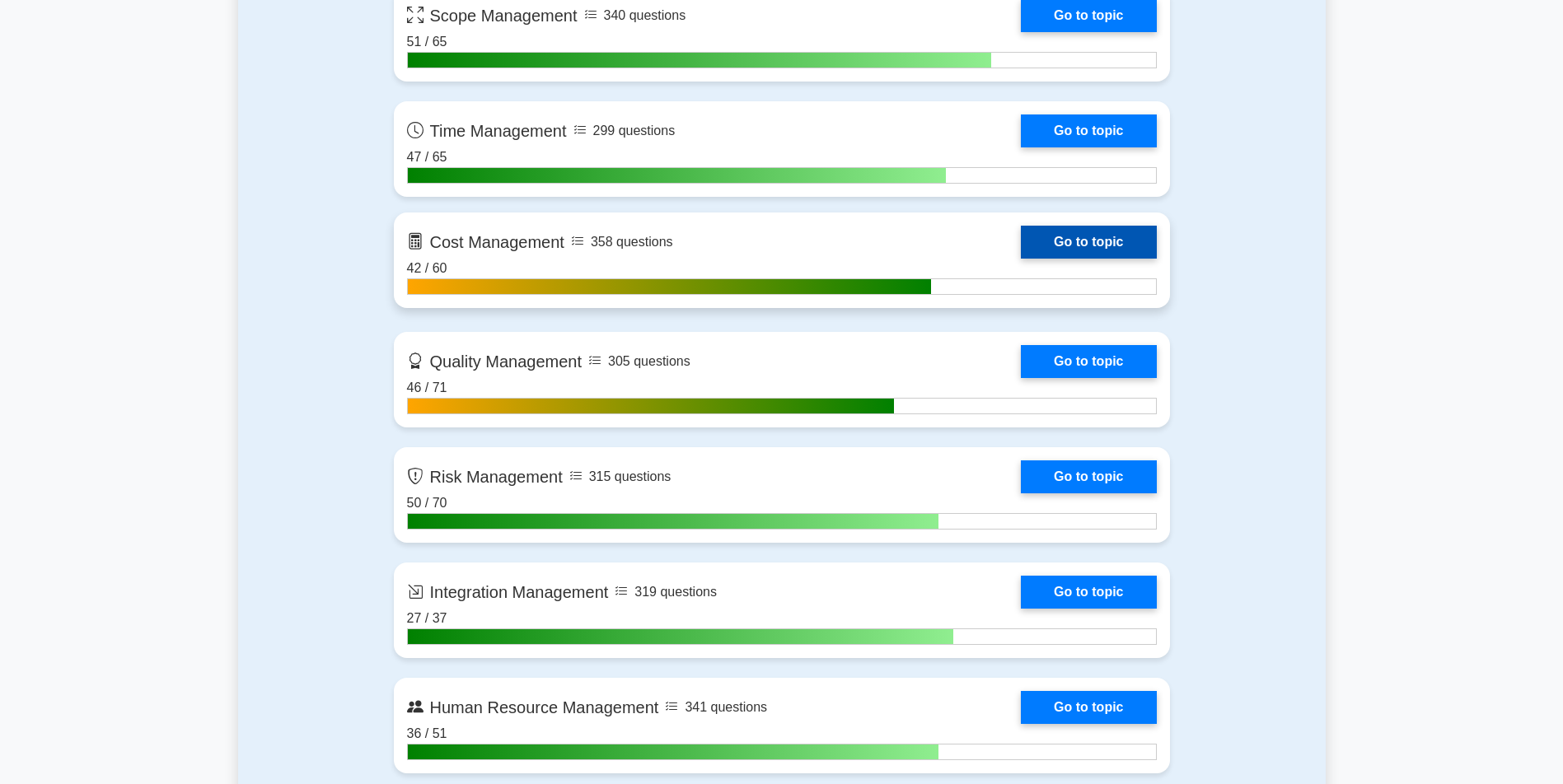
click at [1116, 245] on link "Go to topic" at bounding box center [1089, 242] width 135 height 33
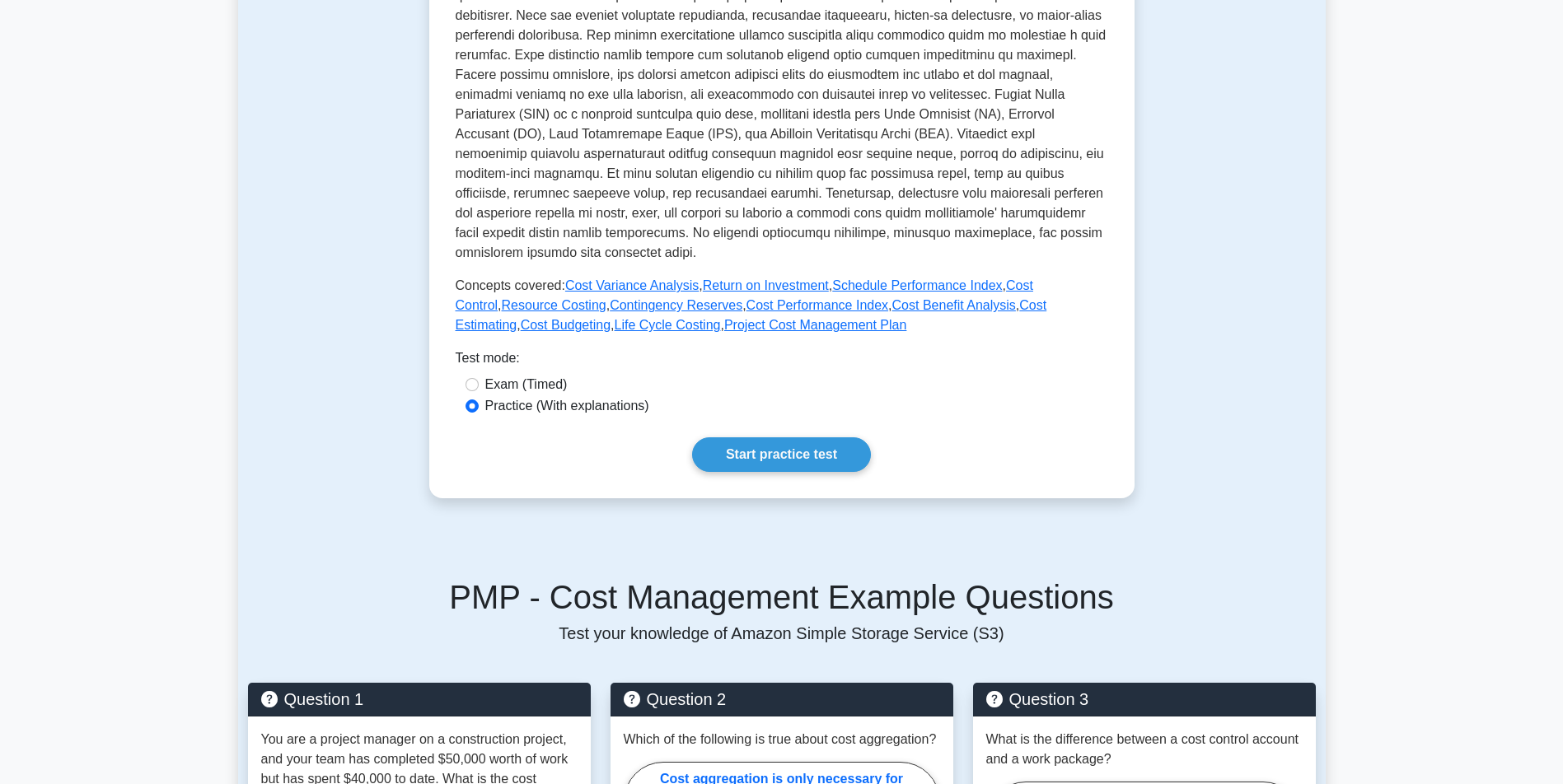
scroll to position [574, 0]
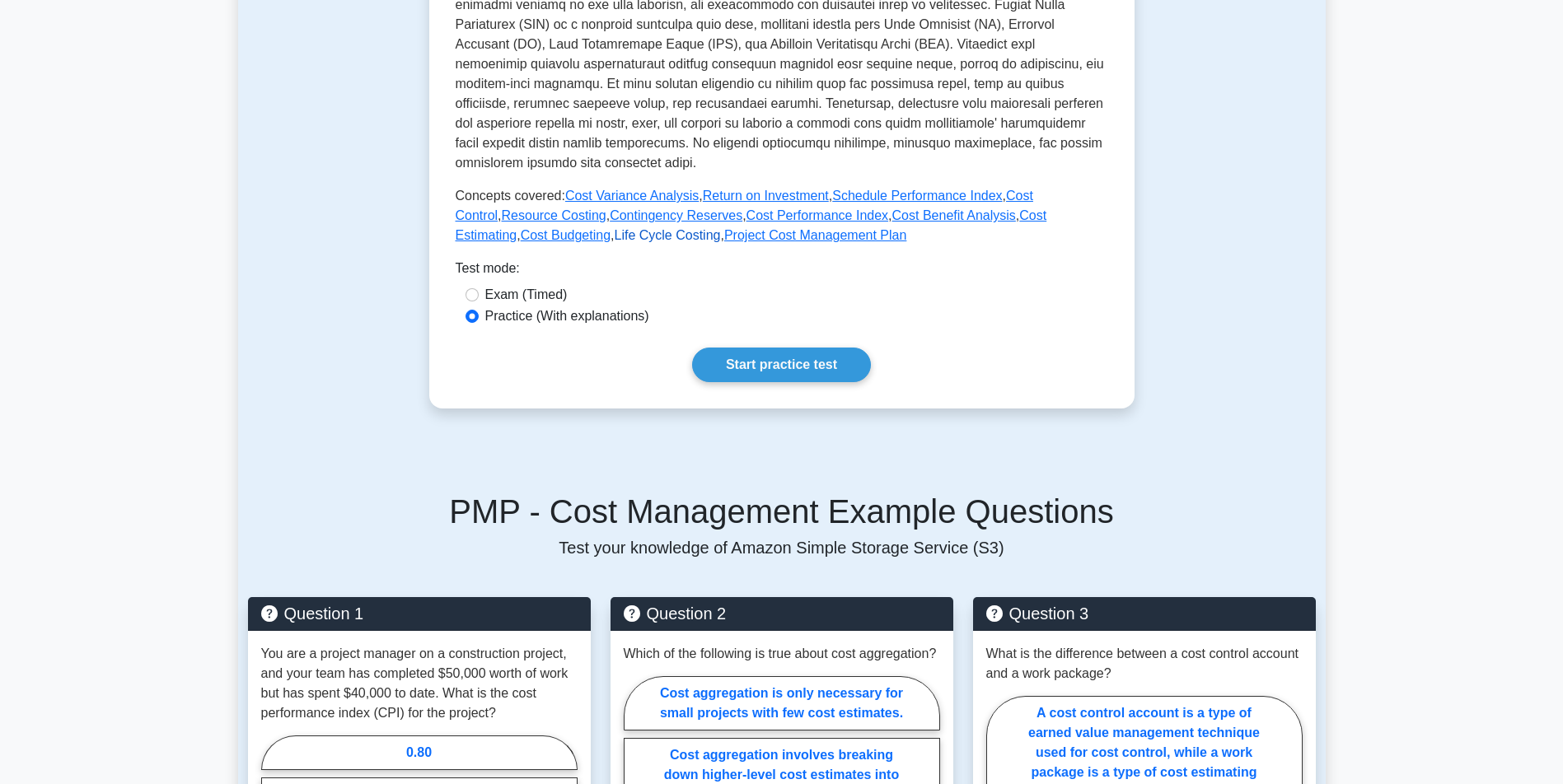
click at [721, 228] on link "Life Cycle Costing" at bounding box center [667, 235] width 106 height 14
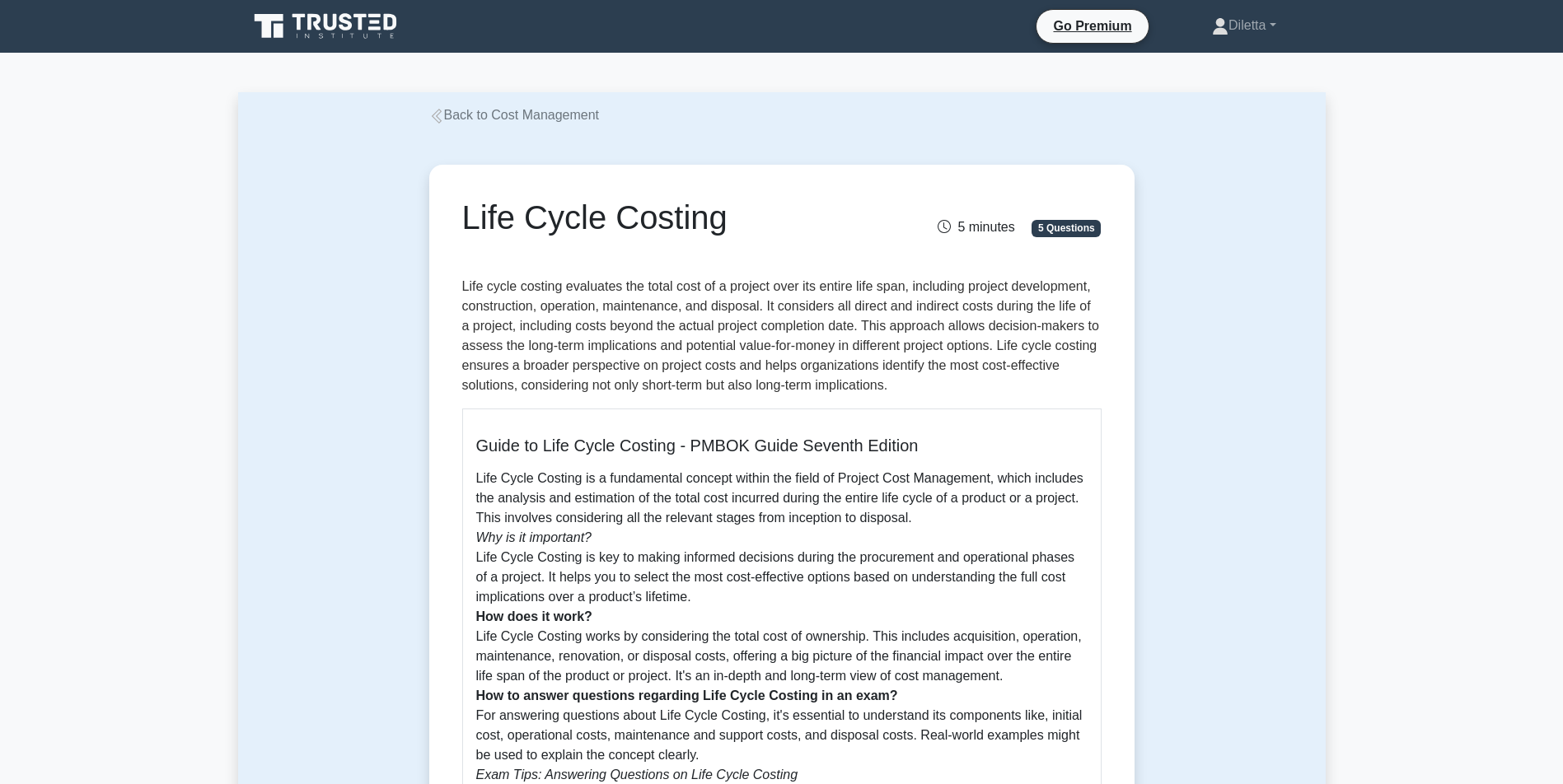
click at [1188, 391] on div "Life Cycle Costing 5 minutes 5 Questions Guide to Life Cycle Costing - PMBOK Gu…" at bounding box center [782, 632] width 1088 height 1015
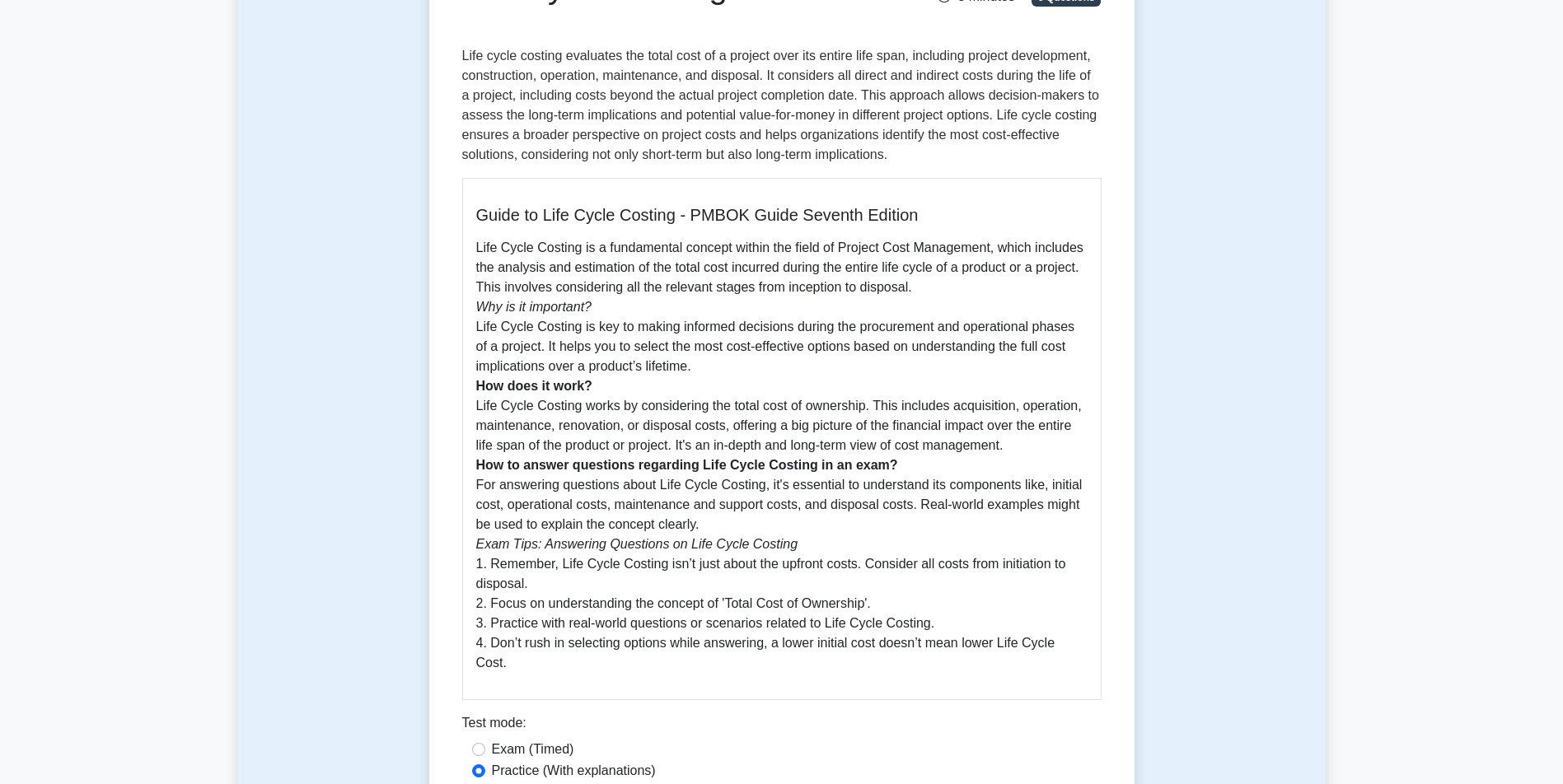
scroll to position [234, 0]
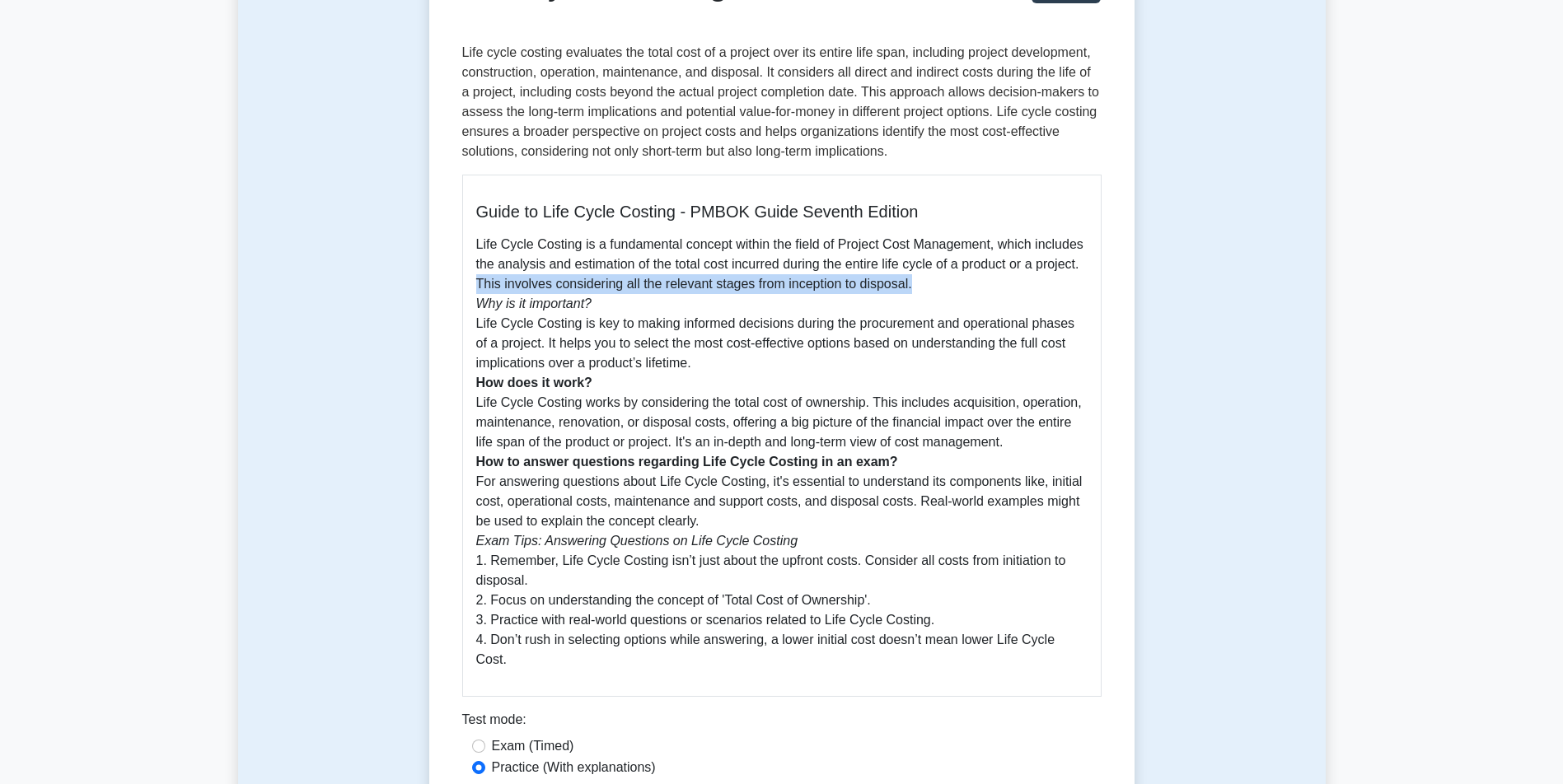
drag, startPoint x: 1559, startPoint y: 263, endPoint x: 1557, endPoint y: 275, distance: 12.2
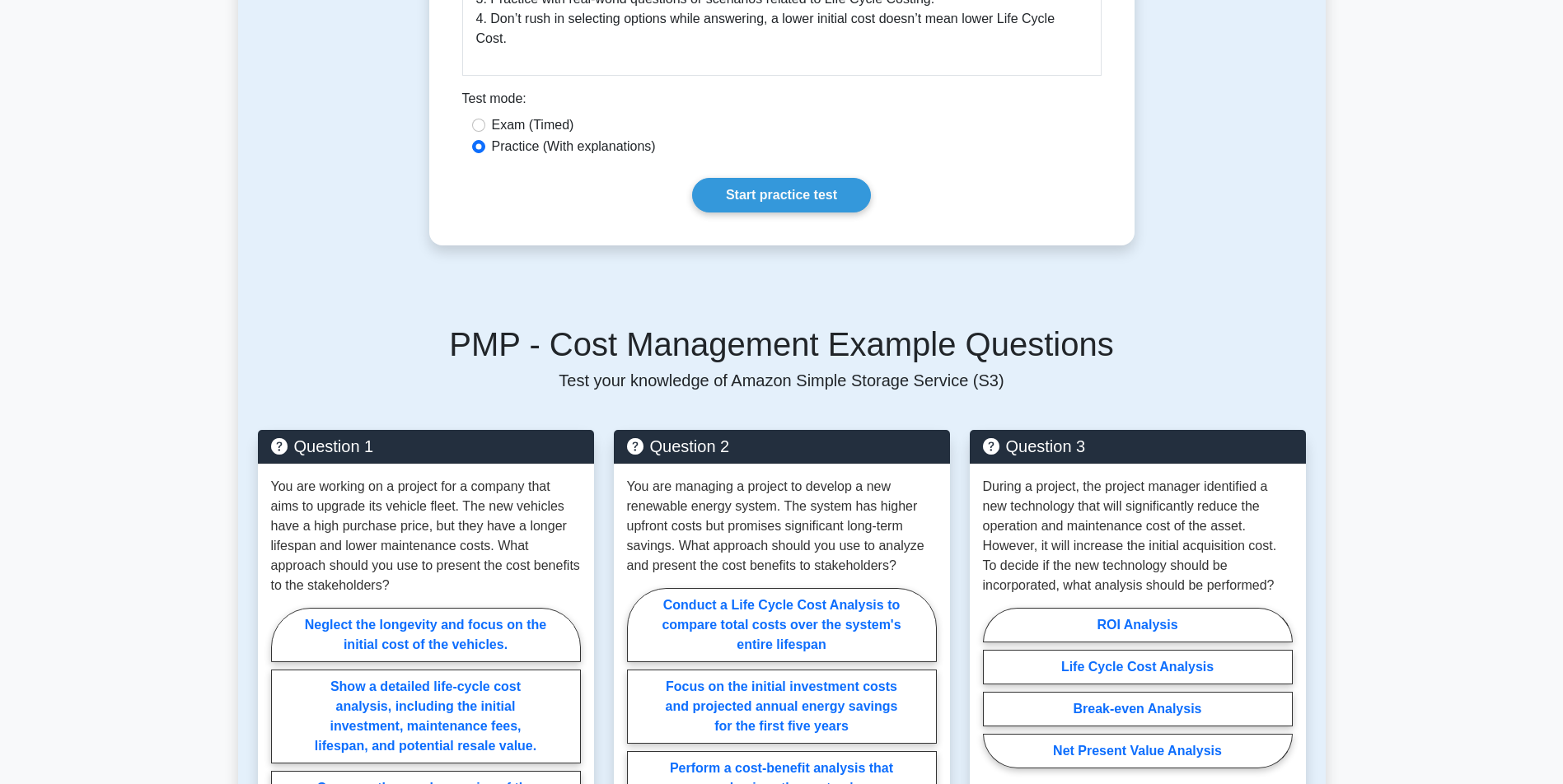
scroll to position [861, 0]
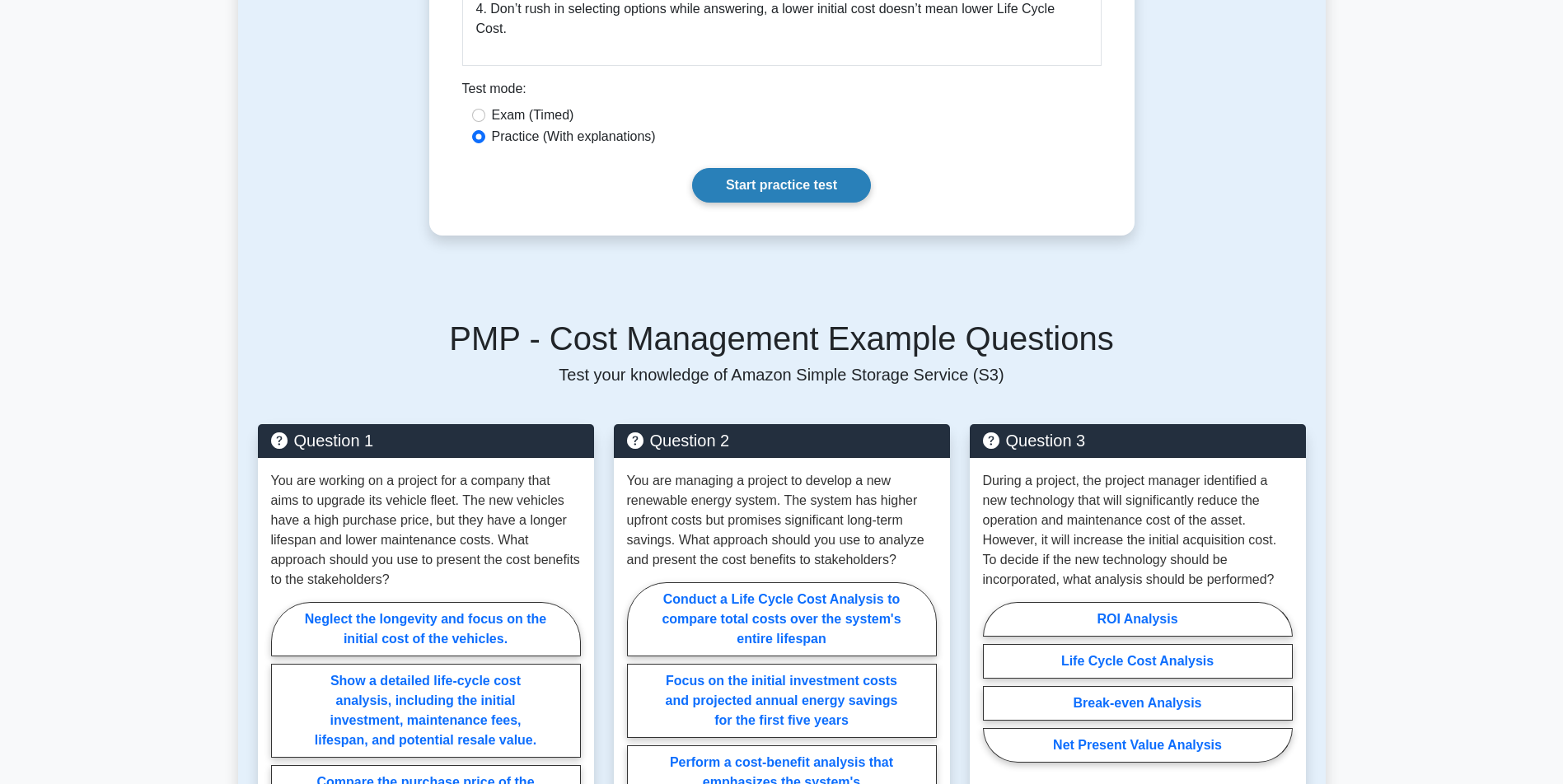
click at [797, 168] on link "Start practice test" at bounding box center [782, 185] width 178 height 34
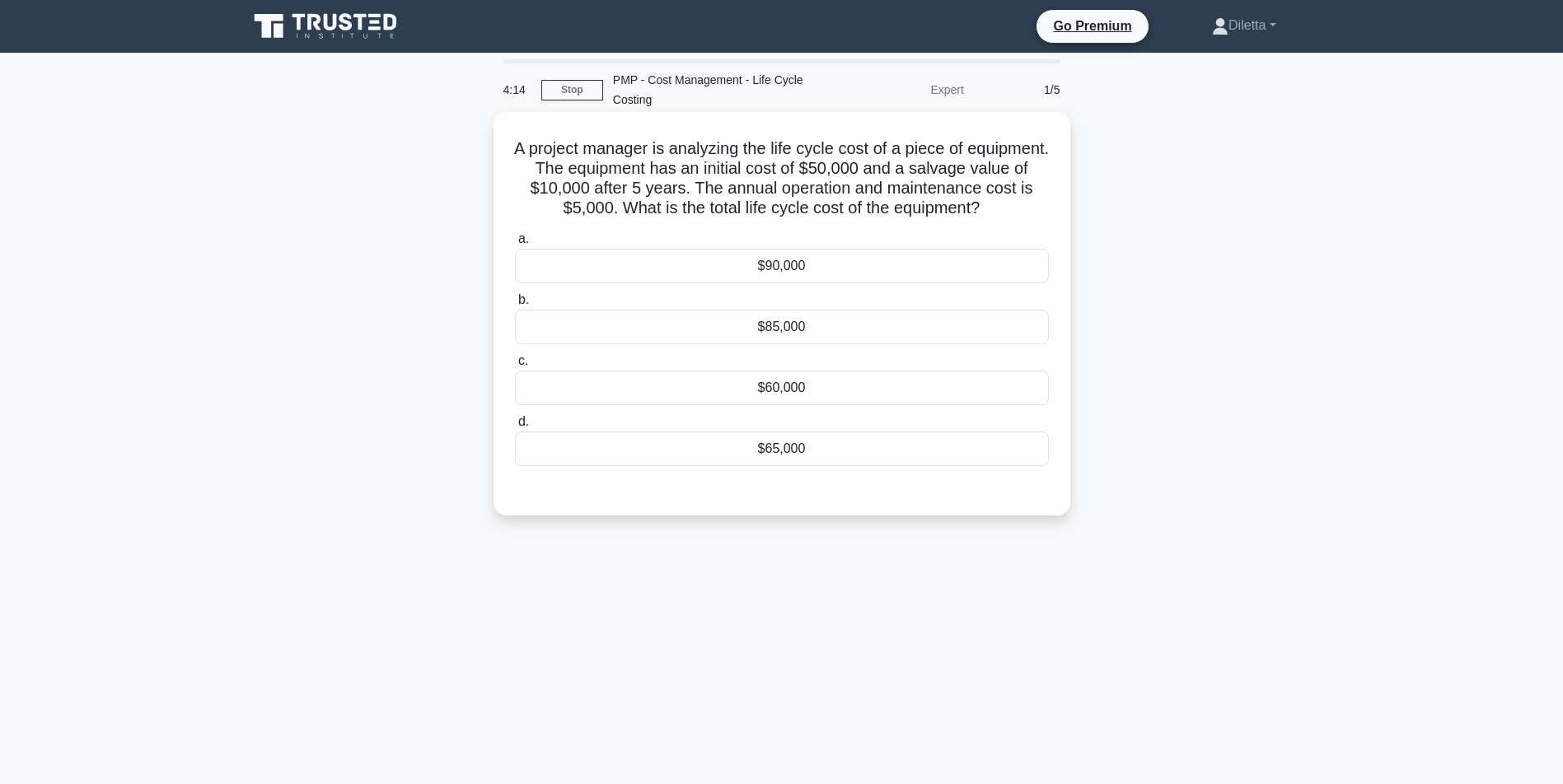
click at [970, 318] on div "$85,000" at bounding box center [782, 327] width 534 height 34
click at [515, 305] on input "b. $85,000" at bounding box center [515, 299] width 0 height 10
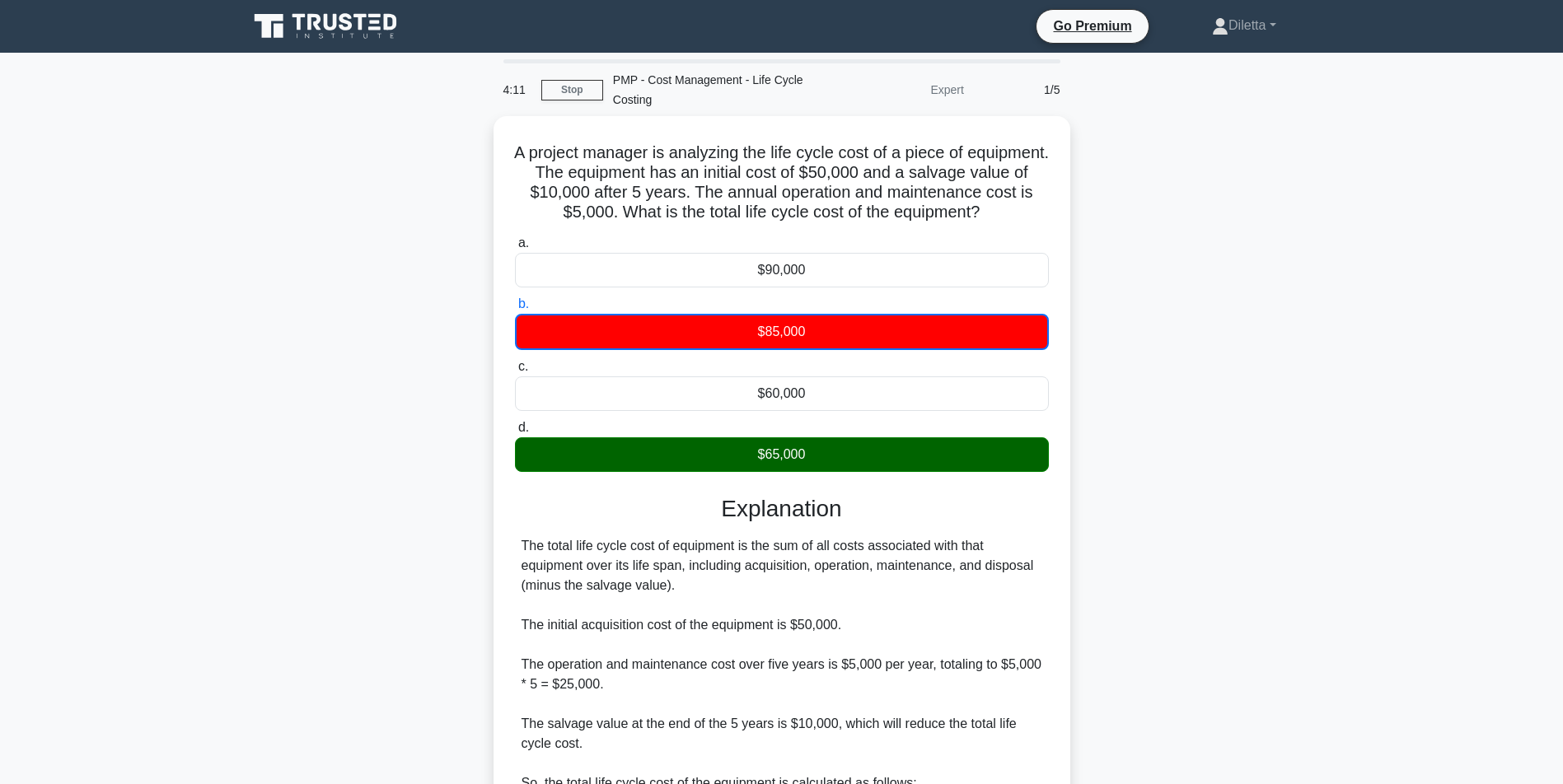
click at [1231, 460] on div "A project manager is analyzing the life cycle cost of a piece of equipment. The…" at bounding box center [782, 583] width 1088 height 934
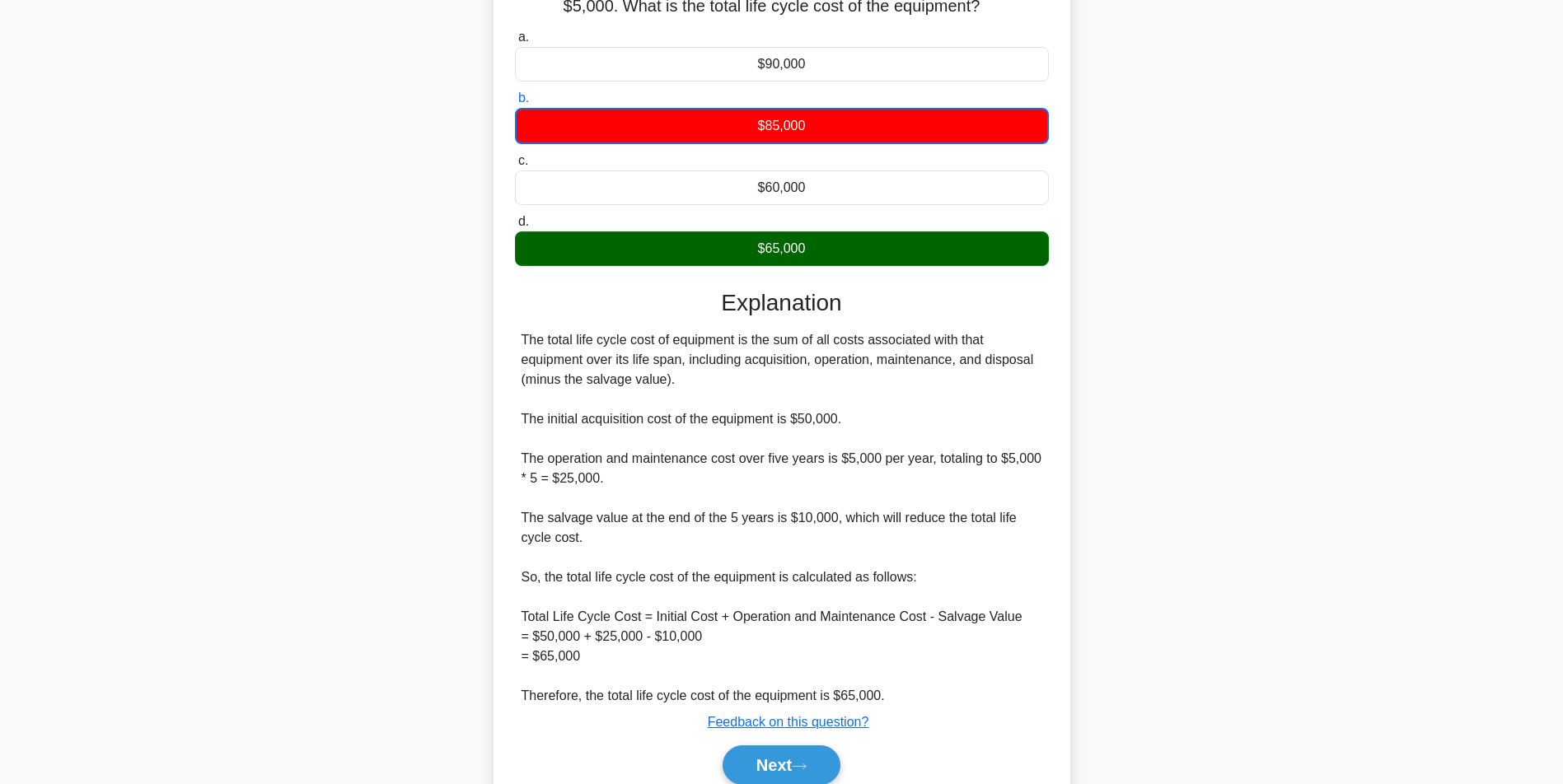
scroll to position [274, 0]
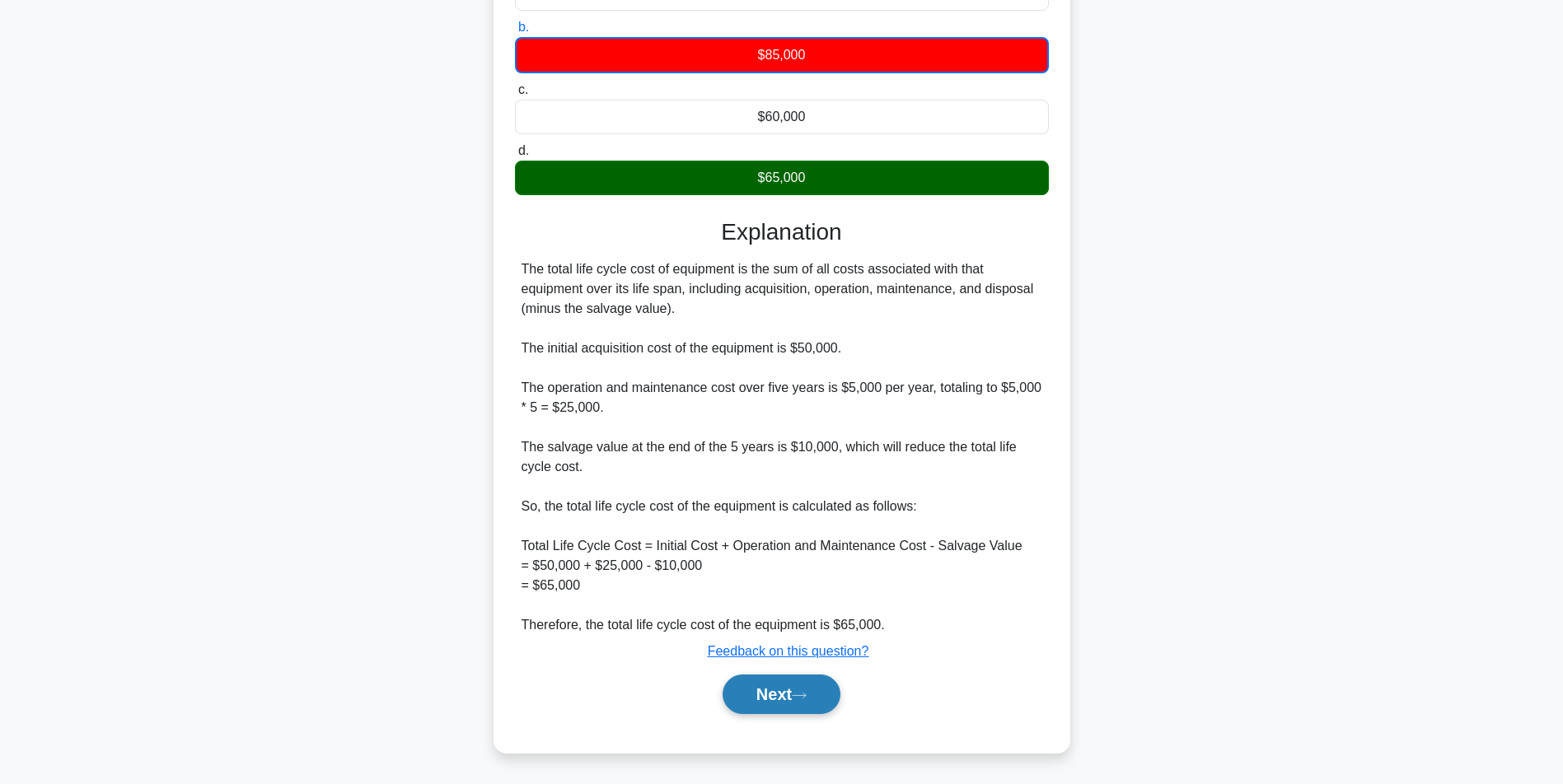
click at [807, 694] on icon at bounding box center [800, 696] width 15 height 10
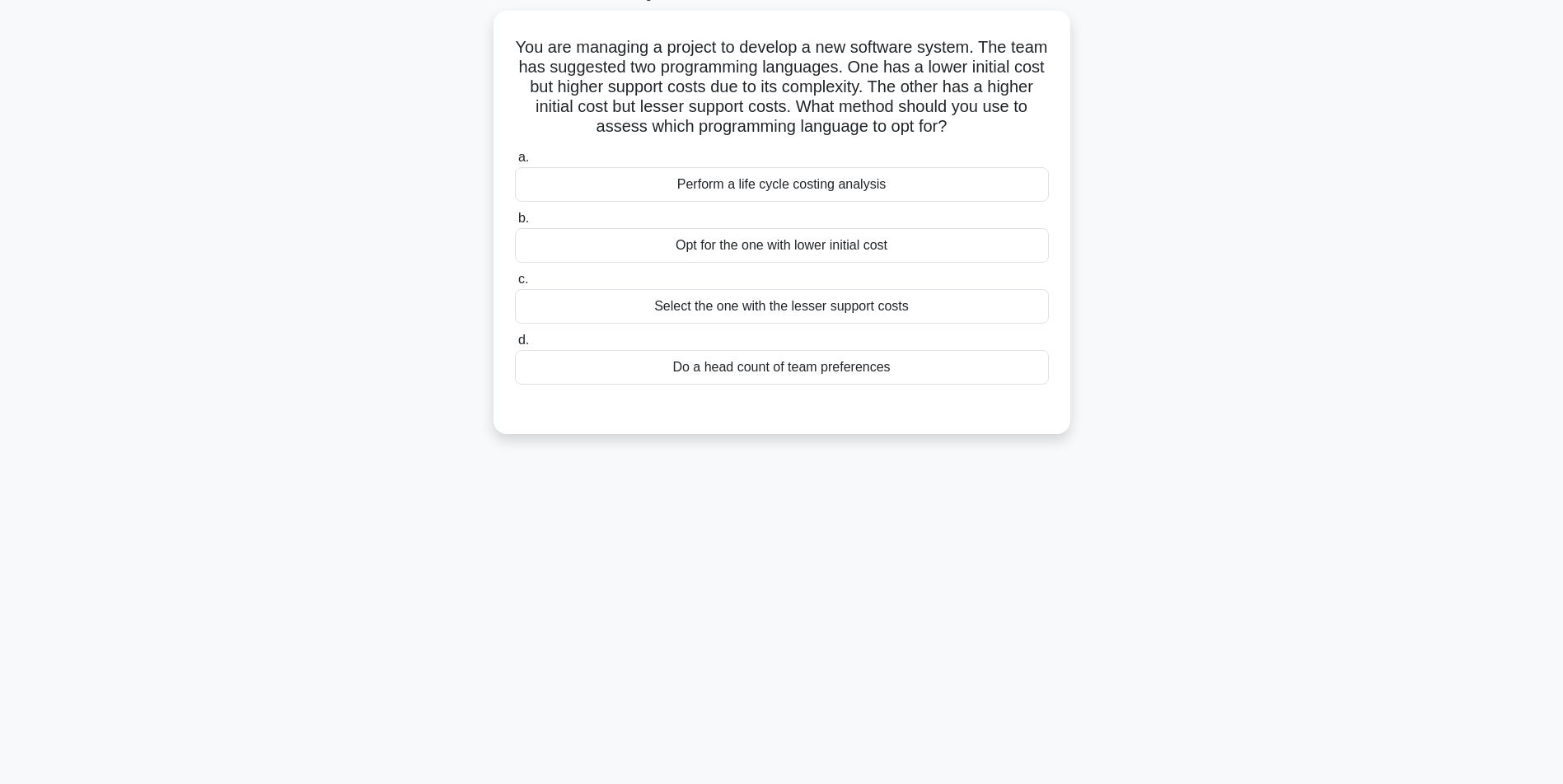
scroll to position [106, 0]
click at [910, 165] on div "Perform a life cycle costing analysis" at bounding box center [782, 180] width 534 height 34
click at [515, 159] on input "a. Perform a life cycle costing analysis" at bounding box center [515, 153] width 0 height 10
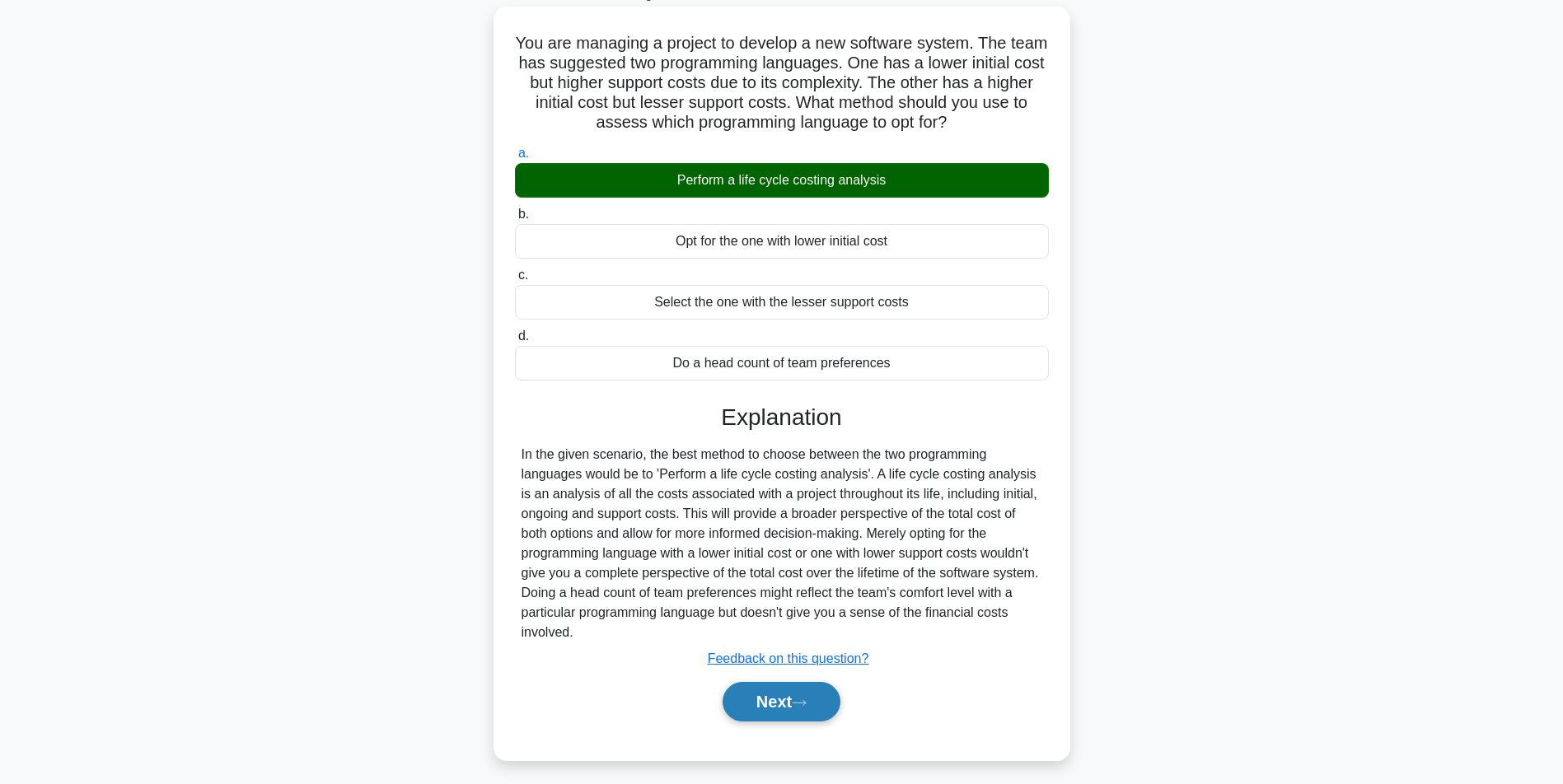
click at [740, 714] on button "Next" at bounding box center [782, 701] width 118 height 39
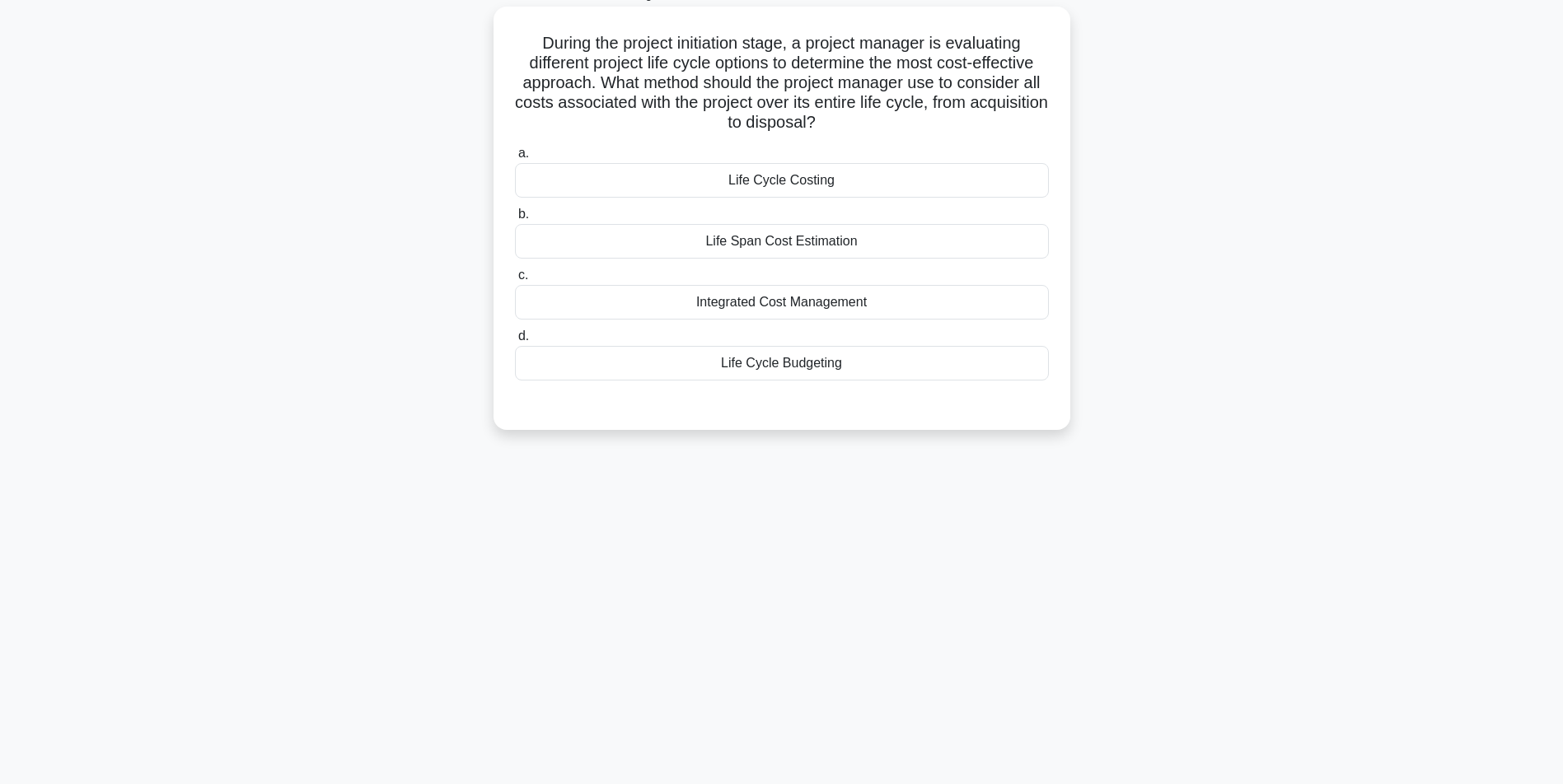
click at [958, 179] on div "Life Cycle Costing" at bounding box center [782, 180] width 534 height 34
click at [515, 159] on input "a. Life Cycle Costing" at bounding box center [515, 153] width 0 height 10
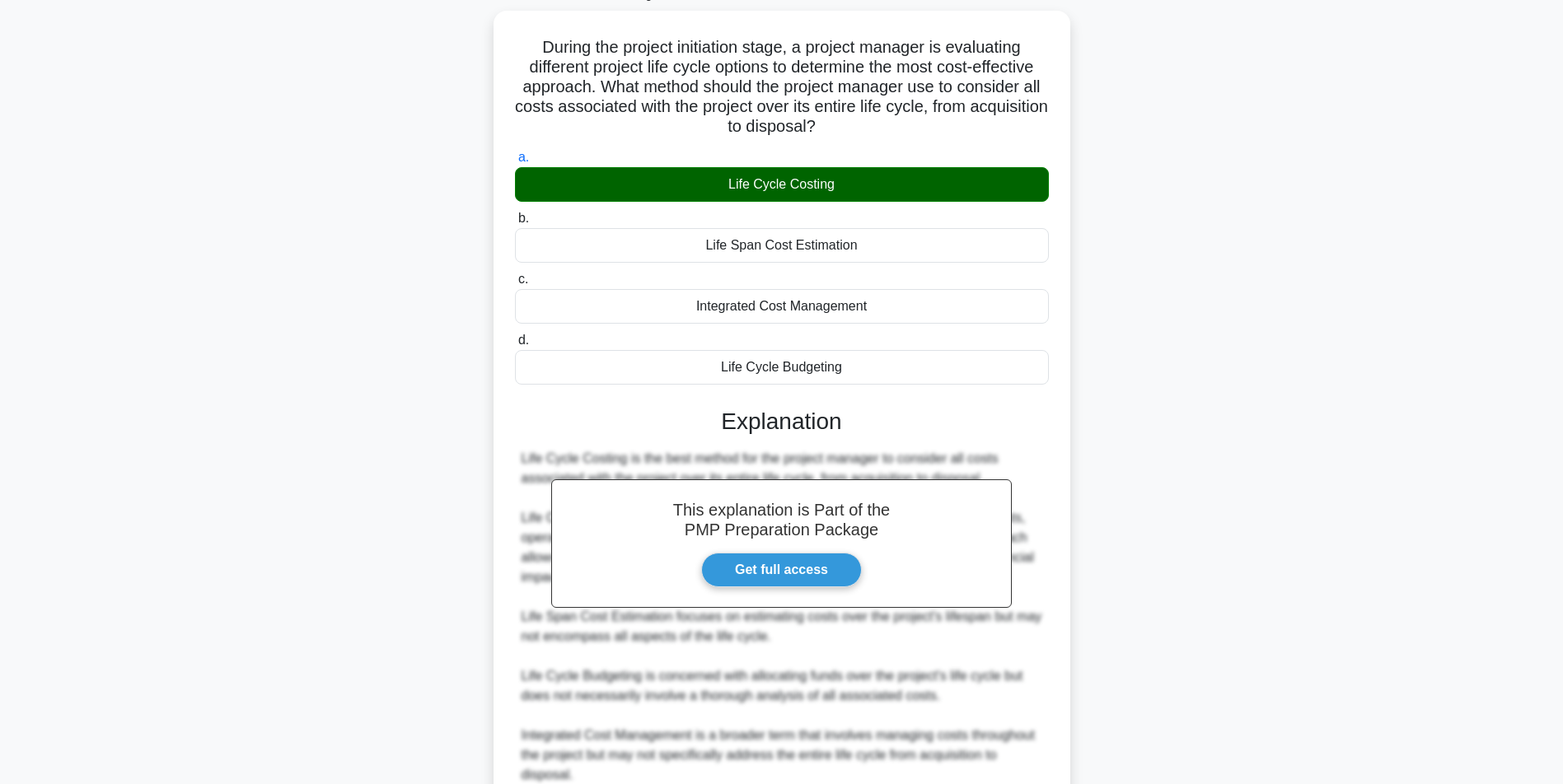
click at [1294, 417] on div "During the project initiation stage, a project manager is evaluating different …" at bounding box center [782, 466] width 1088 height 912
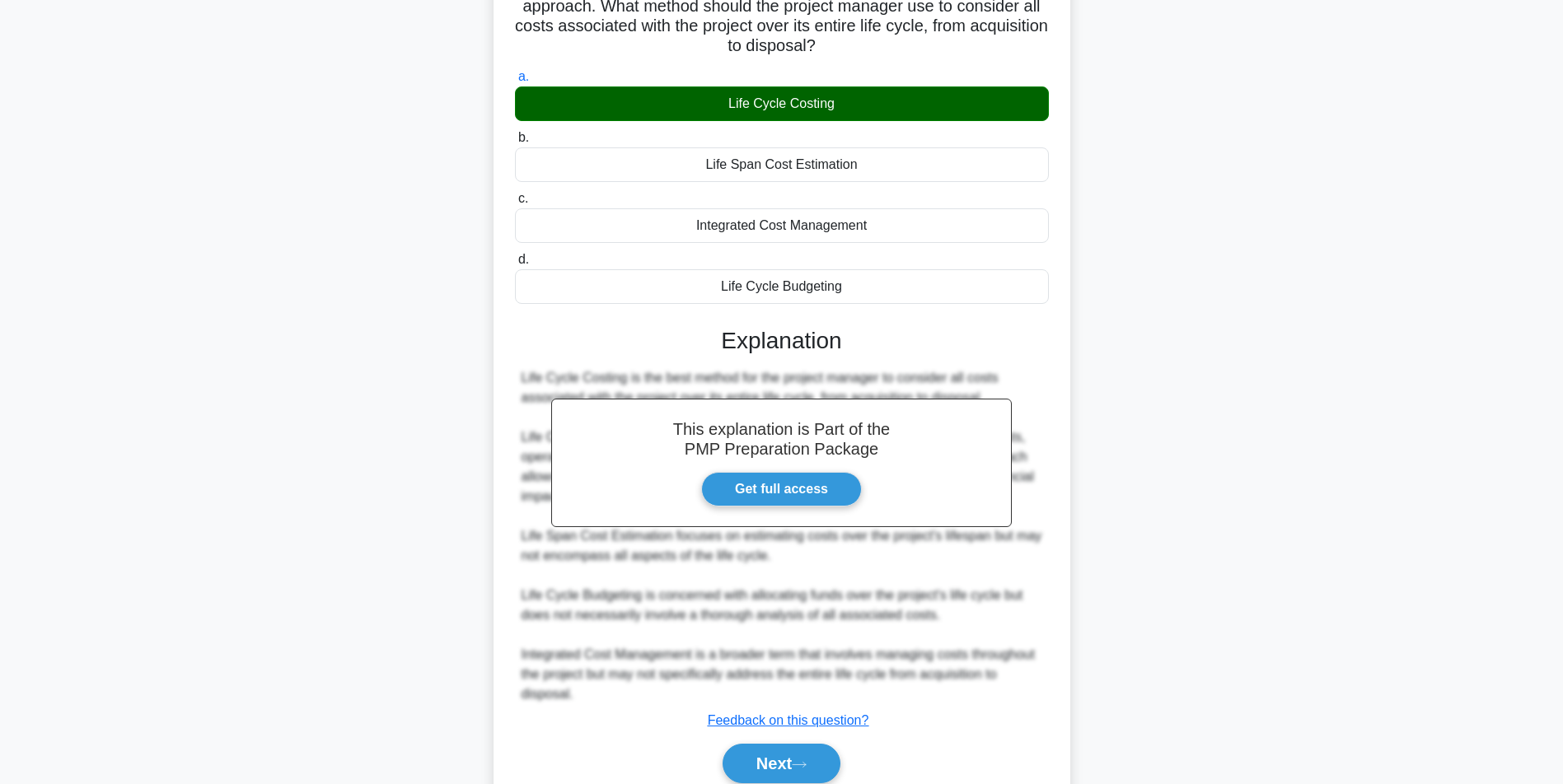
scroll to position [252, 0]
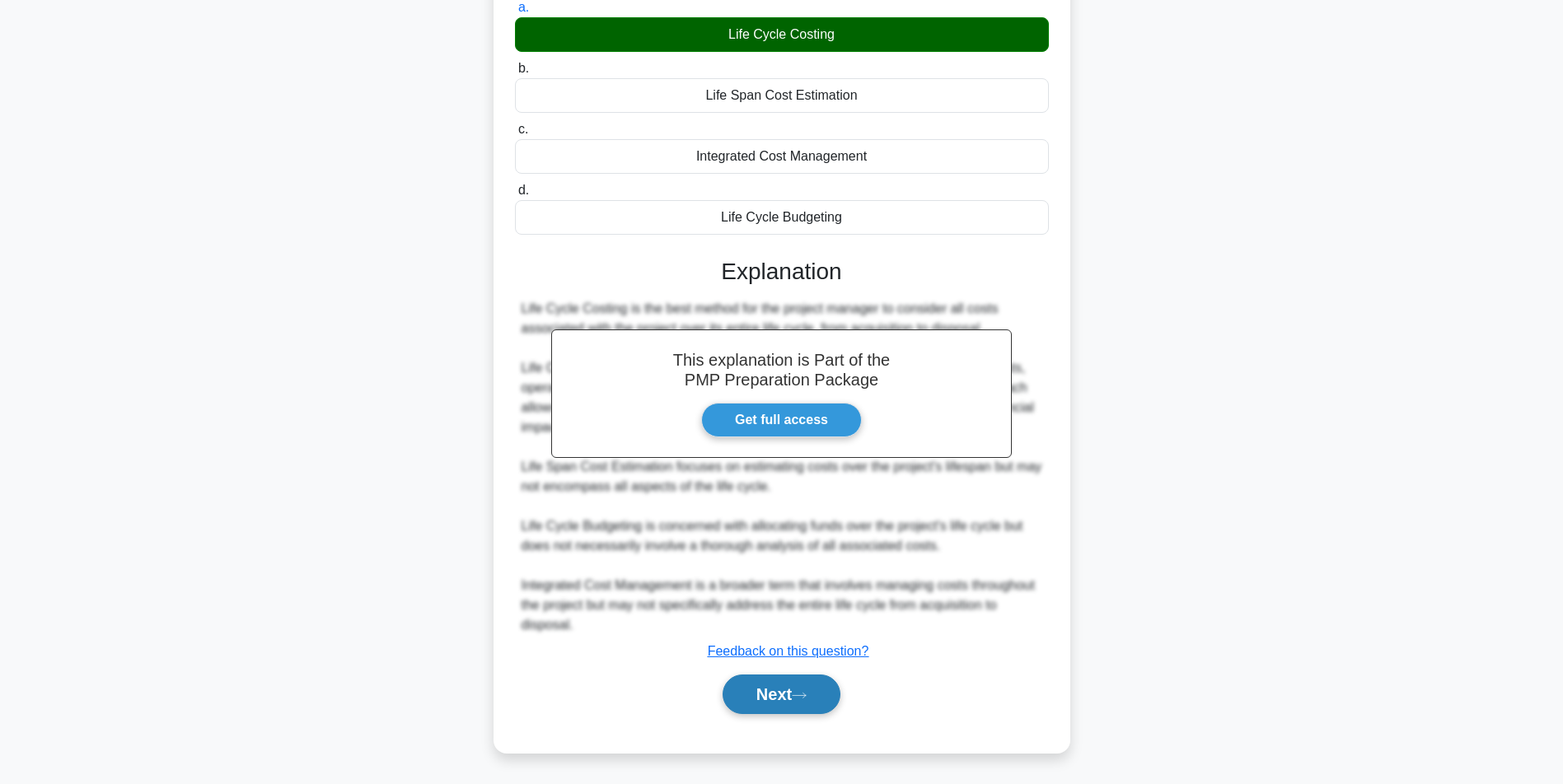
click at [806, 680] on button "Next" at bounding box center [782, 693] width 118 height 39
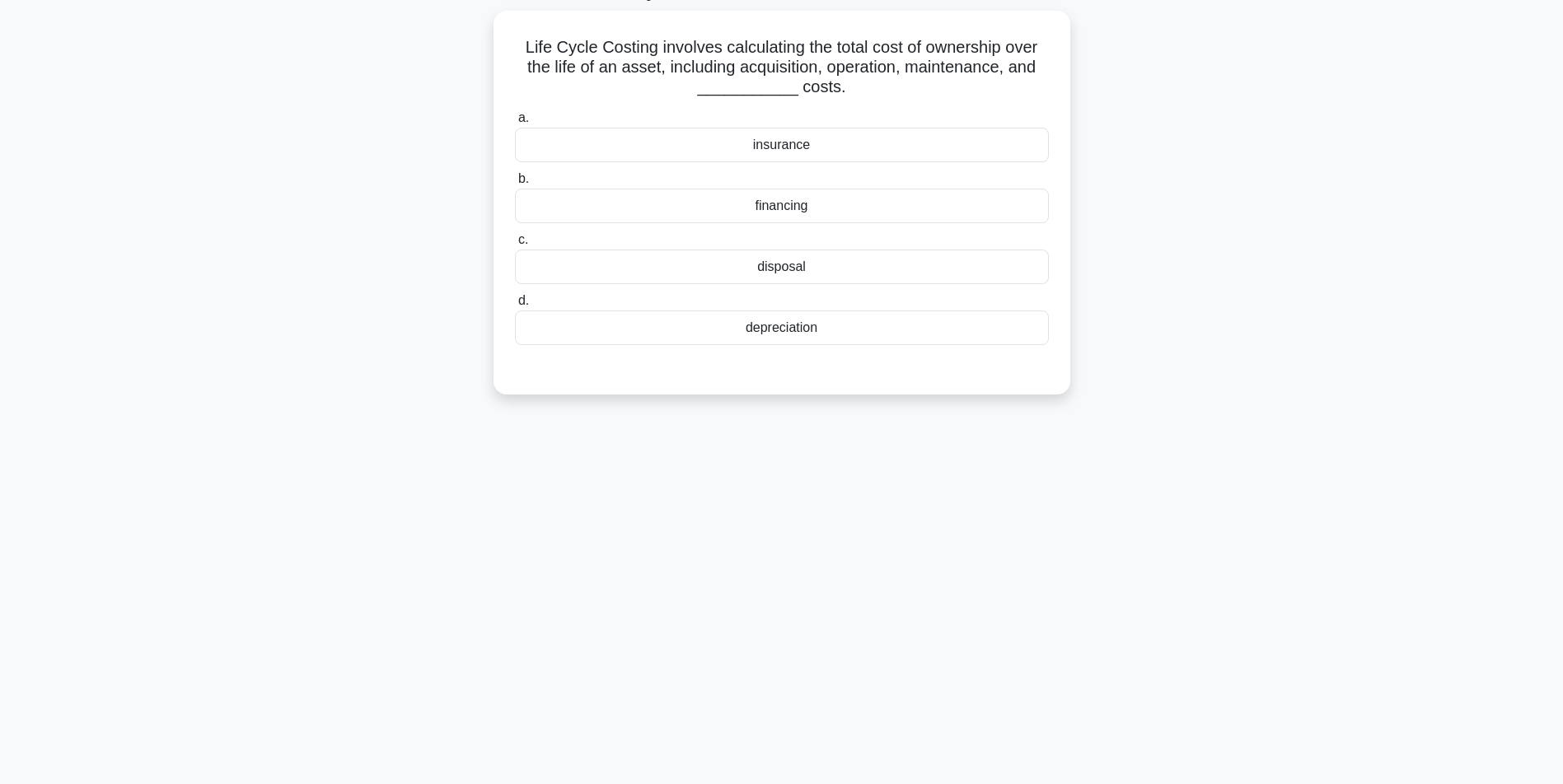
scroll to position [106, 0]
click at [1046, 263] on div "disposal" at bounding box center [782, 262] width 534 height 34
click at [515, 241] on input "c. disposal" at bounding box center [515, 236] width 0 height 10
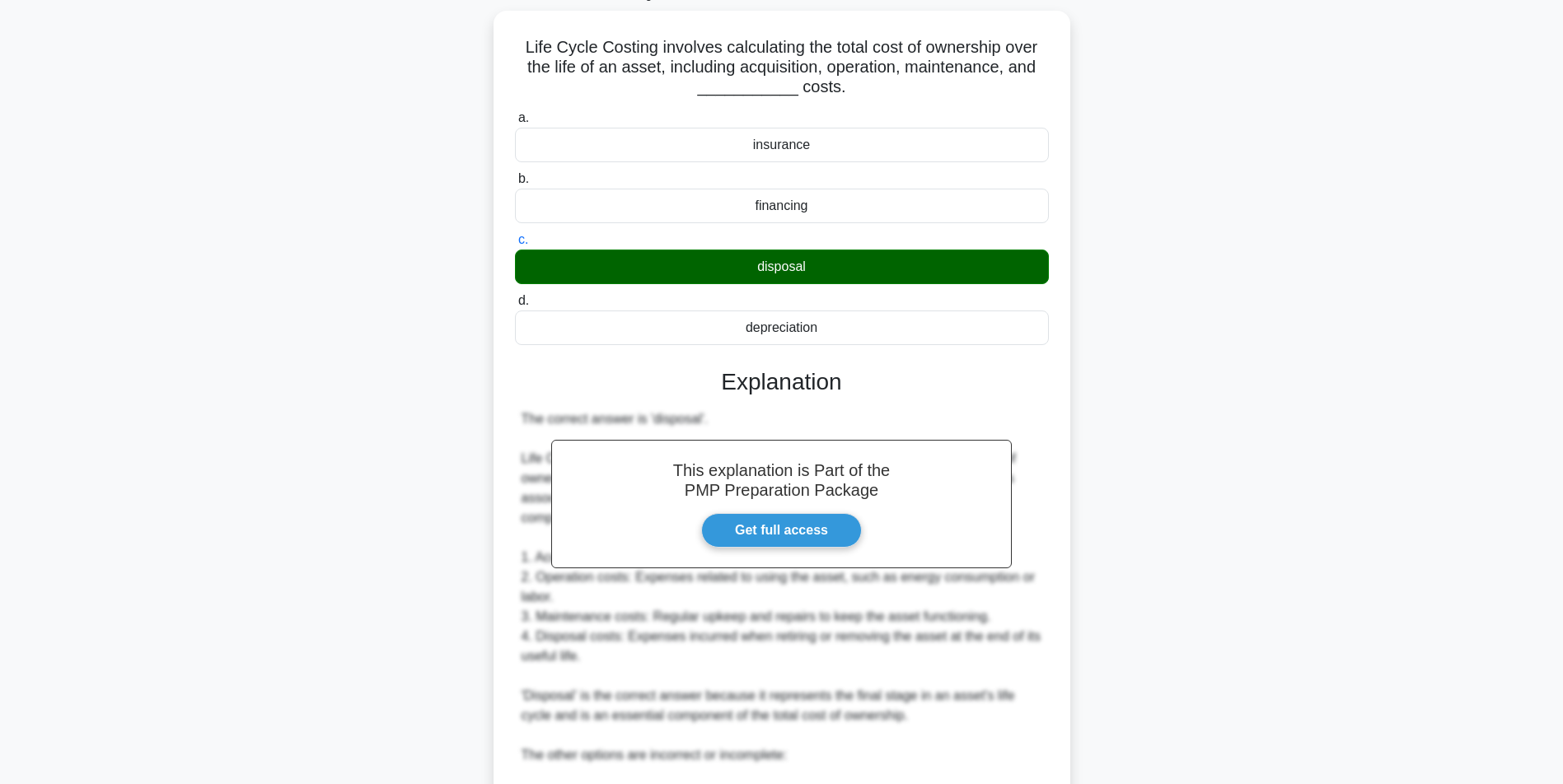
click at [1123, 526] on div "Life Cycle Costing involves calculating the total cost of ownership over the li…" at bounding box center [782, 546] width 1088 height 1070
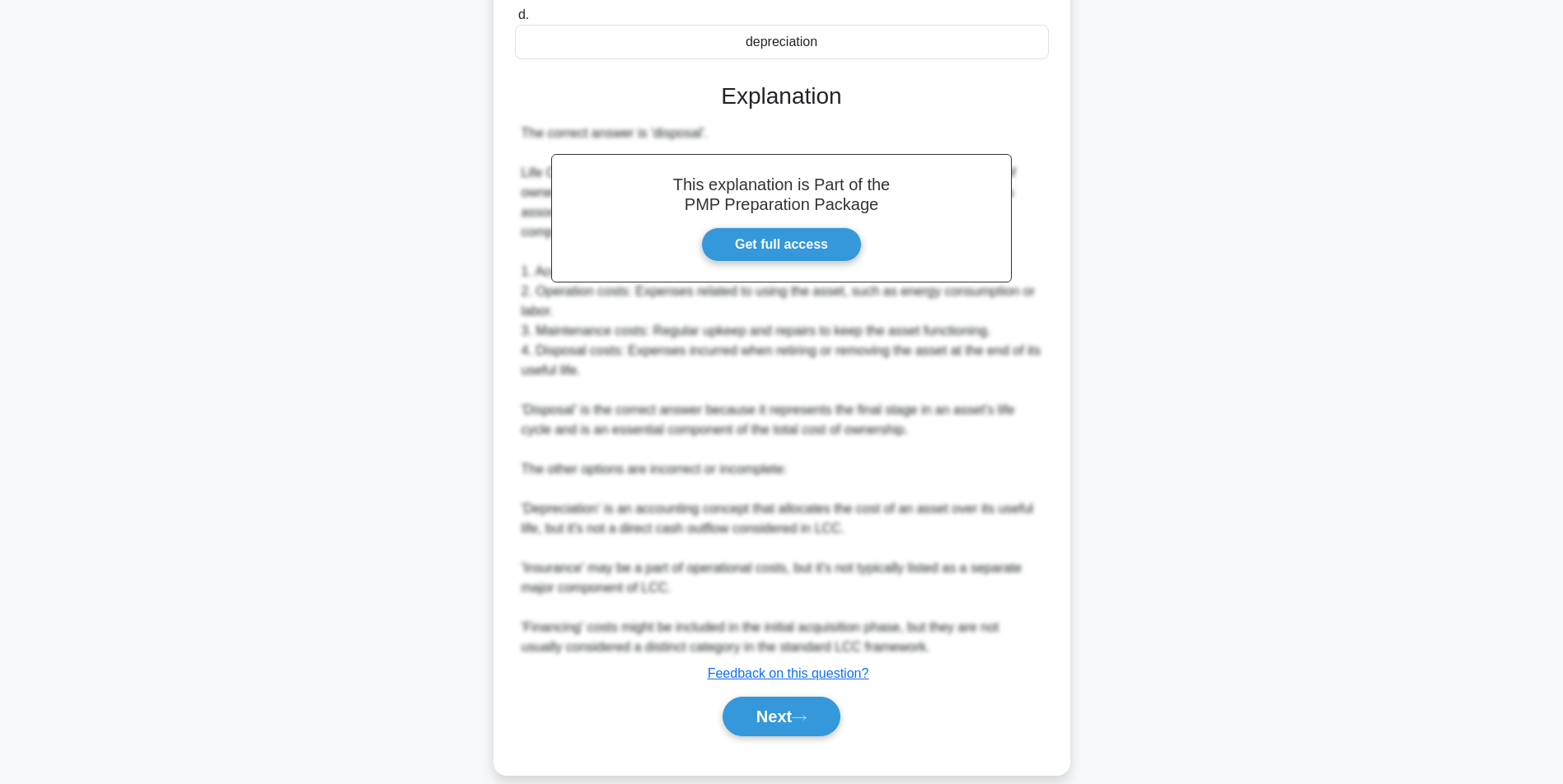
scroll to position [402, 0]
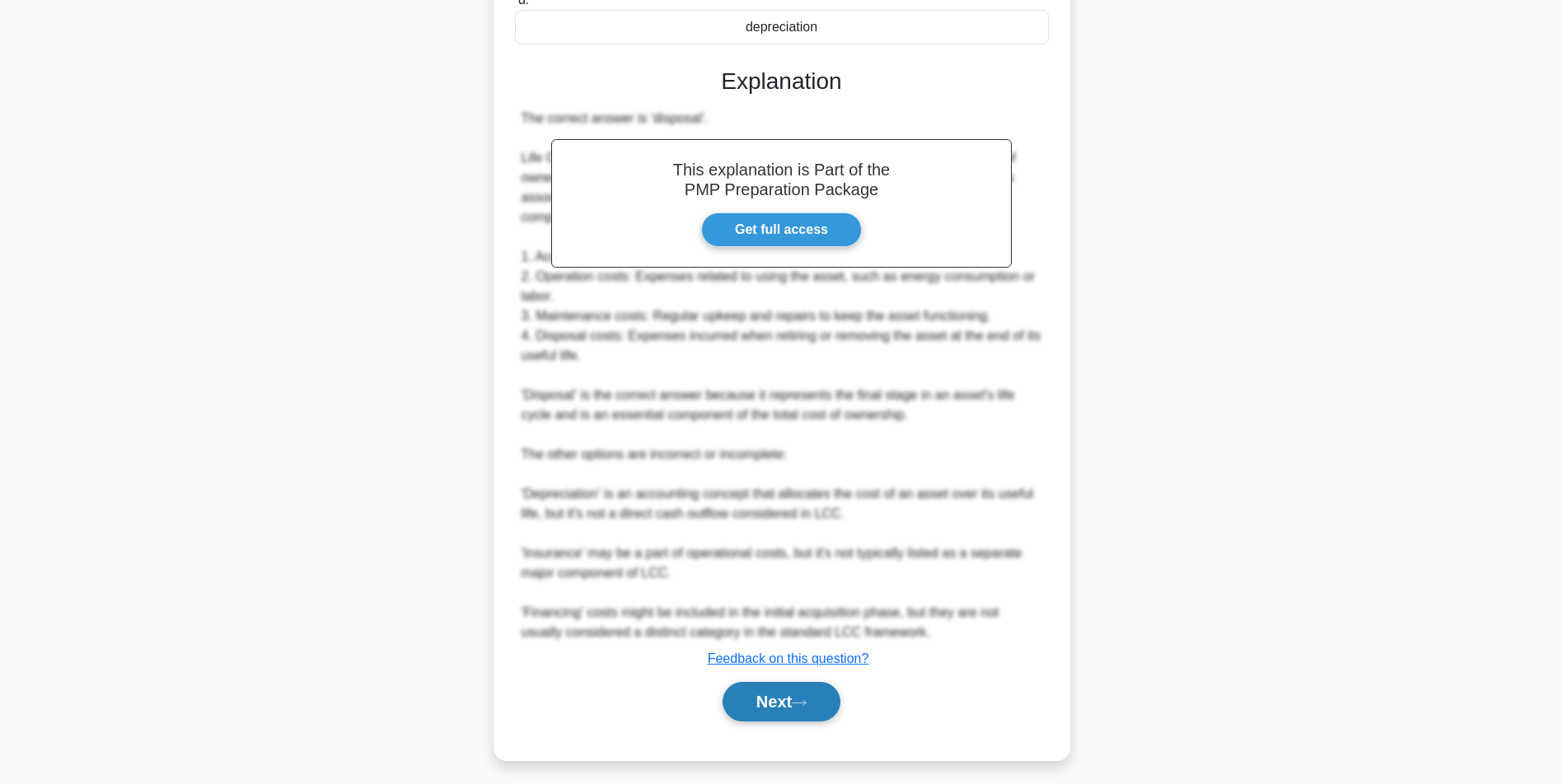
click at [802, 691] on button "Next" at bounding box center [782, 701] width 118 height 39
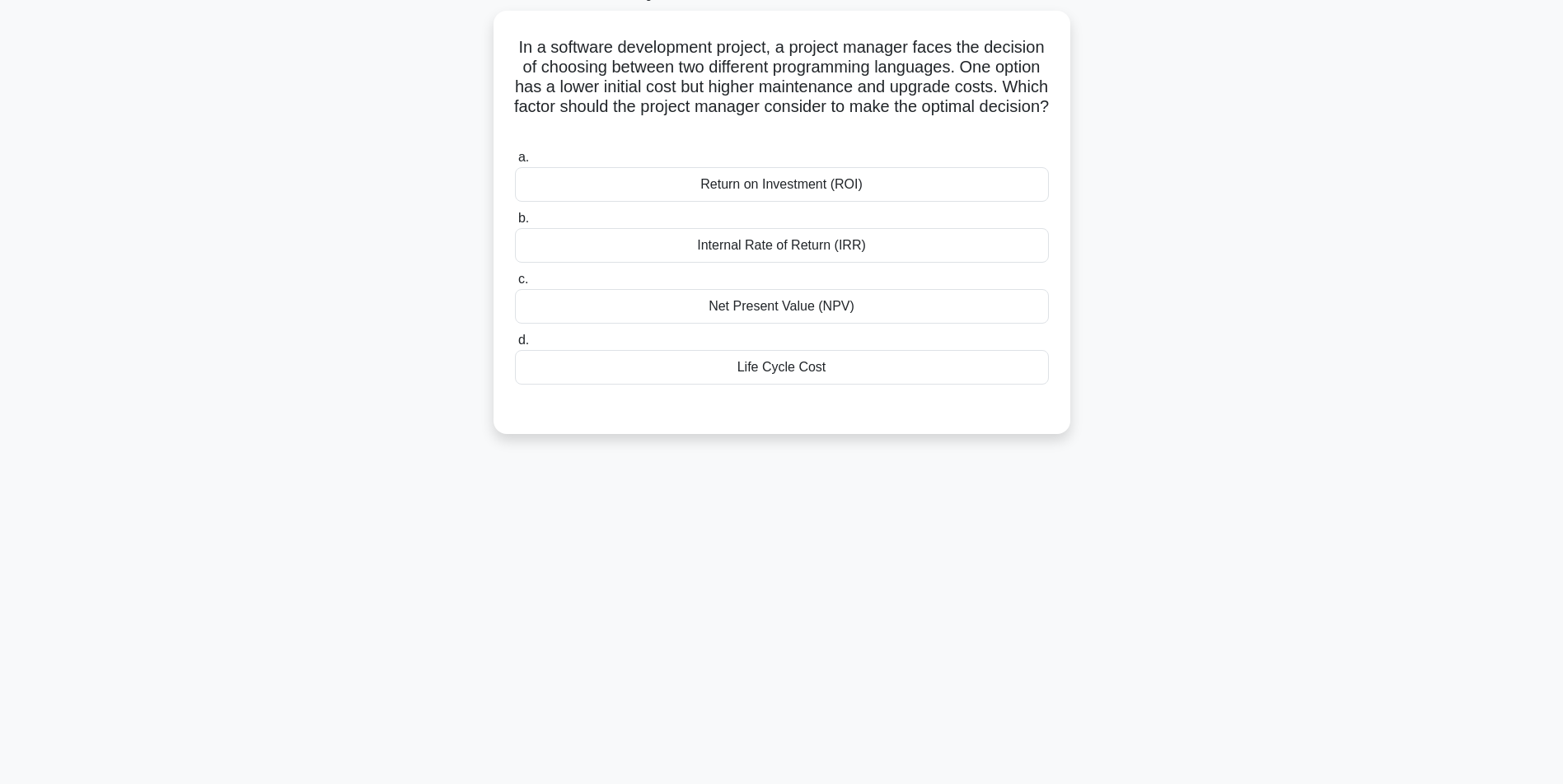
scroll to position [106, 0]
click at [1017, 368] on div "Life Cycle Cost" at bounding box center [782, 363] width 534 height 34
click at [515, 341] on input "d. Life Cycle Cost" at bounding box center [515, 336] width 0 height 10
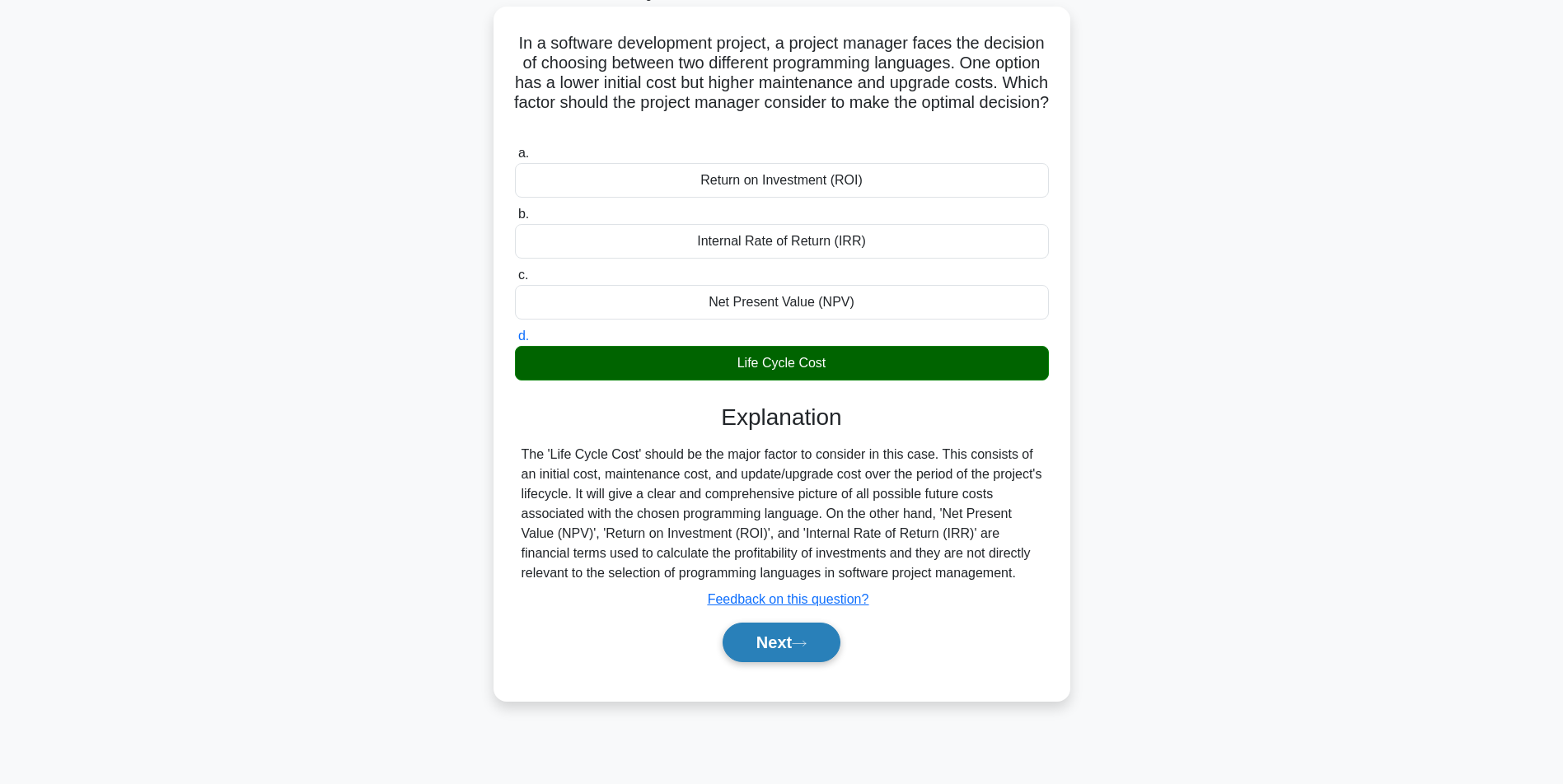
click at [769, 655] on button "Next" at bounding box center [782, 642] width 118 height 39
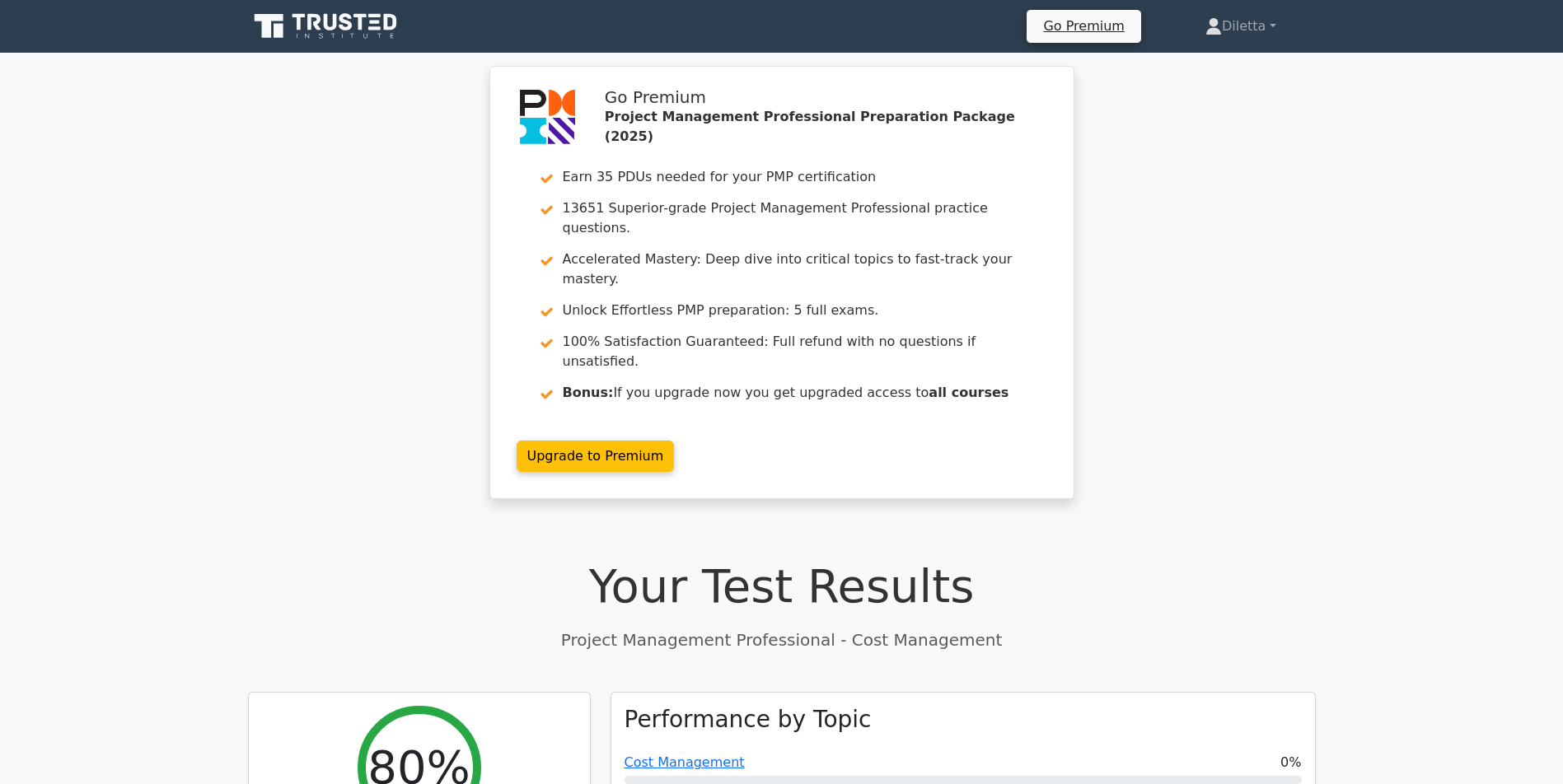
click at [1373, 308] on div "Go Premium Project Management Professional Preparation Package (2025) Earn 35 P…" at bounding box center [782, 292] width 1563 height 453
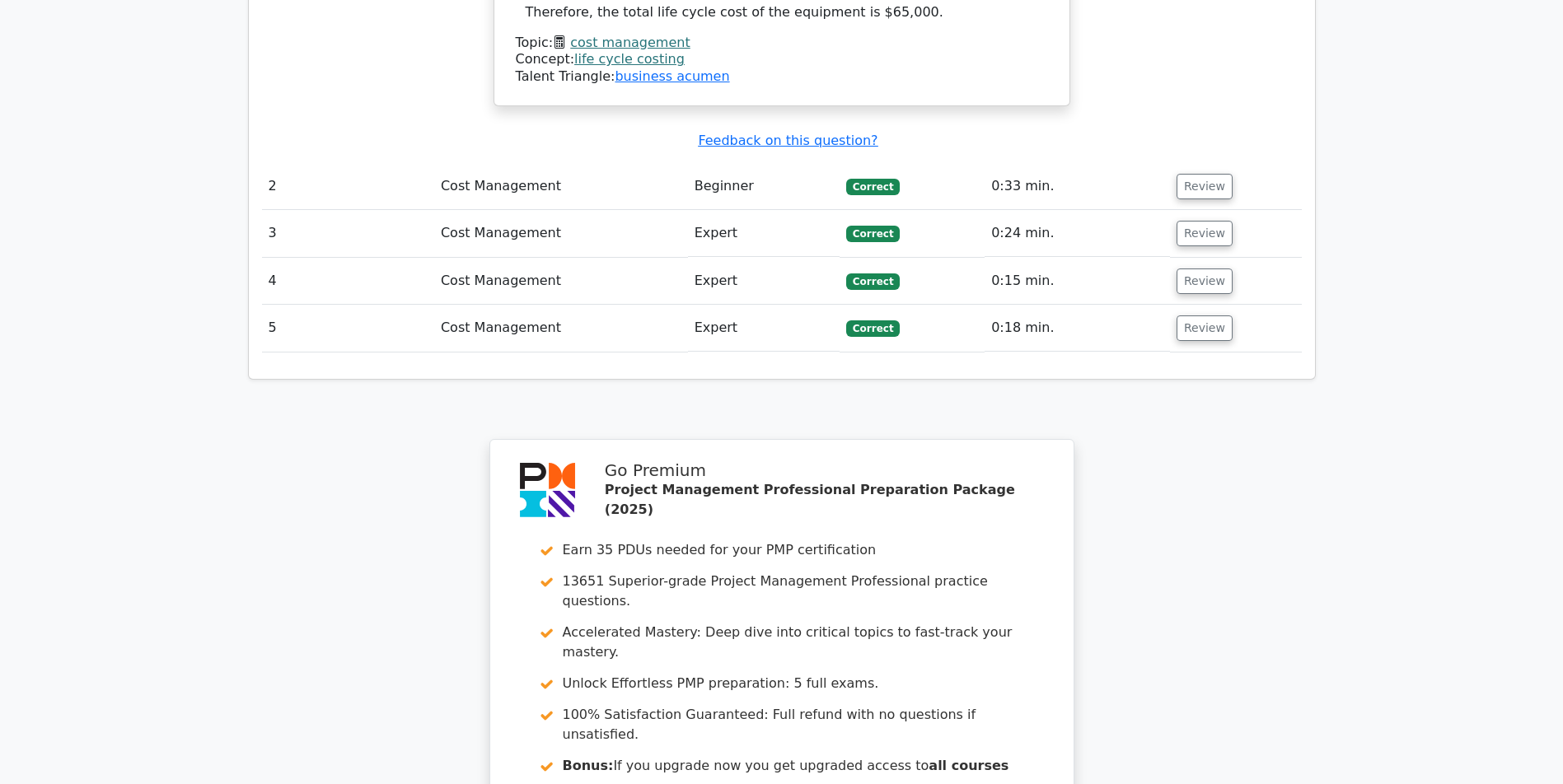
scroll to position [2355, 0]
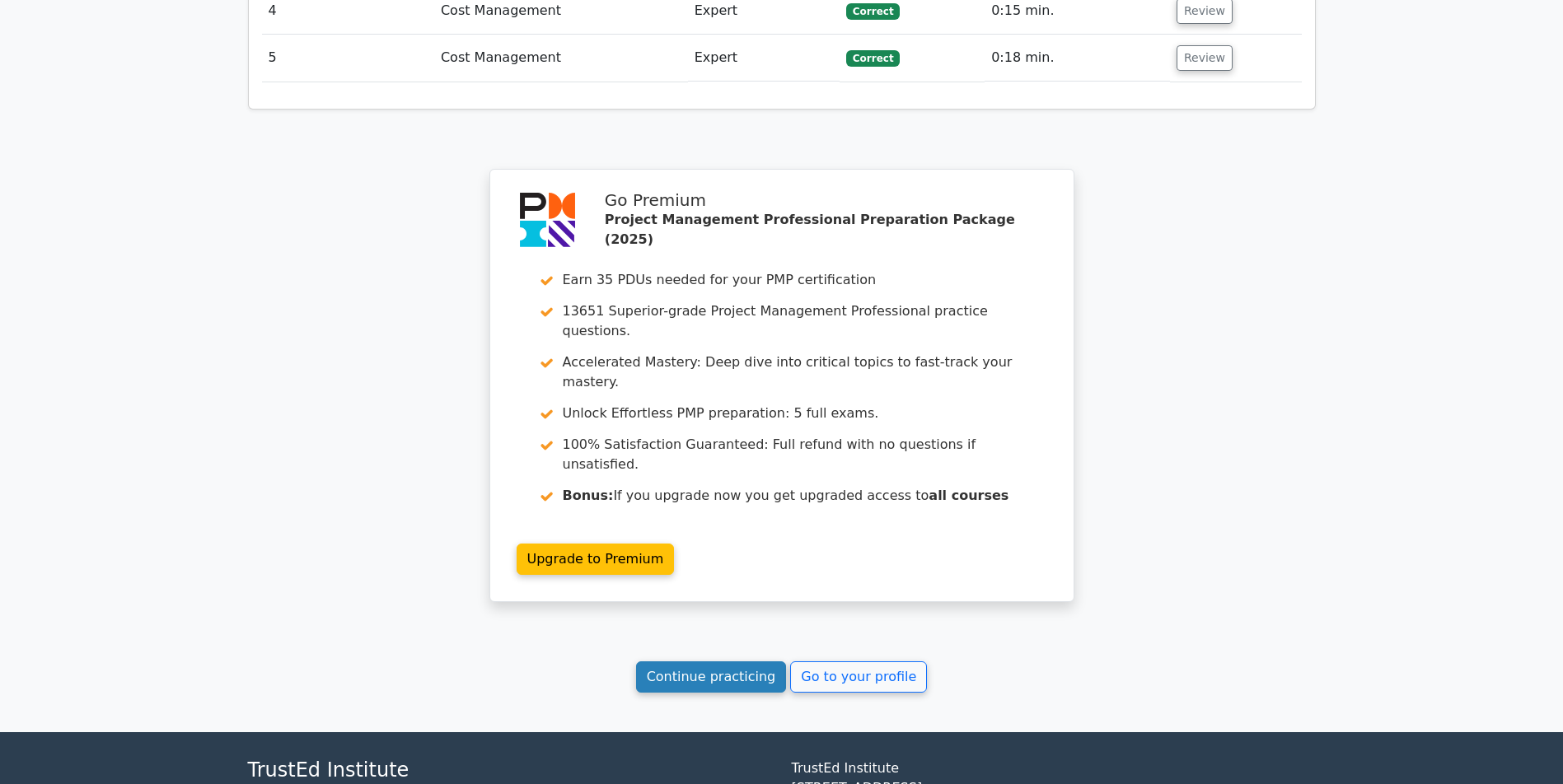
click at [713, 662] on link "Continue practicing" at bounding box center [712, 677] width 151 height 31
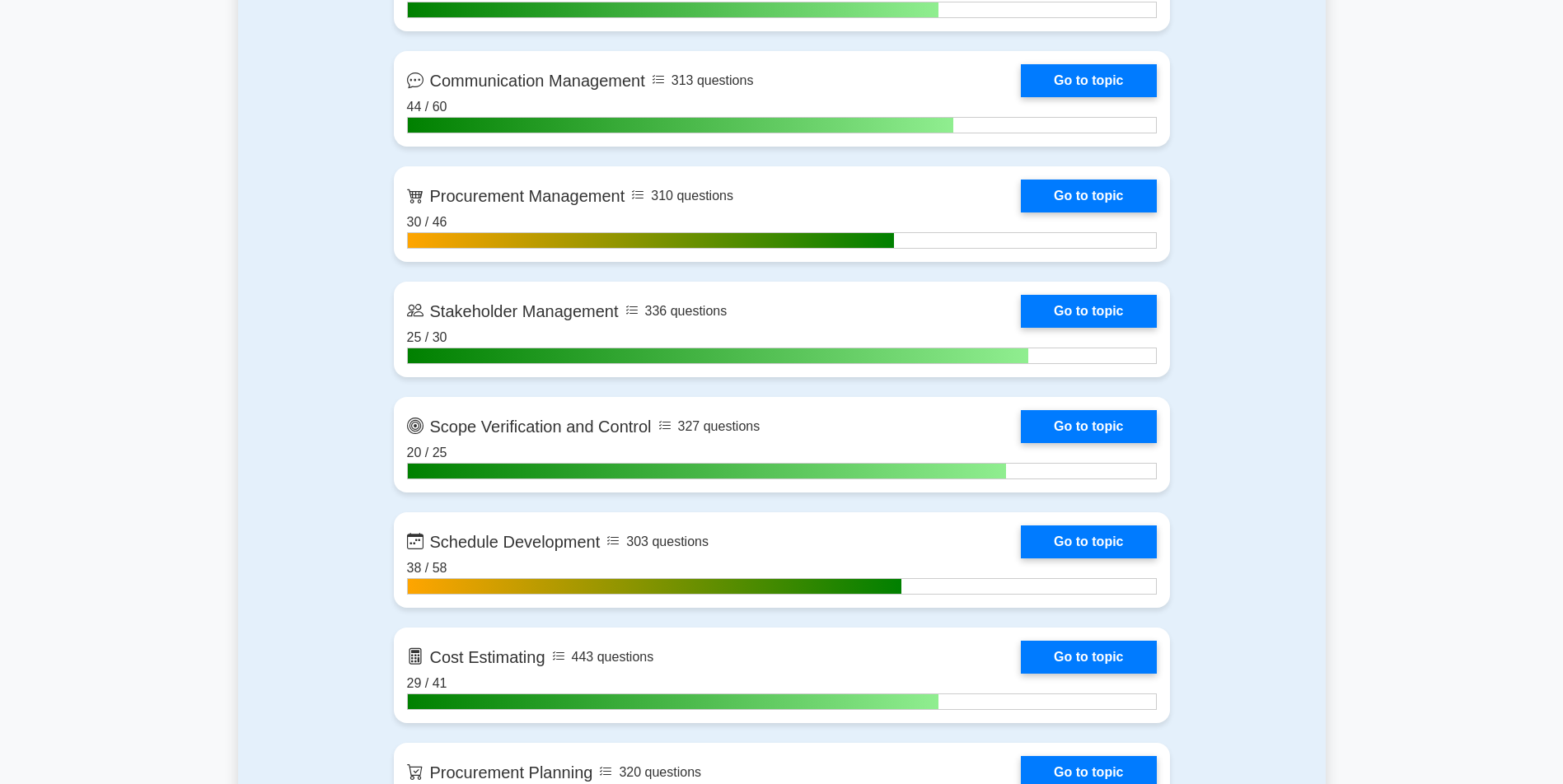
scroll to position [1983, 0]
